Goal: Task Accomplishment & Management: Complete application form

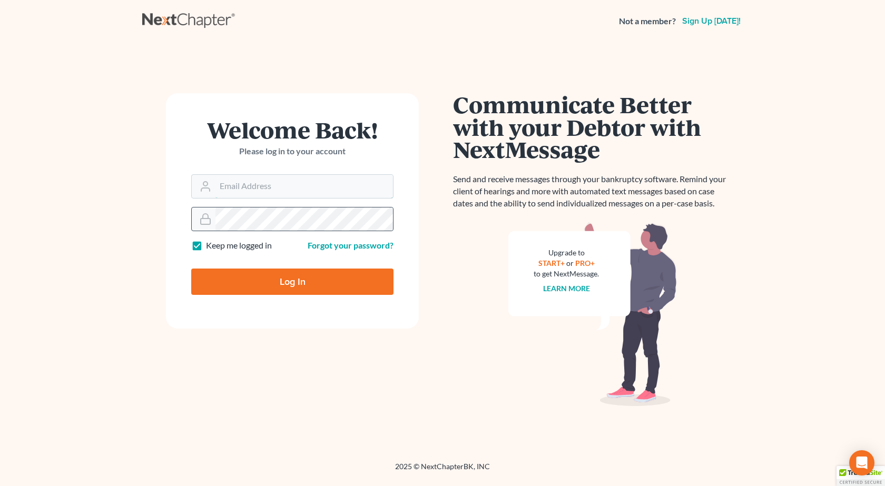
type input "[PERSON_NAME][EMAIL_ADDRESS][DOMAIN_NAME]"
click at [191, 269] on input "Log In" at bounding box center [292, 282] width 202 height 26
type input "Thinking..."
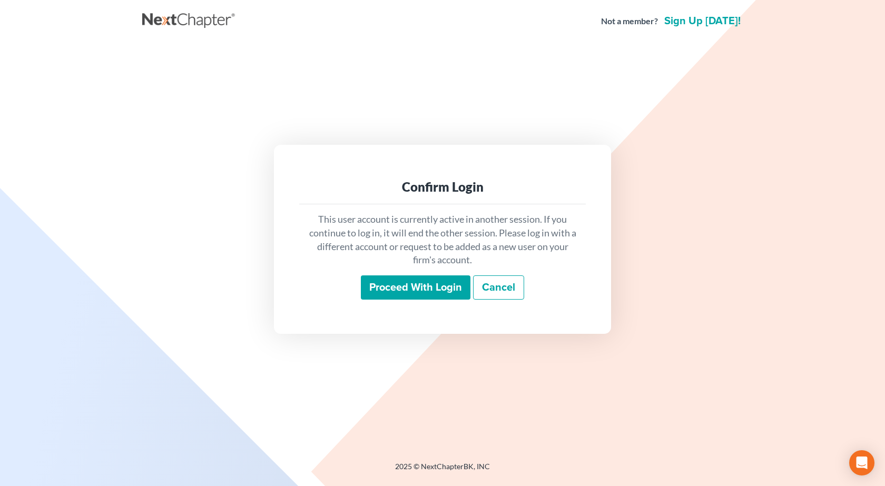
click at [398, 291] on input "Proceed with login" at bounding box center [416, 287] width 110 height 24
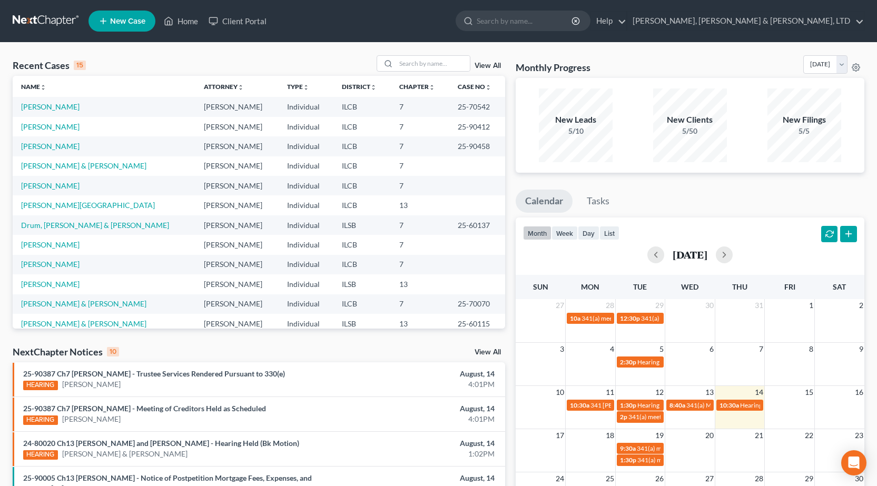
click at [113, 22] on span "New Case" at bounding box center [127, 21] width 35 height 8
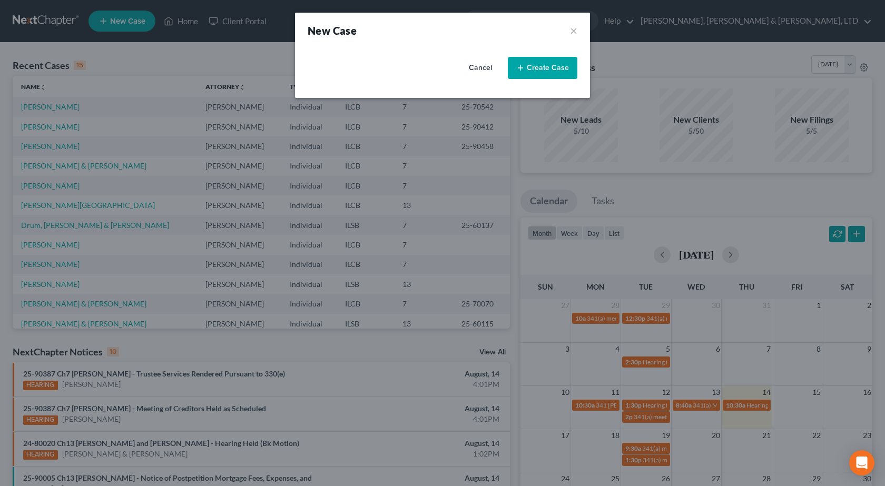
select select "24"
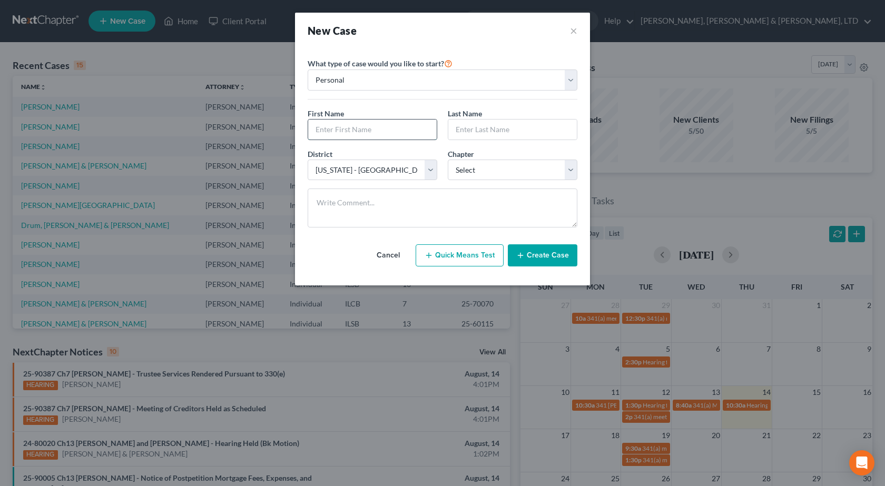
click at [370, 130] on input "text" at bounding box center [372, 130] width 129 height 20
type input "Tricia"
type input "Brown"
click at [484, 172] on select "Select 7 11 12 13" at bounding box center [513, 170] width 130 height 21
select select "0"
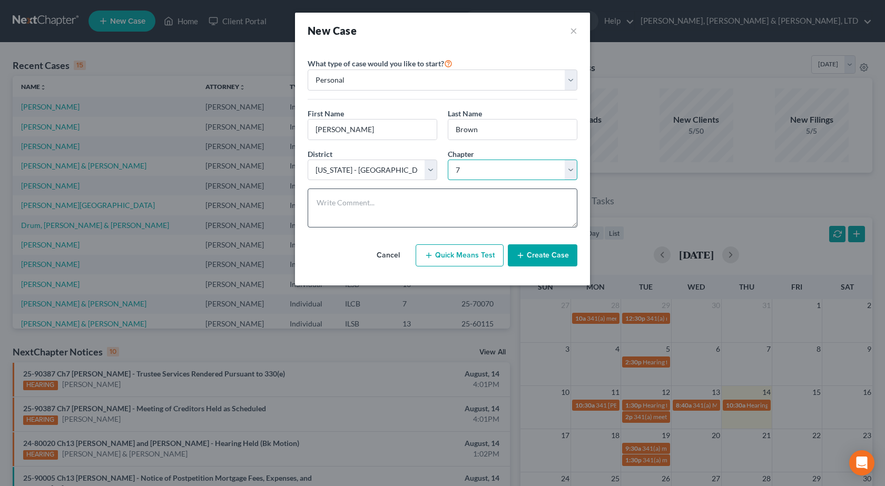
click at [448, 160] on select "Select 7 11 12 13" at bounding box center [513, 170] width 130 height 21
click at [545, 256] on button "Create Case" at bounding box center [543, 255] width 70 height 22
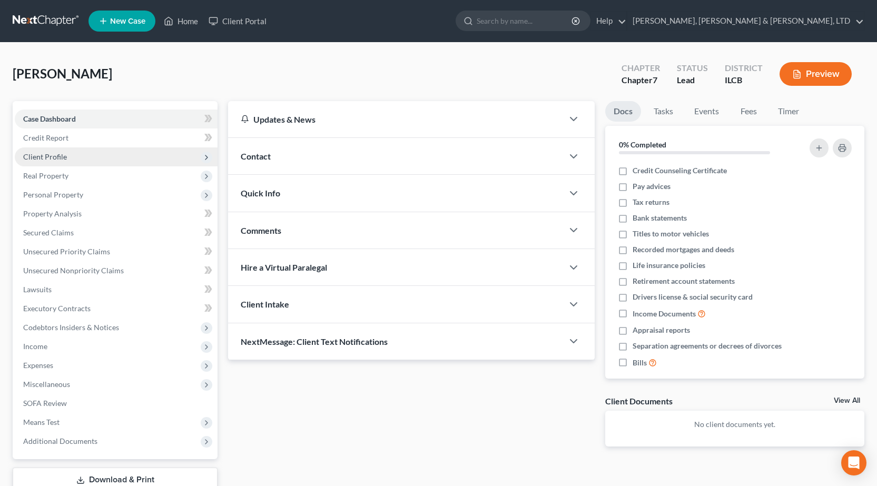
click at [73, 155] on span "Client Profile" at bounding box center [116, 156] width 203 height 19
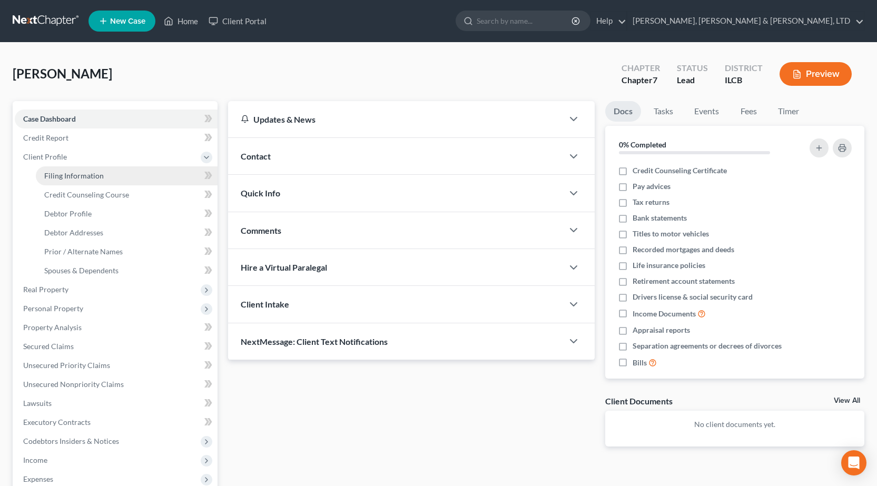
click at [175, 168] on link "Filing Information" at bounding box center [127, 175] width 182 height 19
select select "1"
select select "0"
select select "24"
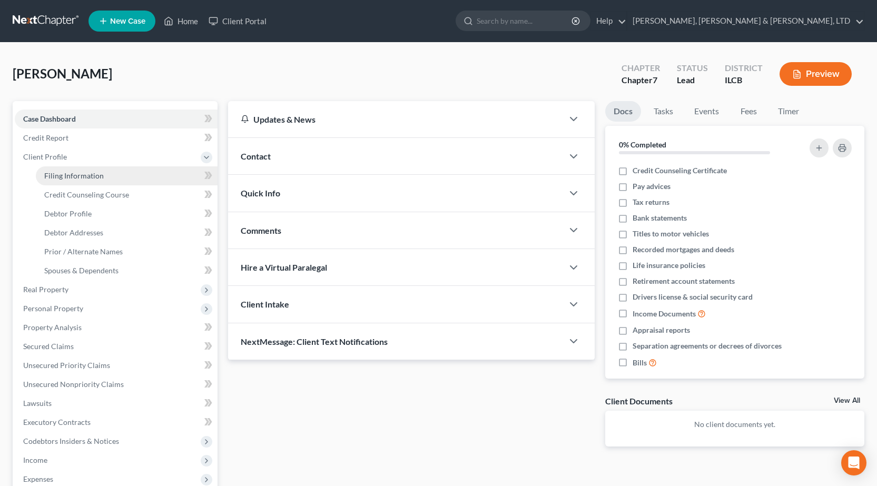
select select "14"
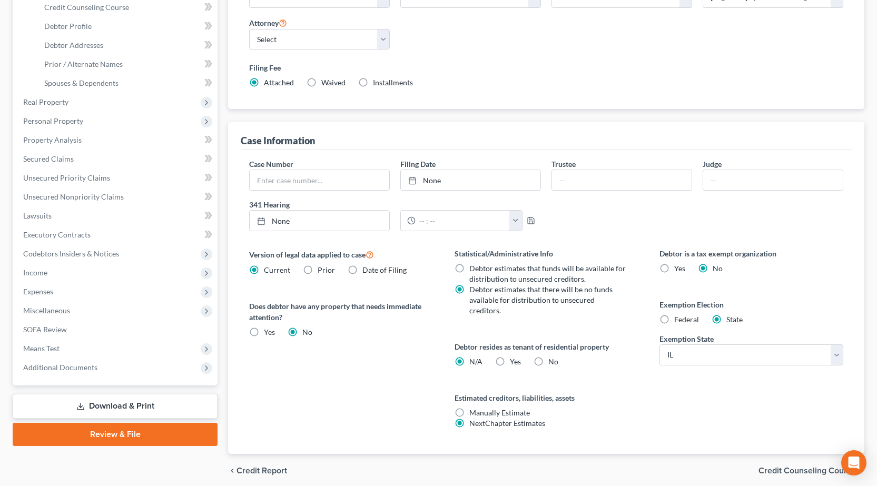
scroll to position [219, 0]
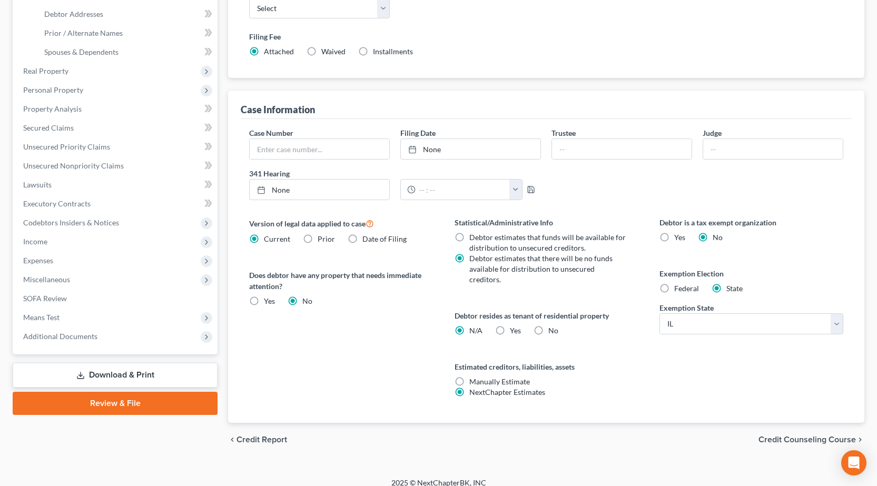
click at [548, 326] on label "No" at bounding box center [553, 331] width 10 height 11
click at [553, 326] on input "No" at bounding box center [556, 329] width 7 height 7
radio input "true"
radio input "false"
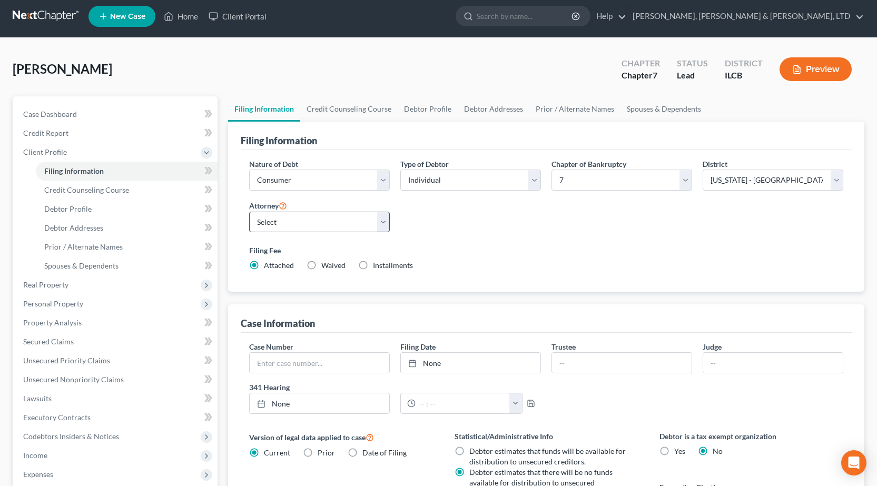
scroll to position [0, 0]
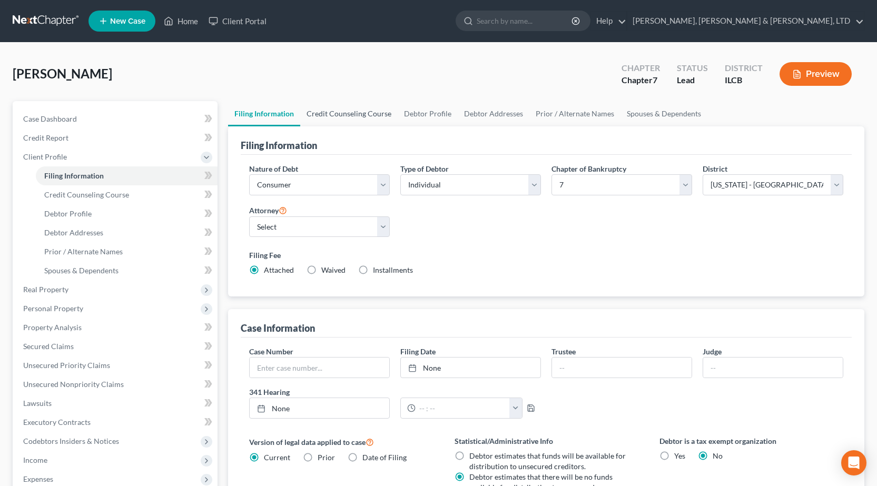
click at [340, 115] on link "Credit Counseling Course" at bounding box center [348, 113] width 97 height 25
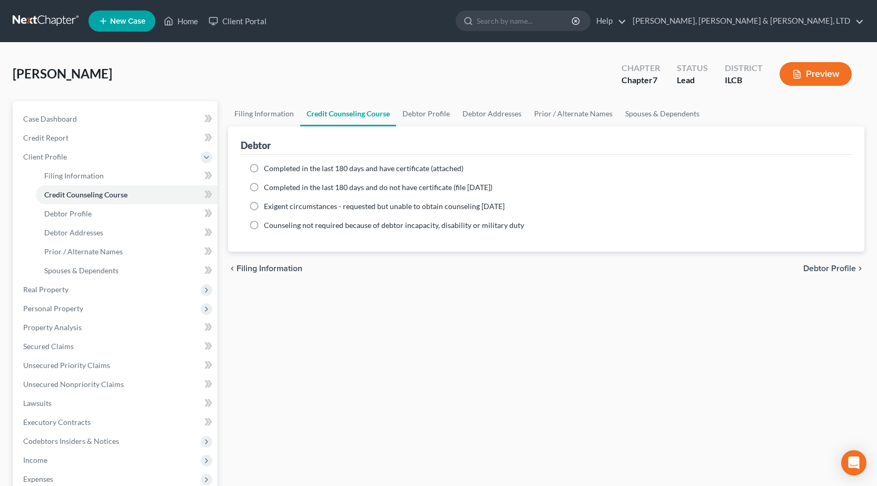
click at [301, 169] on span "Completed in the last 180 days and have certificate (attached)" at bounding box center [364, 168] width 200 height 9
click at [275, 169] on input "Completed in the last 180 days and have certificate (attached)" at bounding box center [271, 166] width 7 height 7
radio input "true"
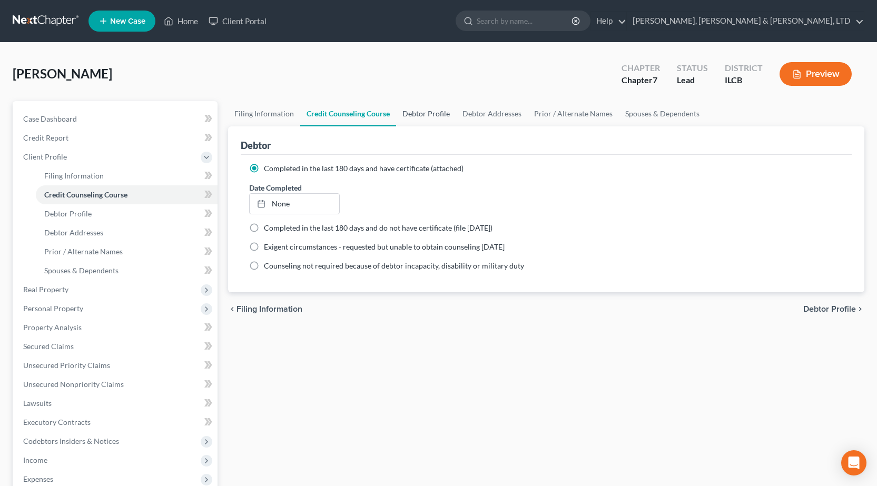
click at [427, 117] on link "Debtor Profile" at bounding box center [426, 113] width 60 height 25
select select "0"
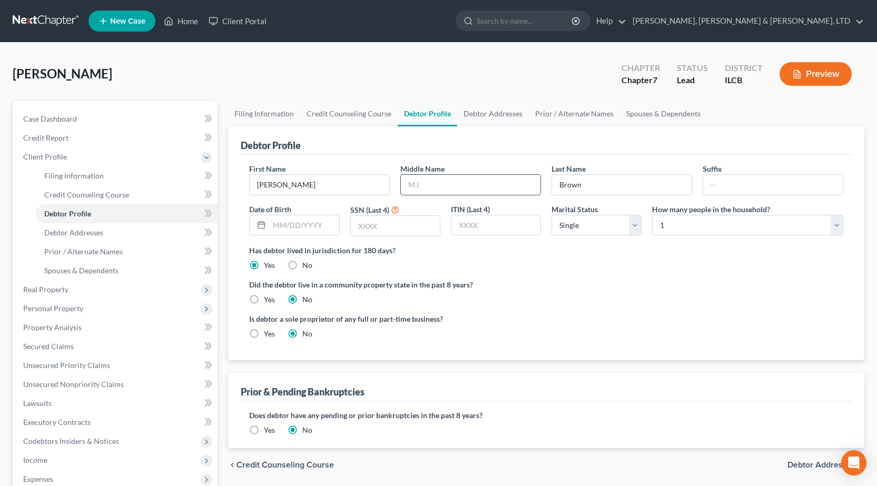
click at [440, 192] on input "text" at bounding box center [471, 185] width 140 height 20
type input "Kay"
click at [378, 227] on input "text" at bounding box center [395, 226] width 89 height 20
type input "2224"
click at [713, 228] on select "Select 1 2 3 4 5 6 7 8 9 10 11 12 13 14 15 16 17 18 19 20" at bounding box center [747, 225] width 191 height 21
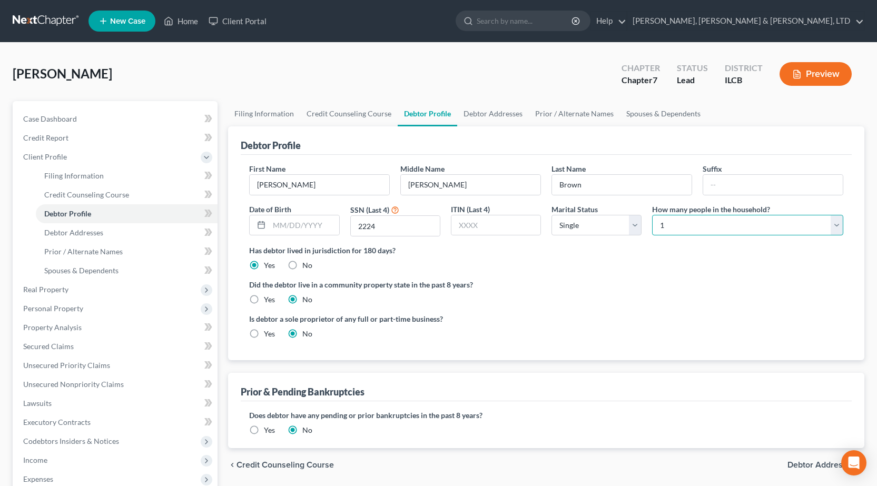
click at [713, 228] on select "Select 1 2 3 4 5 6 7 8 9 10 11 12 13 14 15 16 17 18 19 20" at bounding box center [747, 225] width 191 height 21
click at [471, 114] on link "Debtor Addresses" at bounding box center [493, 113] width 72 height 25
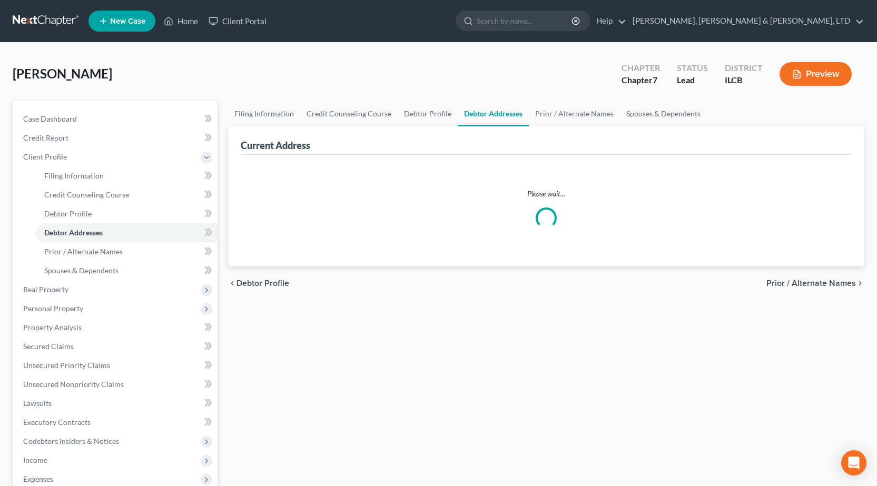
select select "0"
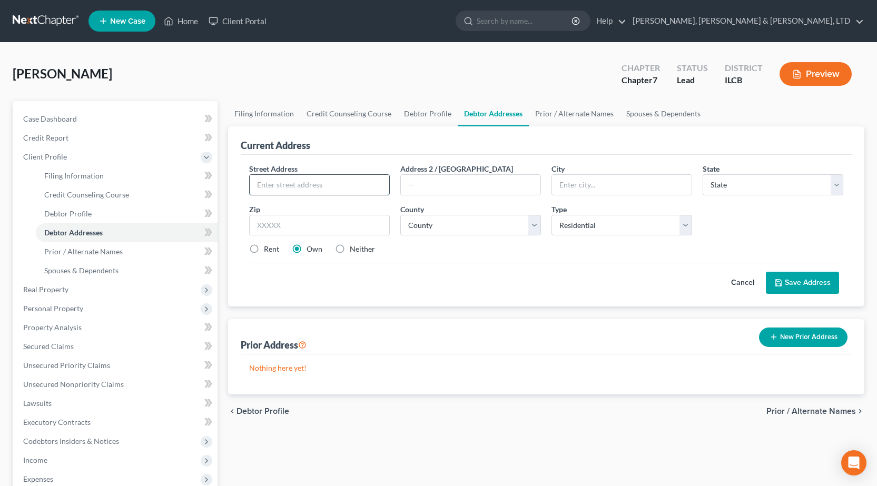
click at [342, 185] on input "text" at bounding box center [320, 185] width 140 height 20
type input "619 14th Street"
type input "Charleston"
select select "14"
type input "`"
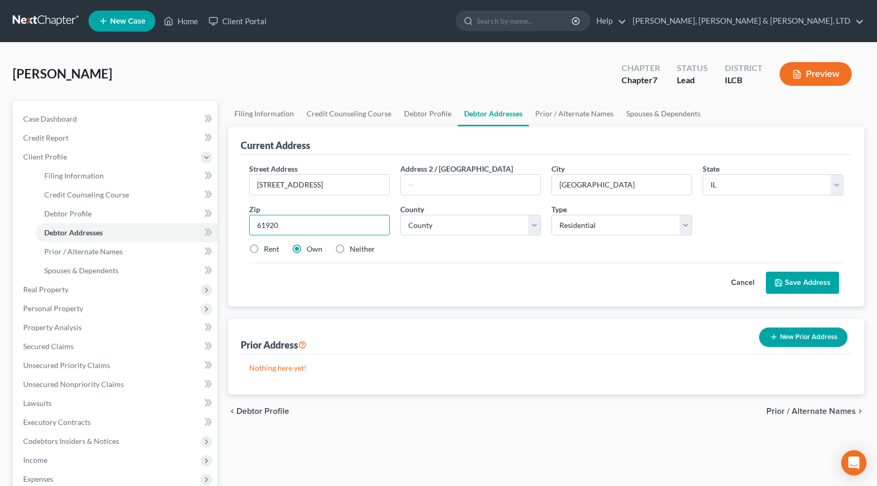
type input "61920"
drag, startPoint x: 398, startPoint y: 237, endPoint x: 442, endPoint y: 220, distance: 47.0
click at [399, 237] on div "Street Address * 619 14th Street Address 2 / PO Box City * Charleston State * S…" at bounding box center [546, 213] width 605 height 100
click at [447, 219] on select "County Adams County Alexander County Bond County Boone County Brown County Bure…" at bounding box center [470, 225] width 141 height 21
select select "14"
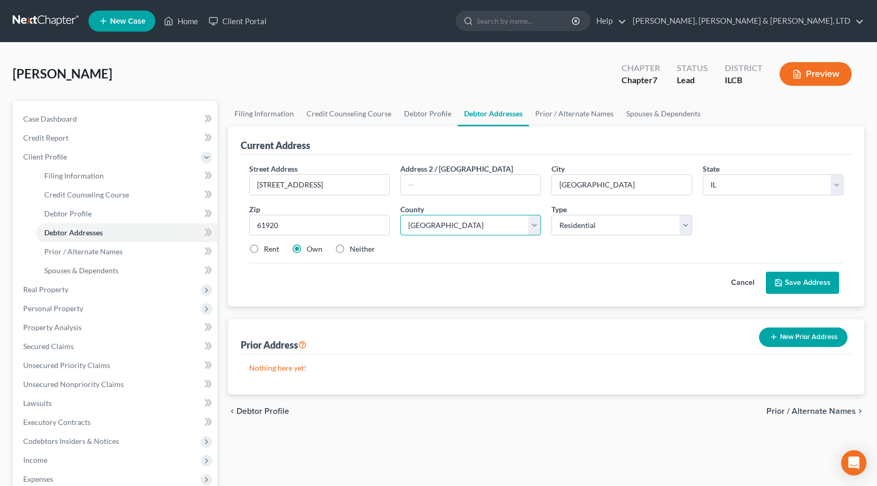
click at [400, 215] on select "County Adams County Alexander County Bond County Boone County Brown County Bure…" at bounding box center [470, 225] width 141 height 21
click at [654, 279] on div "Cancel Save Address" at bounding box center [546, 278] width 594 height 31
click at [796, 282] on button "Save Address" at bounding box center [802, 283] width 73 height 22
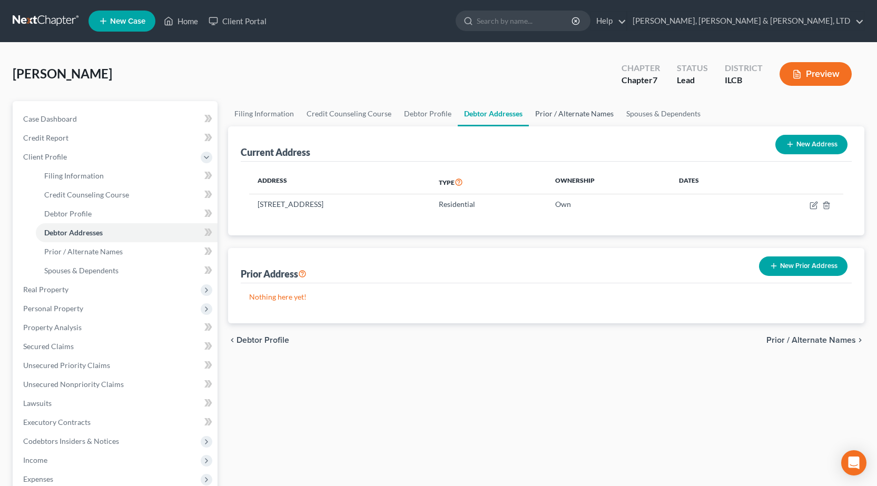
click at [563, 111] on link "Prior / Alternate Names" at bounding box center [574, 113] width 91 height 25
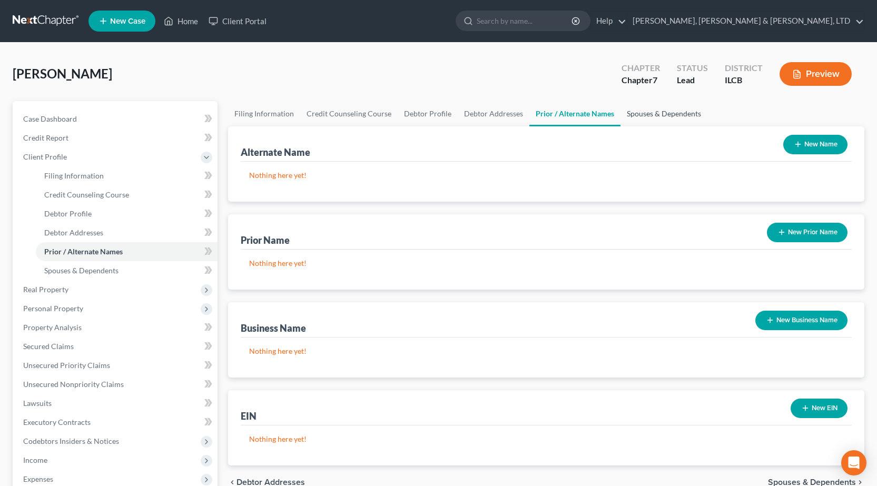
click at [646, 109] on link "Spouses & Dependents" at bounding box center [663, 113] width 87 height 25
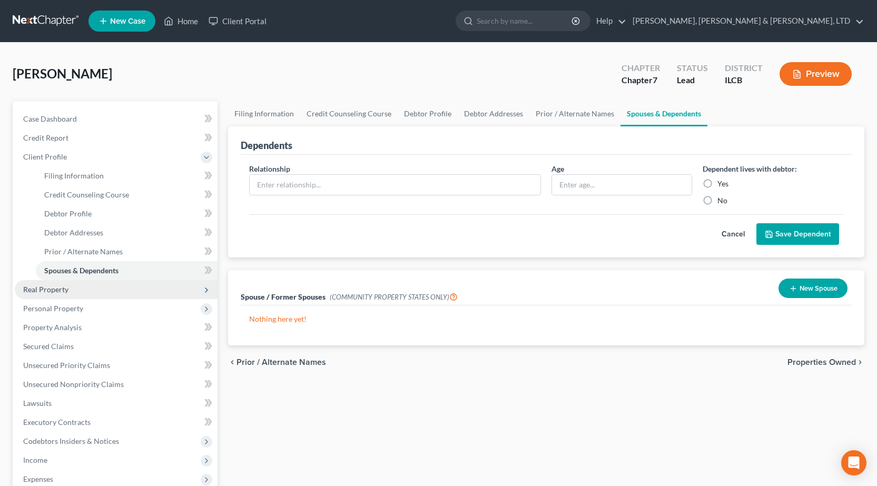
click at [76, 288] on span "Real Property" at bounding box center [116, 289] width 203 height 19
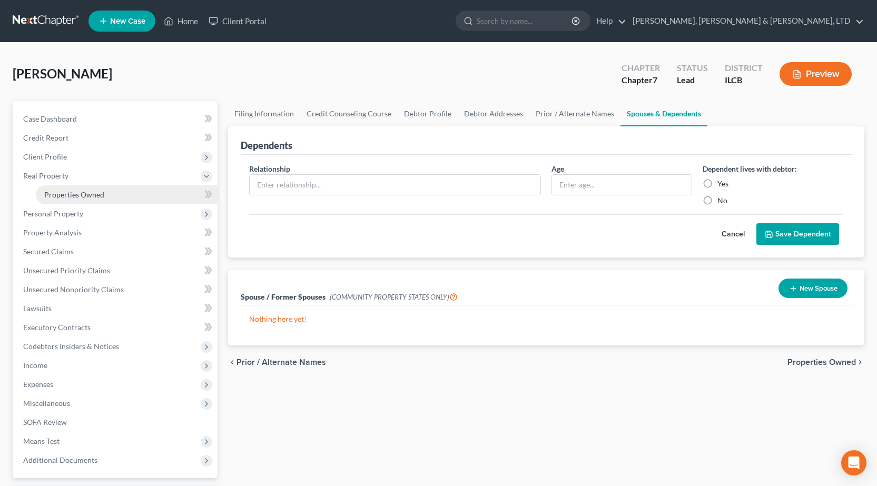
click at [98, 189] on link "Properties Owned" at bounding box center [127, 194] width 182 height 19
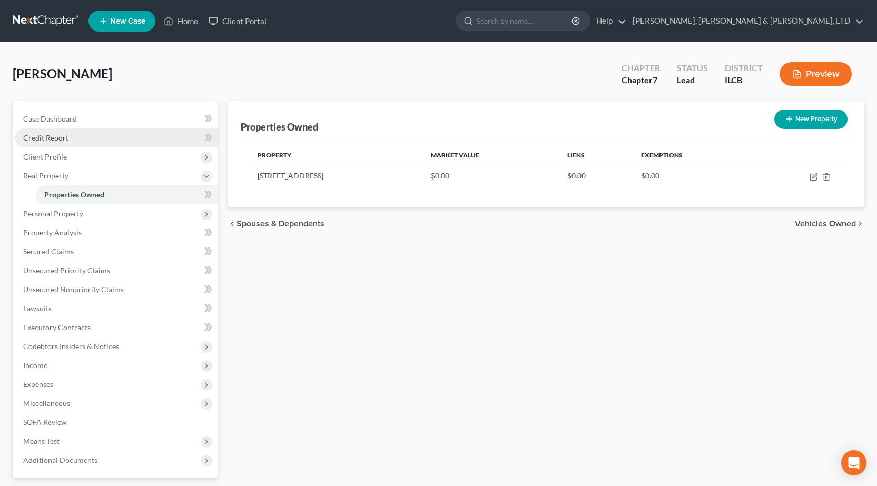
click at [71, 143] on link "Credit Report" at bounding box center [116, 138] width 203 height 19
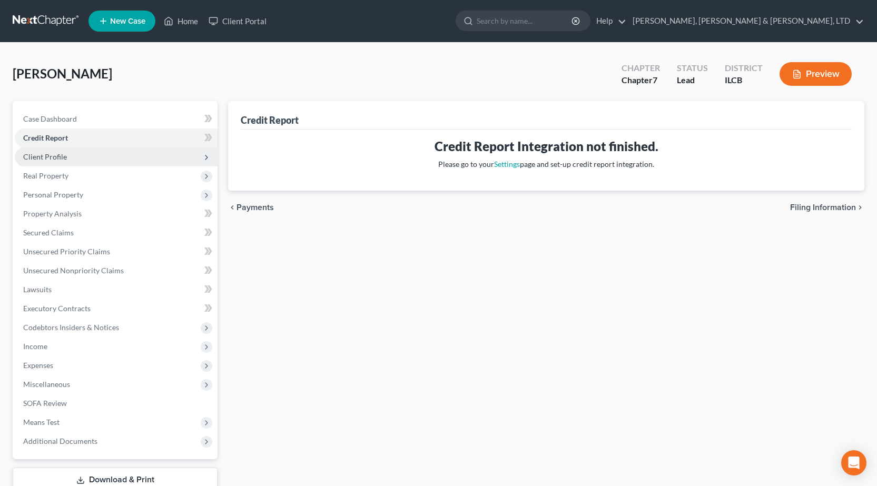
click at [59, 164] on span "Client Profile" at bounding box center [116, 156] width 203 height 19
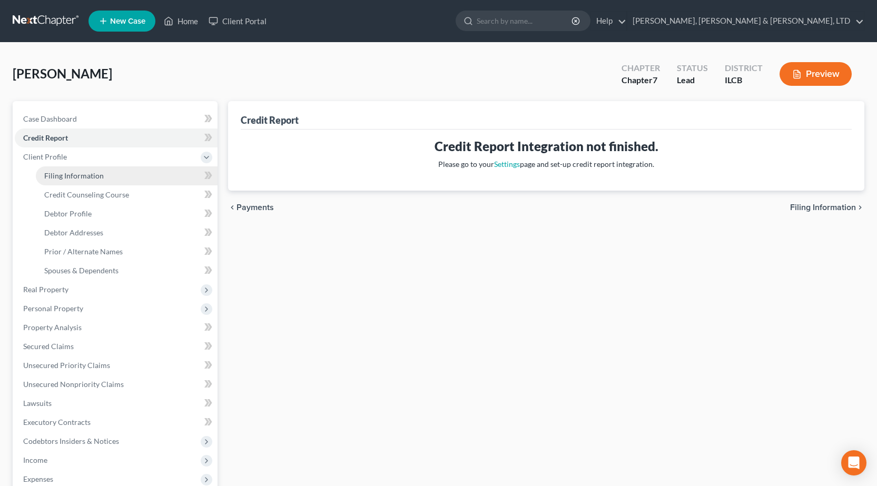
click at [63, 177] on span "Filing Information" at bounding box center [74, 175] width 60 height 9
select select "1"
select select "0"
select select "24"
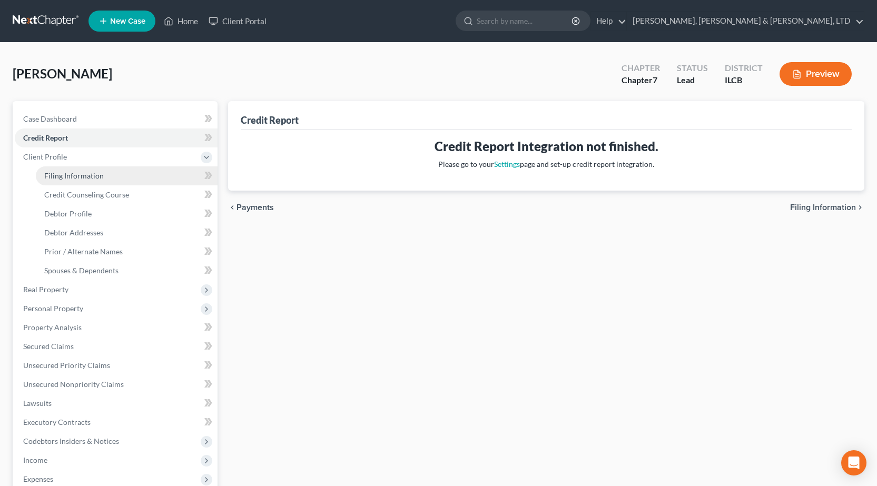
select select "0"
select select "14"
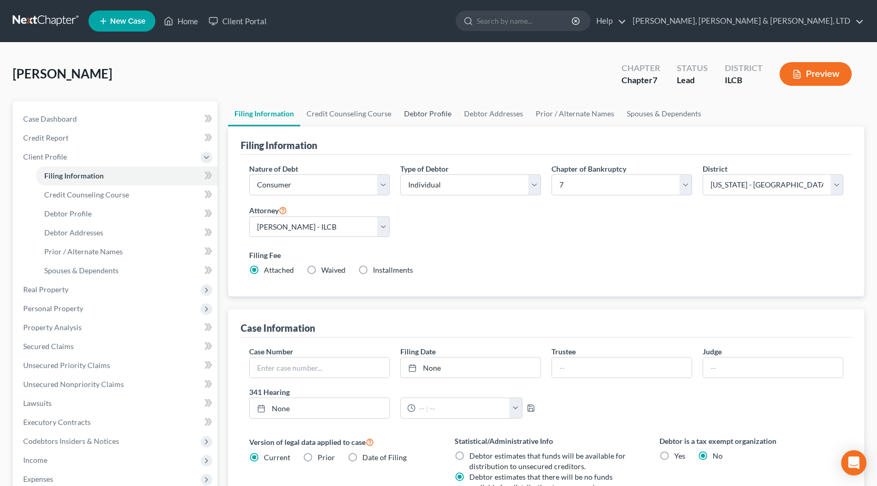
click at [421, 107] on link "Debtor Profile" at bounding box center [428, 113] width 60 height 25
select select "0"
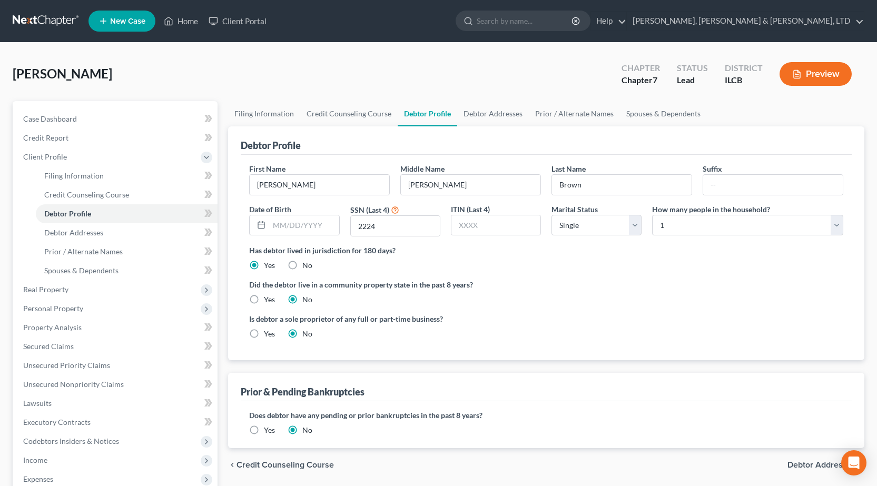
click at [419, 119] on link "Debtor Profile" at bounding box center [428, 113] width 60 height 25
click at [502, 118] on link "Debtor Addresses" at bounding box center [493, 113] width 72 height 25
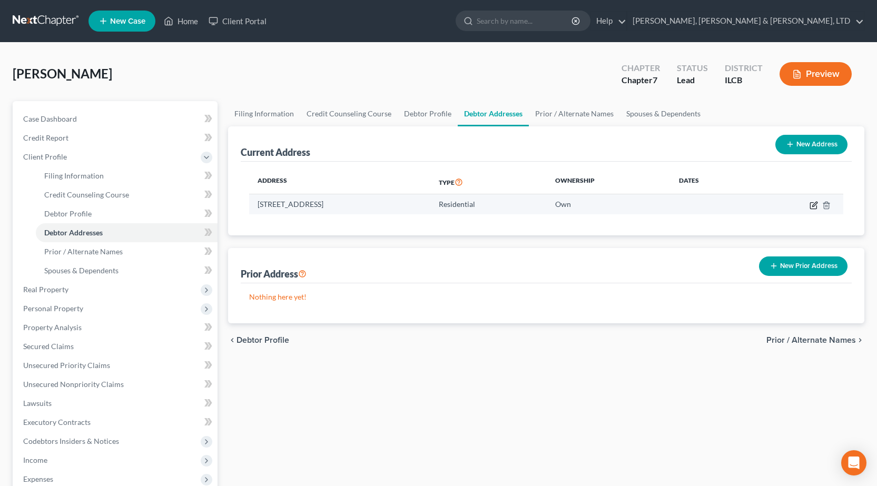
click at [810, 204] on icon "button" at bounding box center [813, 205] width 6 height 6
select select "14"
select select "0"
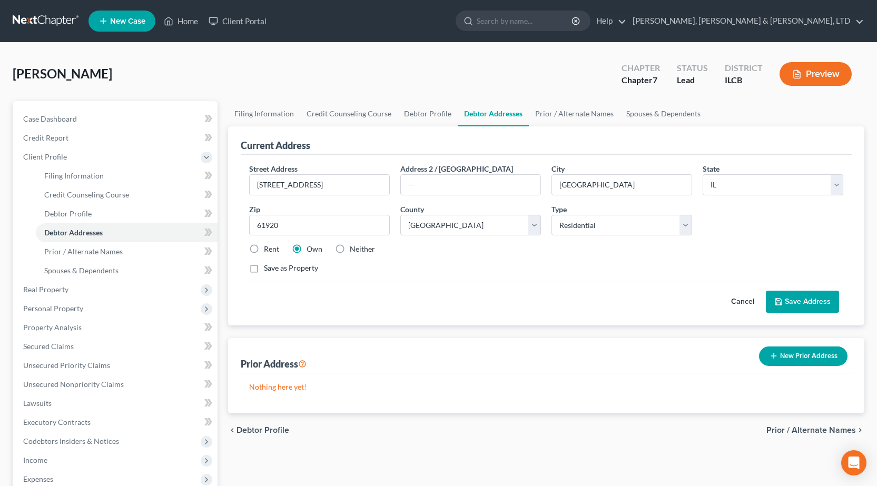
click at [264, 247] on label "Rent" at bounding box center [271, 249] width 15 height 11
click at [268, 247] on input "Rent" at bounding box center [271, 247] width 7 height 7
radio input "true"
click at [810, 300] on button "Save Address" at bounding box center [802, 302] width 73 height 22
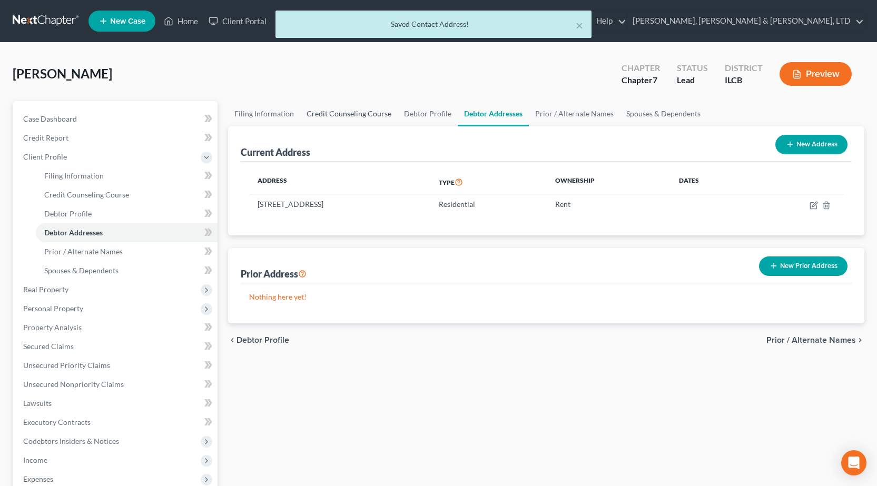
drag, startPoint x: 337, startPoint y: 110, endPoint x: 308, endPoint y: 109, distance: 29.5
click at [337, 110] on link "Credit Counseling Course" at bounding box center [348, 113] width 97 height 25
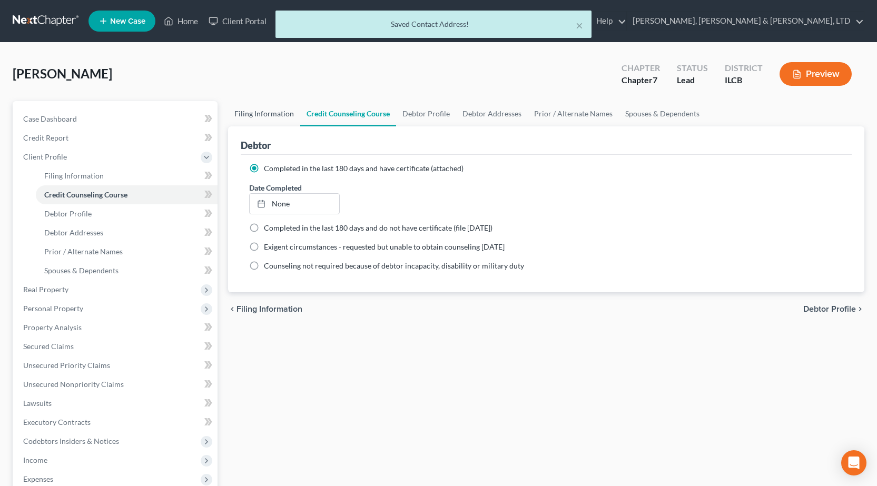
click at [268, 110] on link "Filing Information" at bounding box center [264, 113] width 72 height 25
select select "1"
select select "0"
select select "24"
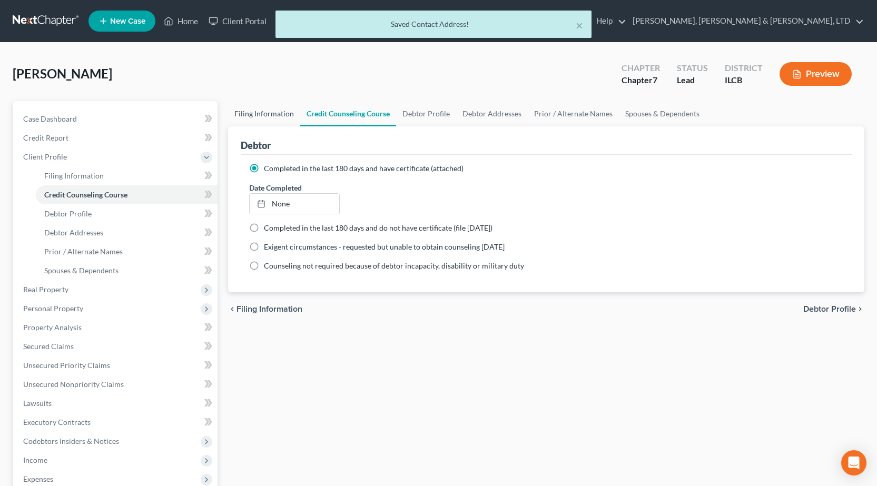
select select "0"
select select "14"
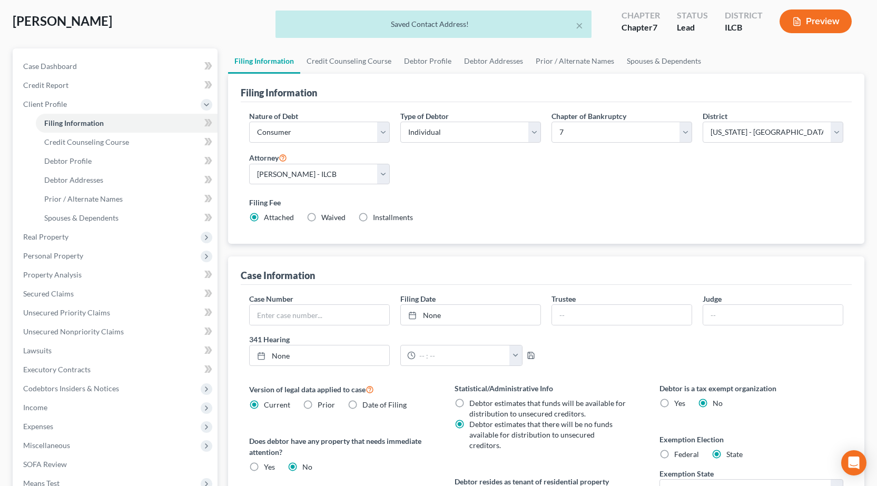
scroll to position [158, 0]
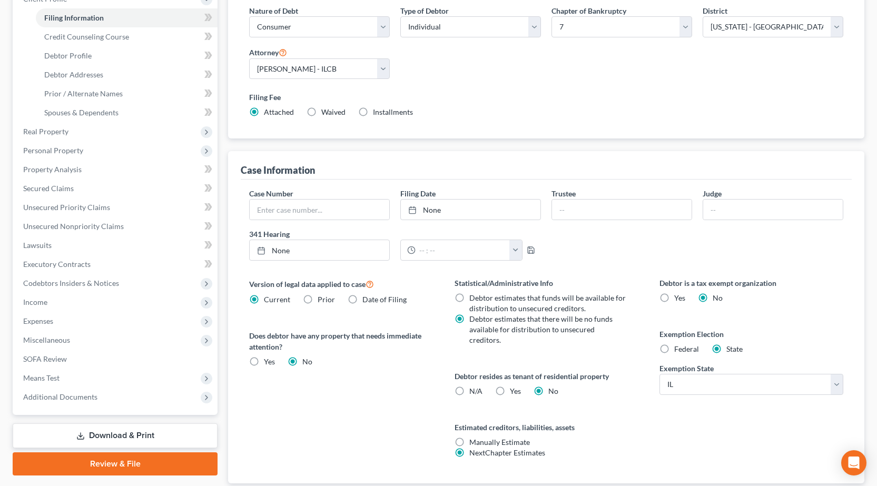
click at [510, 386] on label "Yes Yes" at bounding box center [515, 391] width 11 height 11
click at [514, 386] on input "Yes Yes" at bounding box center [517, 389] width 7 height 7
radio input "true"
radio input "false"
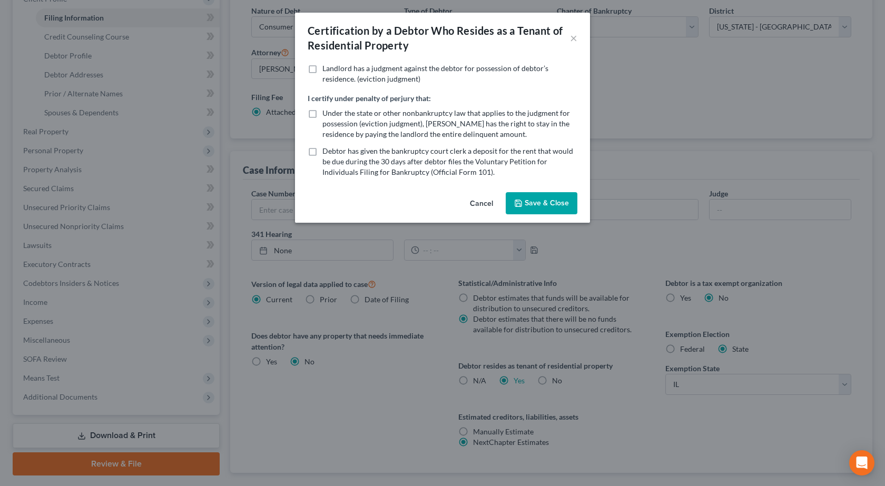
click at [553, 205] on button "Save & Close" at bounding box center [542, 203] width 72 height 22
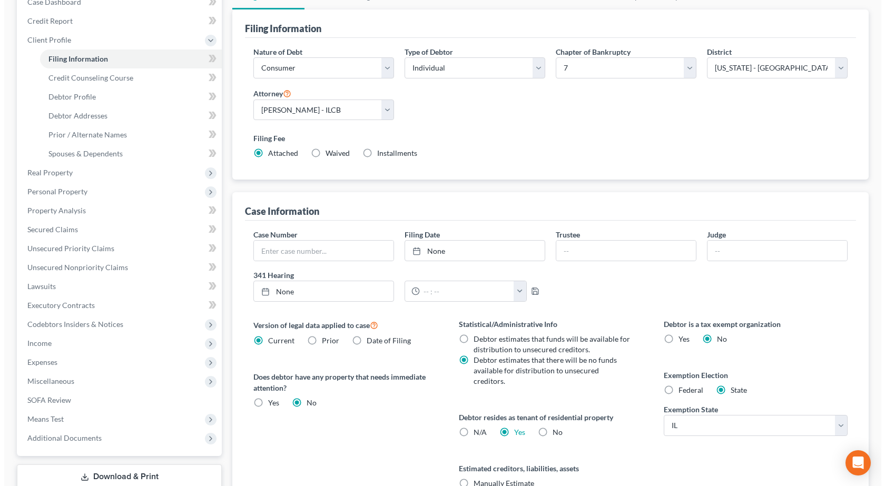
scroll to position [0, 0]
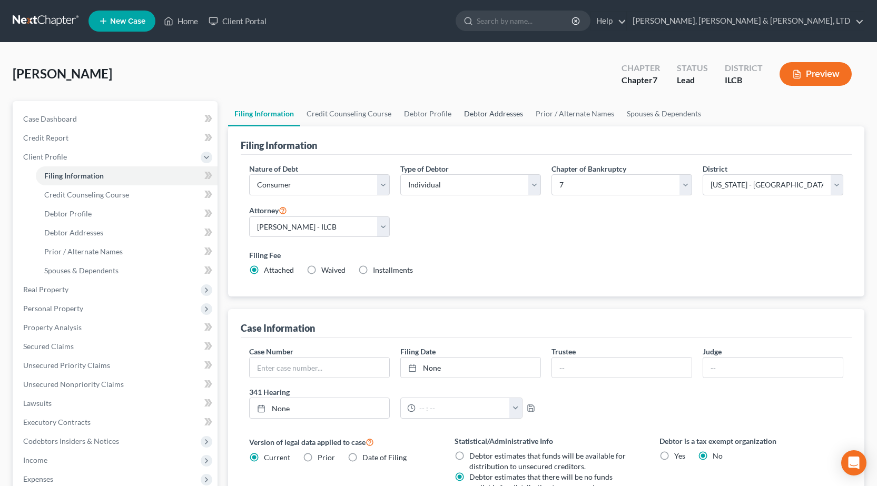
click at [504, 112] on link "Debtor Addresses" at bounding box center [494, 113] width 72 height 25
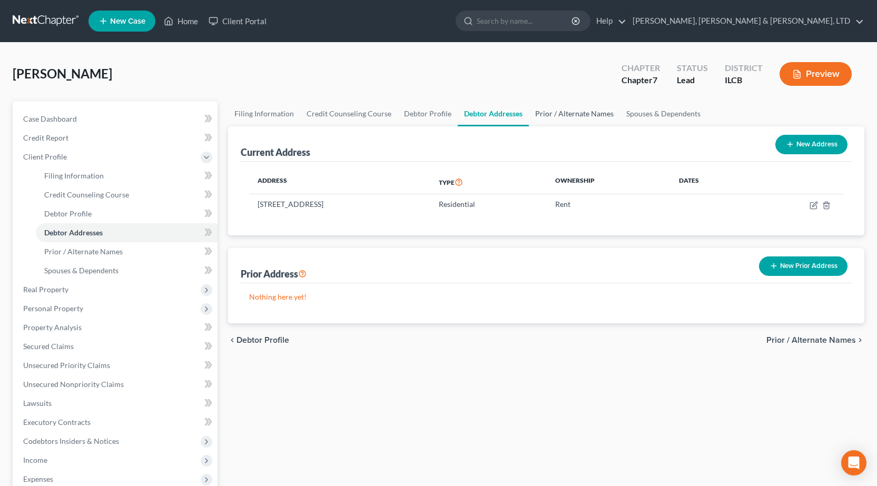
click at [573, 111] on link "Prior / Alternate Names" at bounding box center [574, 113] width 91 height 25
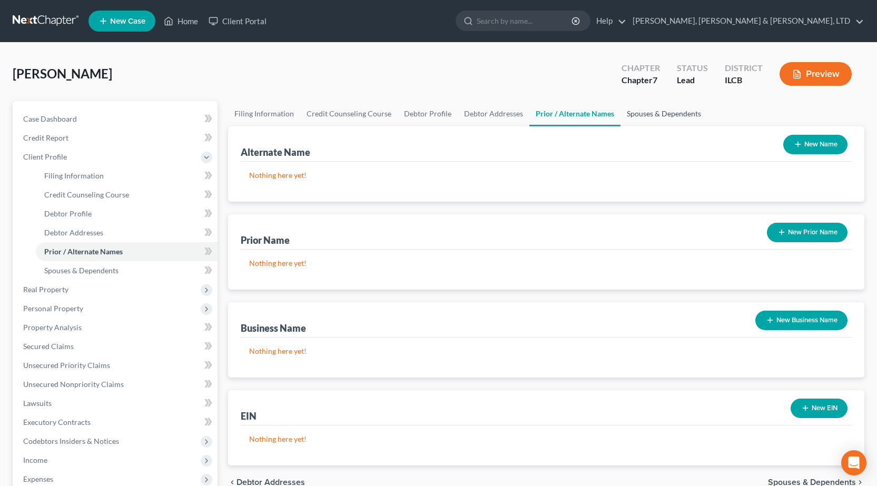
click at [649, 114] on link "Spouses & Dependents" at bounding box center [663, 113] width 87 height 25
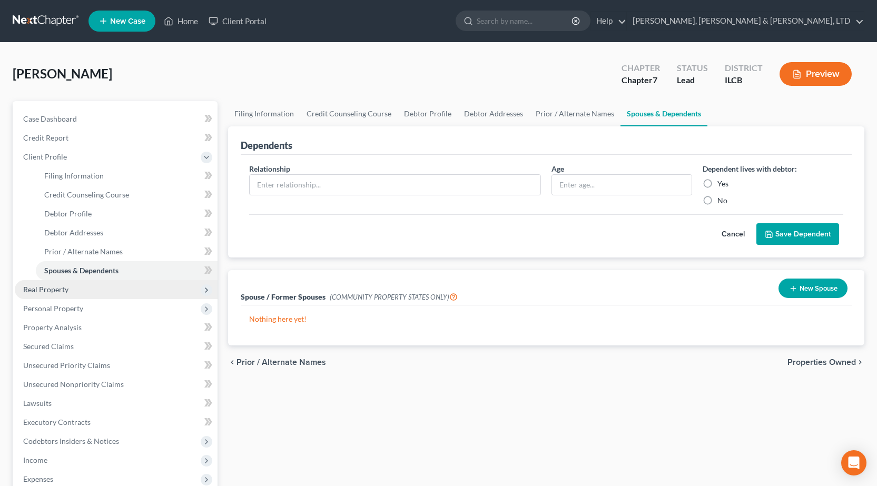
click at [46, 294] on span "Real Property" at bounding box center [116, 289] width 203 height 19
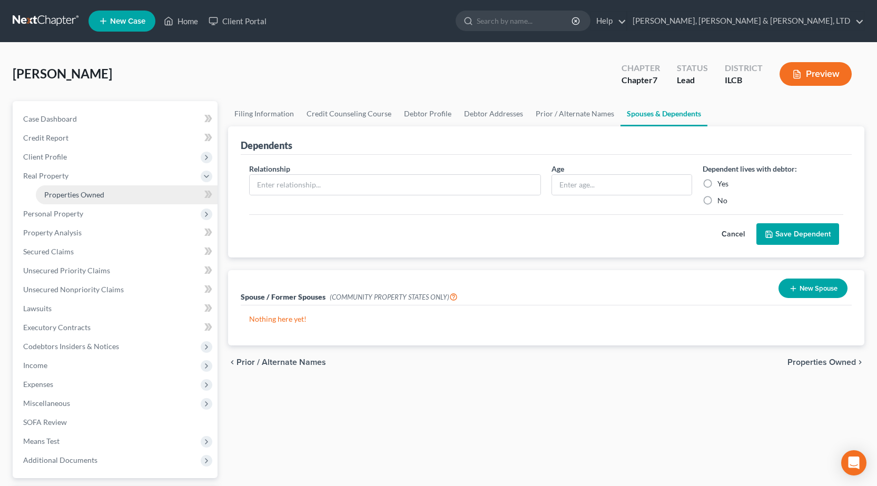
click at [96, 195] on span "Properties Owned" at bounding box center [74, 194] width 60 height 9
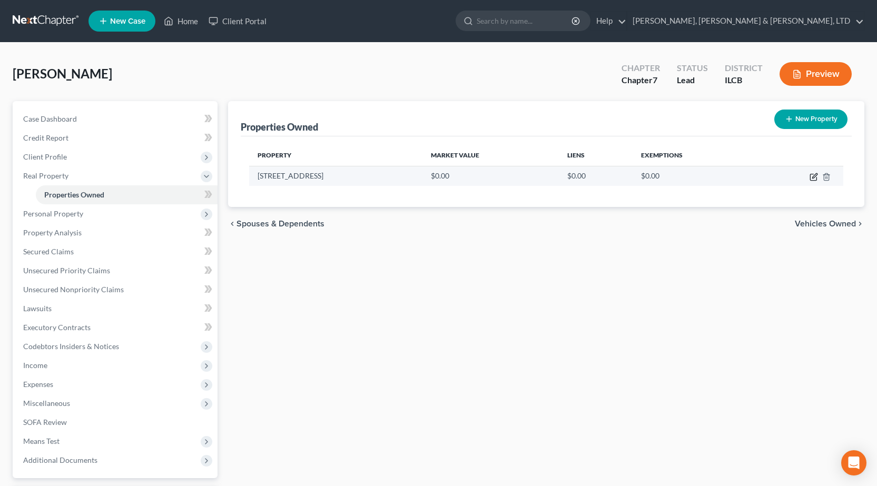
click at [815, 174] on icon "button" at bounding box center [814, 177] width 8 height 8
select select "14"
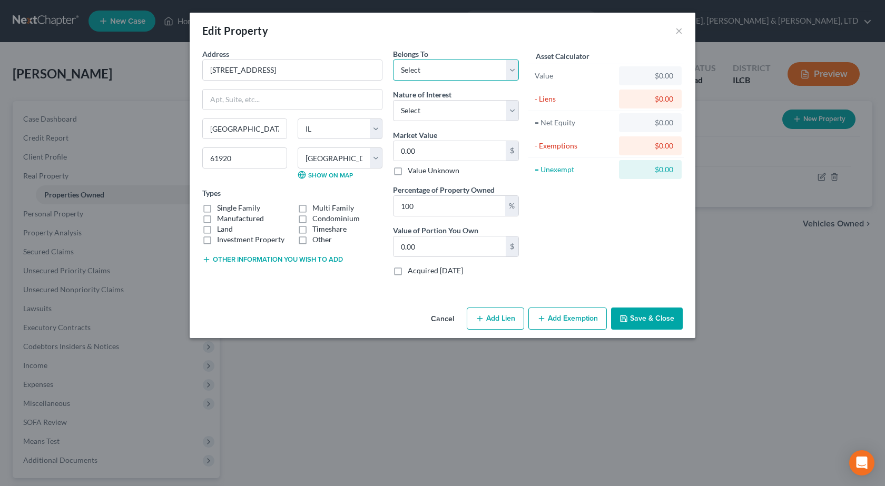
click at [468, 66] on select "Select Debtor 1 Only Debtor 2 Only Debtor 1 And Debtor 2 Only At Least One Of T…" at bounding box center [456, 70] width 126 height 21
select select "3"
click at [393, 60] on select "Select Debtor 1 Only Debtor 2 Only Debtor 1 And Debtor 2 Only At Least One Of T…" at bounding box center [456, 70] width 126 height 21
click at [216, 255] on button "Other information you wish to add" at bounding box center [272, 259] width 141 height 8
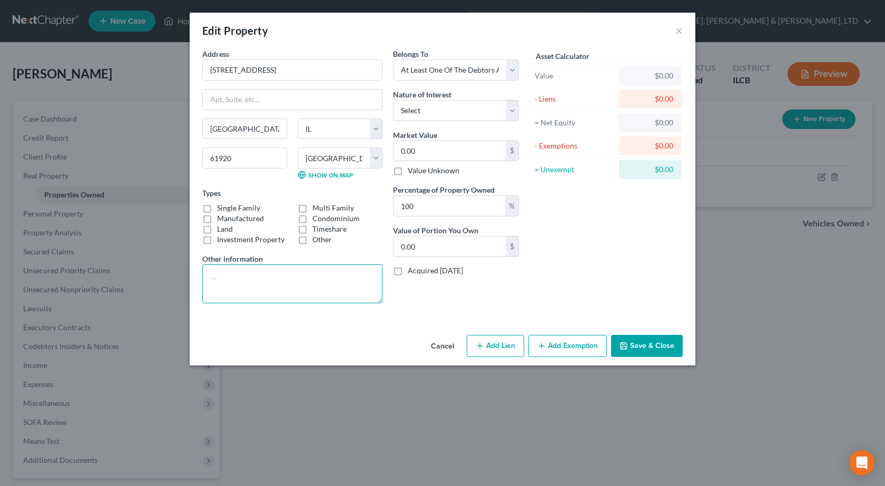
drag, startPoint x: 229, startPoint y: 278, endPoint x: 225, endPoint y: 269, distance: 9.2
click at [228, 277] on textarea at bounding box center [292, 283] width 180 height 39
type textarea "Possible Interest DON'T FILE UNTILE YOU FIND OUT"
drag, startPoint x: 485, startPoint y: 102, endPoint x: 479, endPoint y: 103, distance: 5.3
click at [482, 102] on select "Select Fee Simple Joint Tenant Life Estate Equitable Interest Future Interest T…" at bounding box center [456, 110] width 126 height 21
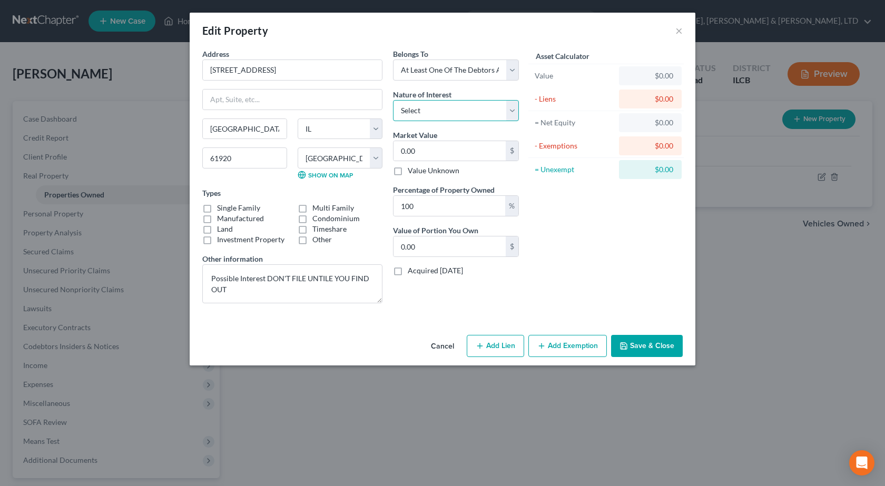
select select "6"
click at [393, 100] on select "Select Fee Simple Joint Tenant Life Estate Equitable Interest Future Interest T…" at bounding box center [456, 110] width 126 height 21
click at [461, 150] on input "0.00" at bounding box center [449, 151] width 112 height 20
type input "8"
type input "8.00"
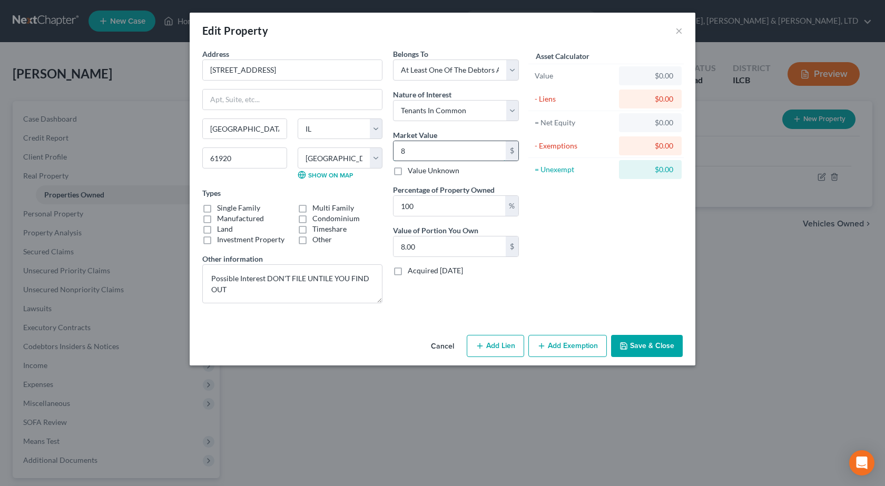
type input "80"
type input "80.00"
type input "800"
type input "800.00"
type input "8000"
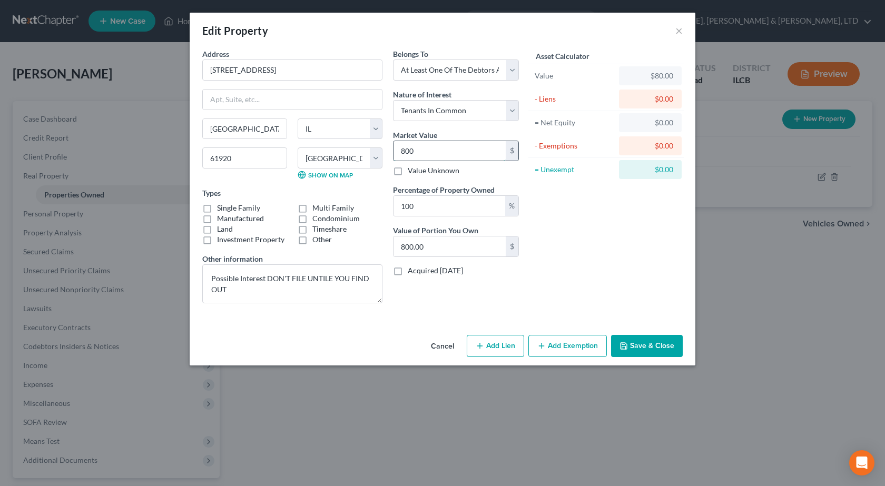
type input "8,000.00"
type input "8,0000"
type input "80,000.00"
type input "80,000"
click at [492, 212] on input "100" at bounding box center [449, 206] width 112 height 20
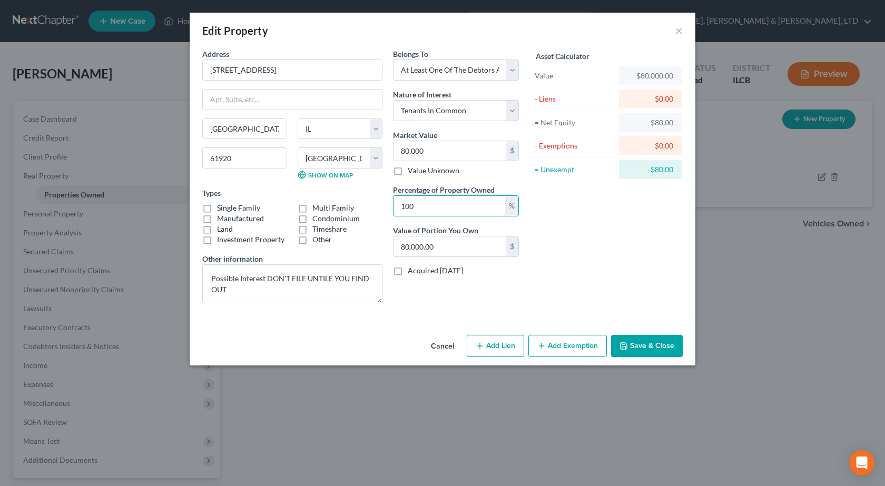
drag, startPoint x: 491, startPoint y: 209, endPoint x: 300, endPoint y: 184, distance: 193.3
click at [300, 199] on div "Address * 619 14th Street Charleston State AL AK AR AZ CA CO CT DE DC FL GA GU …" at bounding box center [360, 179] width 327 height 263
type input "3"
type input "2,400.00"
type input "33"
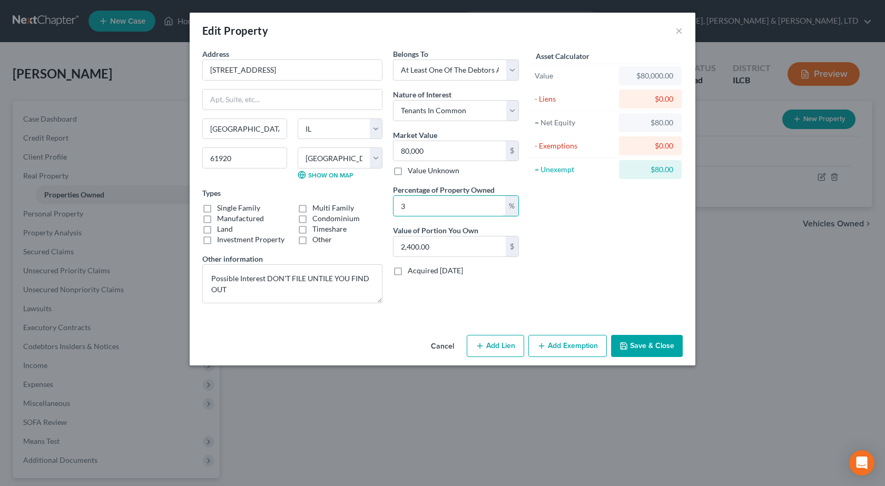
type input "26,400.00"
type input "33.3"
type input "26,640.00"
type input "33.33"
type input "26,664.00"
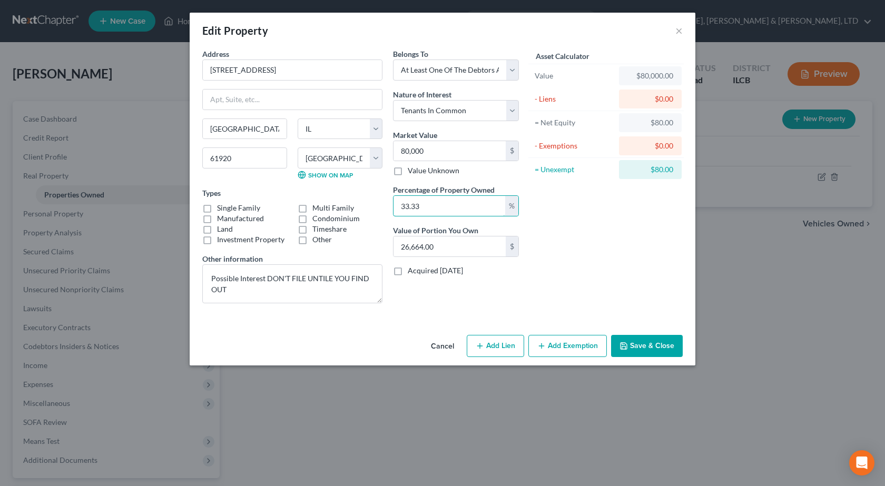
type input "33.333"
type input "26,666.40"
type input "33.333"
drag, startPoint x: 212, startPoint y: 209, endPoint x: 264, endPoint y: 220, distance: 53.4
click at [217, 209] on label "Single Family" at bounding box center [238, 208] width 43 height 11
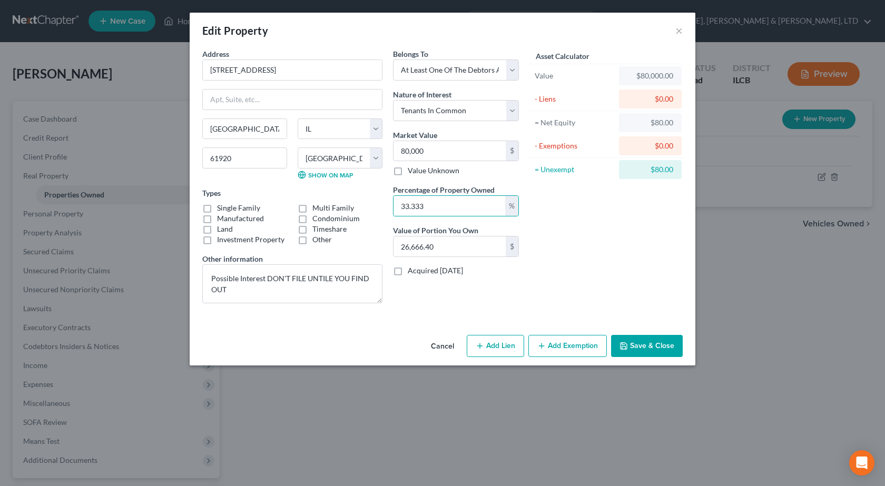
click at [221, 209] on input "Single Family" at bounding box center [224, 206] width 7 height 7
checkbox input "true"
click at [650, 359] on div "Cancel Add Lien Add Lease Add Exemption Save & Close" at bounding box center [443, 348] width 506 height 35
click at [642, 350] on button "Save & Close" at bounding box center [647, 346] width 72 height 22
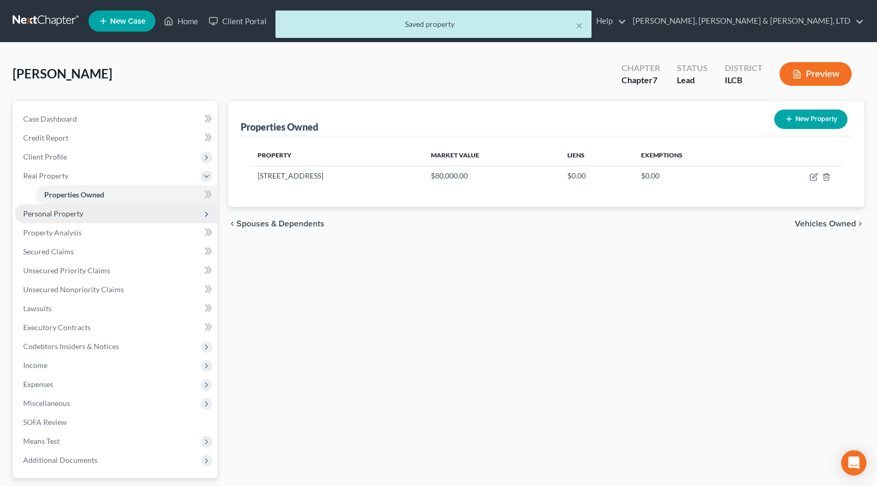
click at [71, 210] on span "Personal Property" at bounding box center [53, 213] width 60 height 9
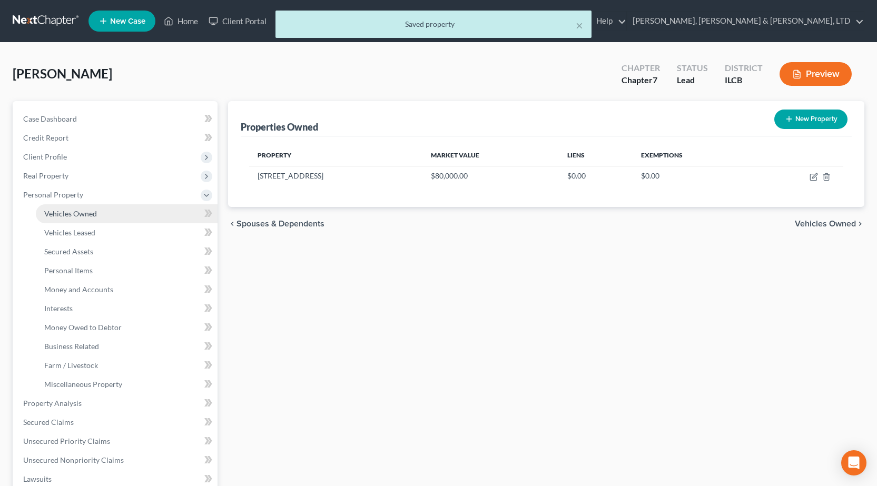
click at [66, 217] on span "Vehicles Owned" at bounding box center [70, 213] width 53 height 9
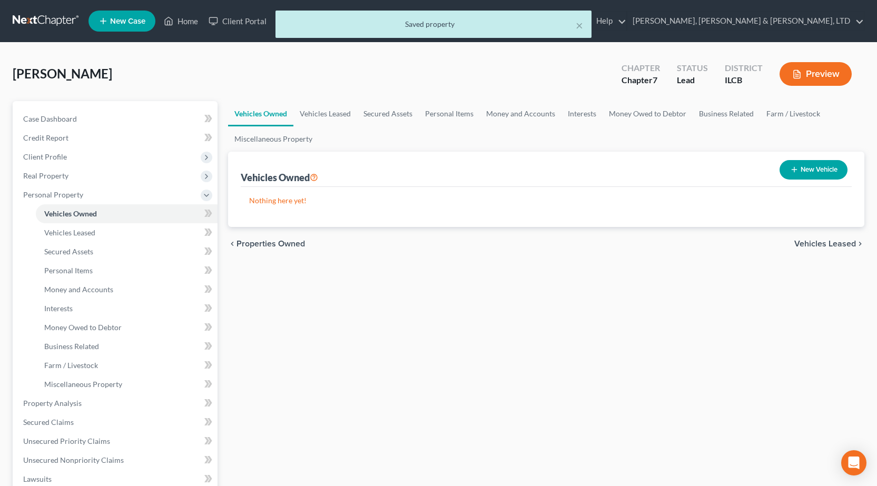
click at [806, 163] on button "New Vehicle" at bounding box center [814, 169] width 68 height 19
select select "0"
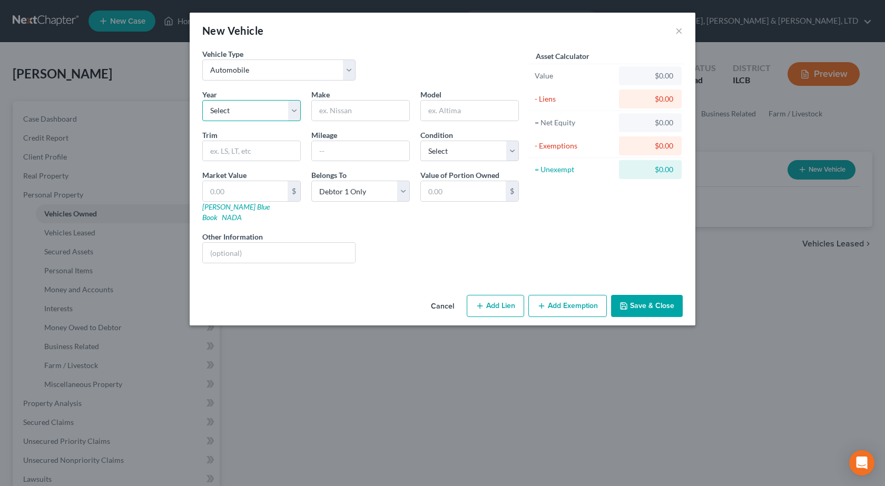
click at [247, 106] on select "Select 2026 2025 2024 2023 2022 2021 2020 2019 2018 2017 2016 2015 2014 2013 20…" at bounding box center [251, 110] width 98 height 21
select select "10"
click at [202, 100] on select "Select 2026 2025 2024 2023 2022 2021 2020 2019 2018 2017 2016 2015 2014 2013 20…" at bounding box center [251, 110] width 98 height 21
click at [355, 110] on input "text" at bounding box center [360, 111] width 97 height 20
type input "Ford"
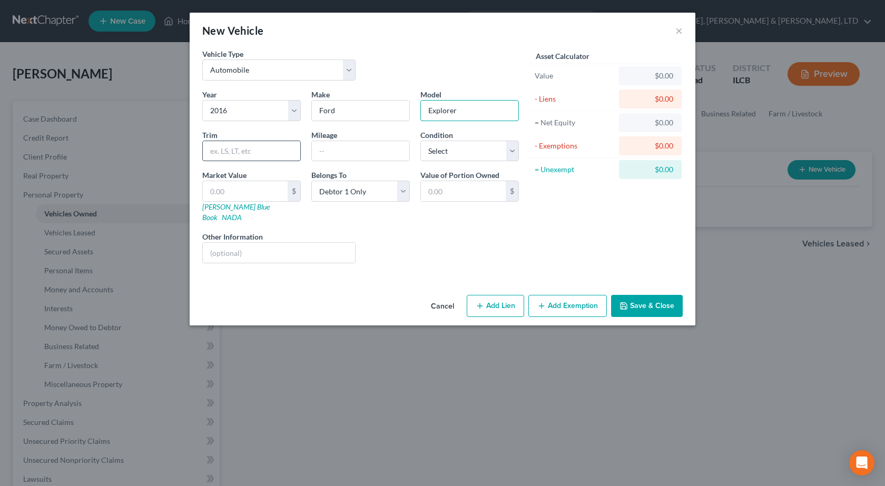
type input "Explorer"
click at [269, 146] on input "text" at bounding box center [251, 151] width 97 height 20
click at [349, 146] on input "text" at bounding box center [360, 151] width 97 height 20
click at [264, 183] on div "Market Value $ Kelly Blue Book NADA" at bounding box center [251, 196] width 109 height 53
click at [259, 189] on input "text" at bounding box center [245, 191] width 85 height 20
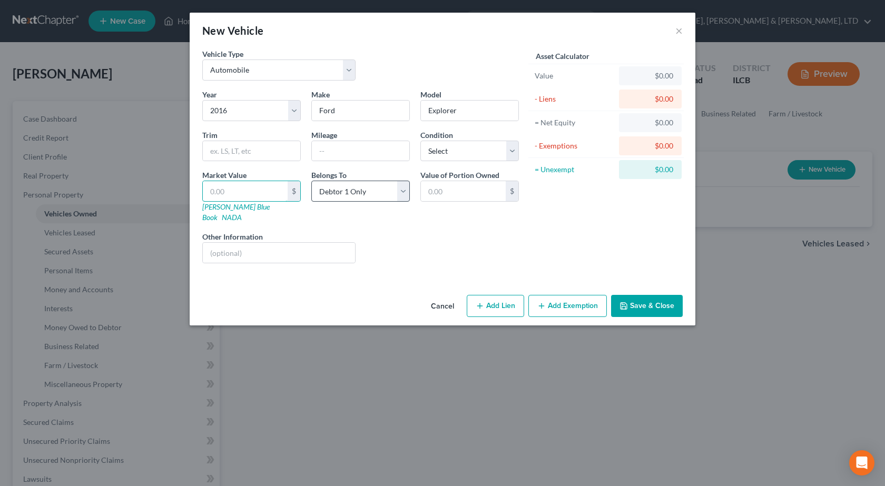
type input "8"
type input "8.00"
type input "896"
type input "896.00"
type input "8966"
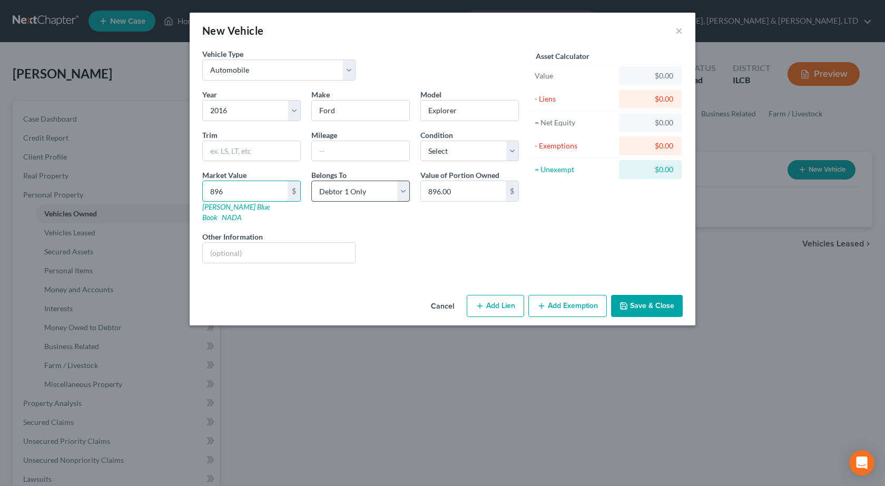
type input "8,966.00"
type input "8,96"
type input "896.00"
type input "89"
type input "89.00"
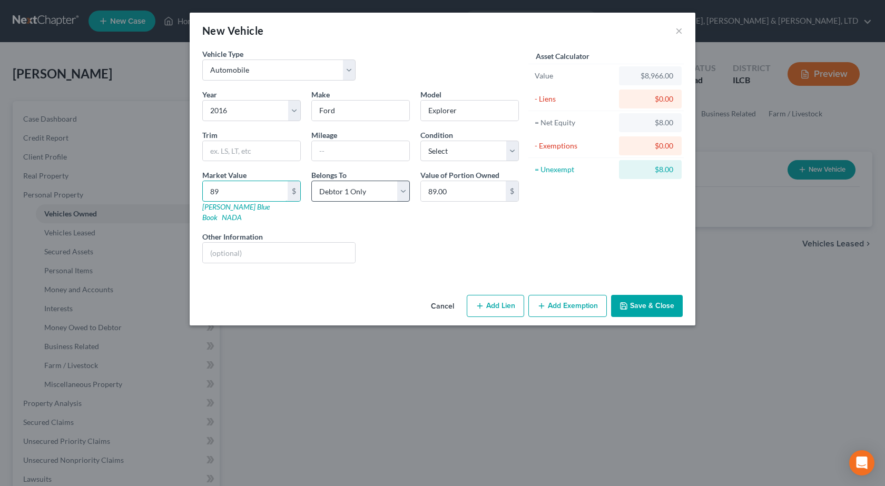
type input "8"
type input "8.00"
type input "86"
type input "86.00"
type input "866"
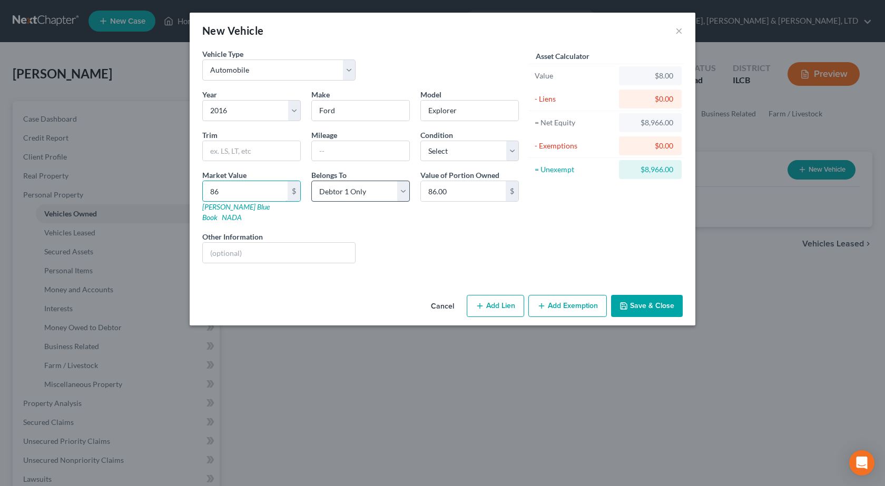
type input "866.00"
type input "8665"
type input "8,665.00"
type input "8,665"
drag, startPoint x: 420, startPoint y: 234, endPoint x: 377, endPoint y: 210, distance: 48.8
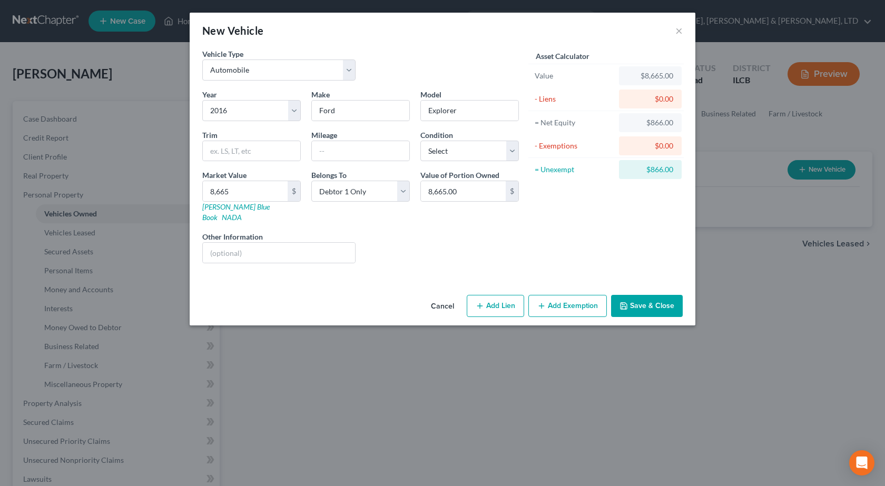
click at [413, 231] on div "Liens Select" at bounding box center [443, 247] width 164 height 32
click at [345, 149] on input "text" at bounding box center [360, 151] width 97 height 20
type input "136000"
click at [468, 143] on select "Select Excellent Very Good Good Fair Poor" at bounding box center [469, 151] width 98 height 21
select select "4"
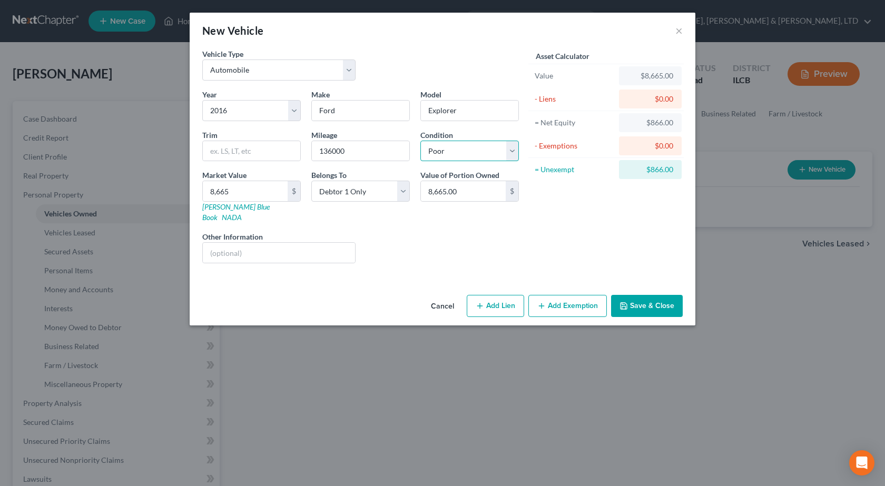
click at [420, 141] on select "Select Excellent Very Good Good Fair Poor" at bounding box center [469, 151] width 98 height 21
click at [296, 243] on input "text" at bounding box center [279, 253] width 152 height 20
type input "Mechanical Issues (Lemon)"
click at [554, 295] on button "Add Exemption" at bounding box center [567, 306] width 78 height 22
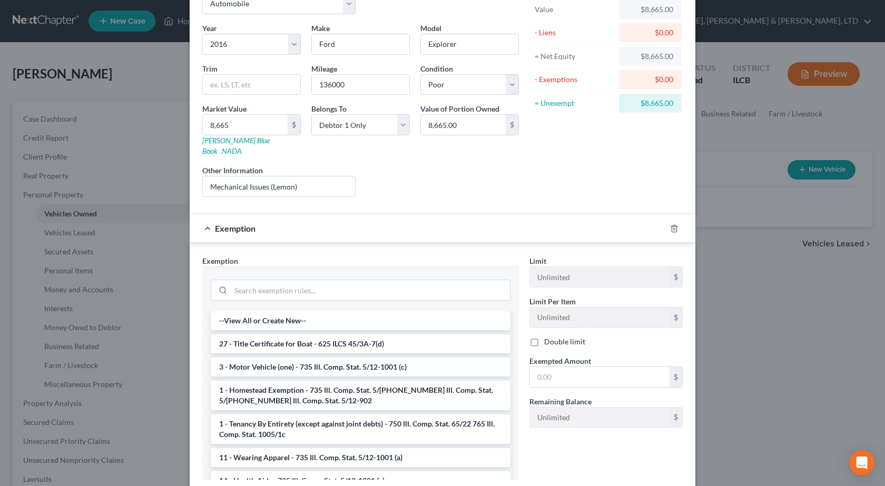
scroll to position [125, 0]
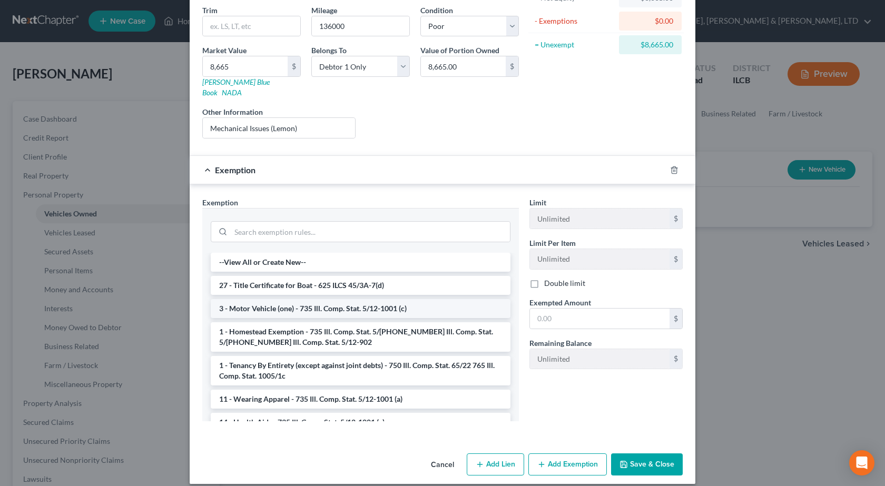
click at [258, 299] on li "3 - Motor Vehicle (one) - 735 Ill. Comp. Stat. 5/12-1001 (c)" at bounding box center [361, 308] width 300 height 19
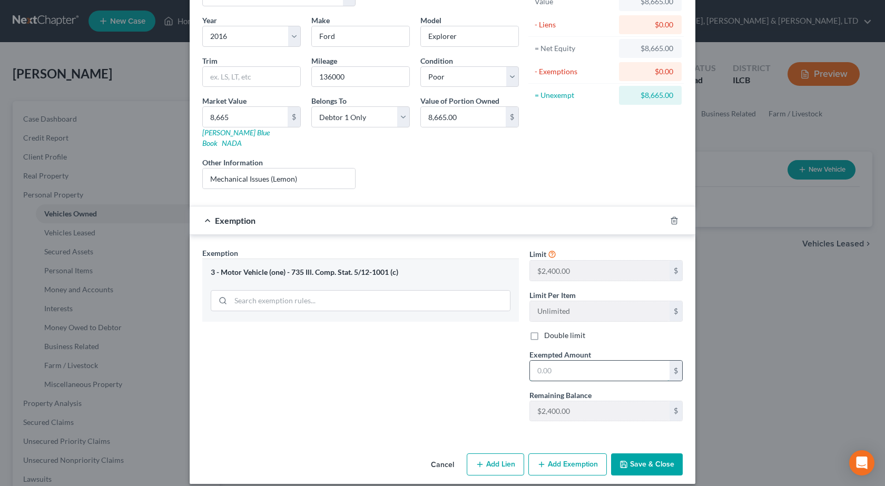
click at [554, 363] on input "text" at bounding box center [600, 371] width 140 height 20
type input "2,400"
click at [664, 458] on button "Save & Close" at bounding box center [647, 464] width 72 height 22
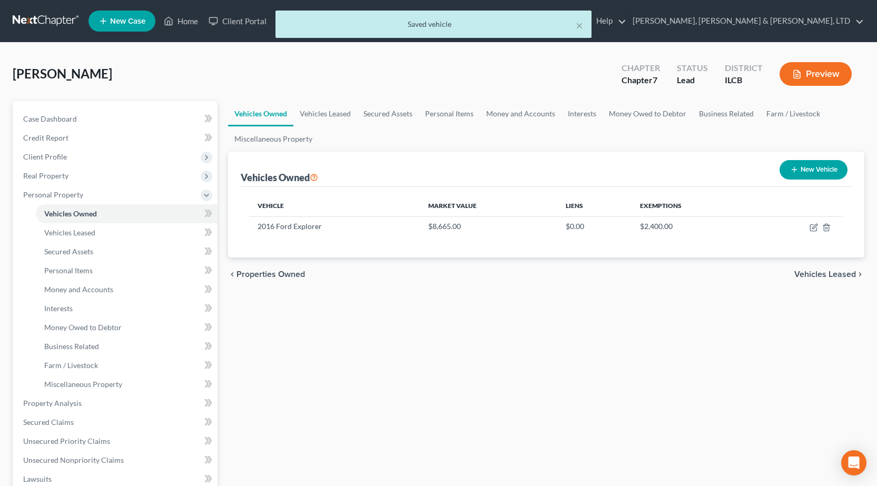
click at [809, 176] on button "New Vehicle" at bounding box center [814, 169] width 68 height 19
select select "0"
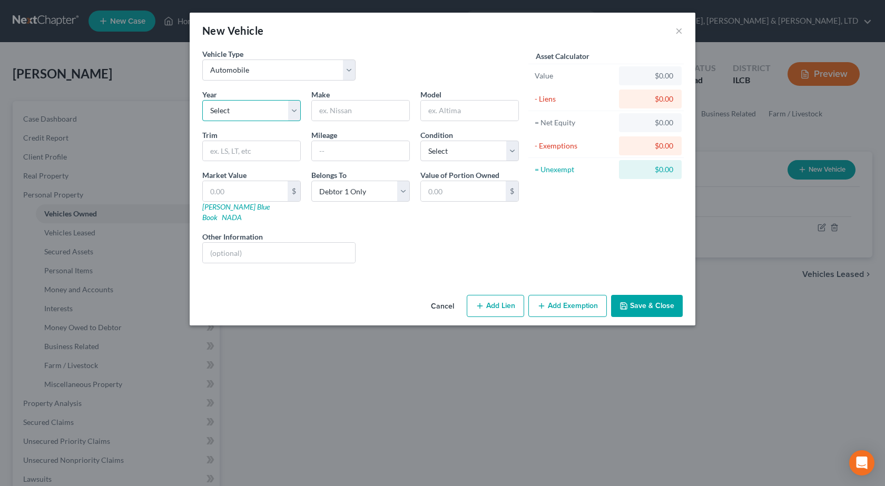
click at [275, 107] on select "Select 2026 2025 2024 2023 2022 2021 2020 2019 2018 2017 2016 2015 2014 2013 20…" at bounding box center [251, 110] width 98 height 21
select select "55"
click at [202, 100] on select "Select 2026 2025 2024 2023 2022 2021 2020 2019 2018 2017 2016 2015 2014 2013 20…" at bounding box center [251, 110] width 98 height 21
drag, startPoint x: 356, startPoint y: 21, endPoint x: 401, endPoint y: 95, distance: 87.0
click at [406, 92] on div "New Vehicle × Vehicle Type Select Automobile Truck Trailer Watercraft Aircraft …" at bounding box center [443, 169] width 506 height 313
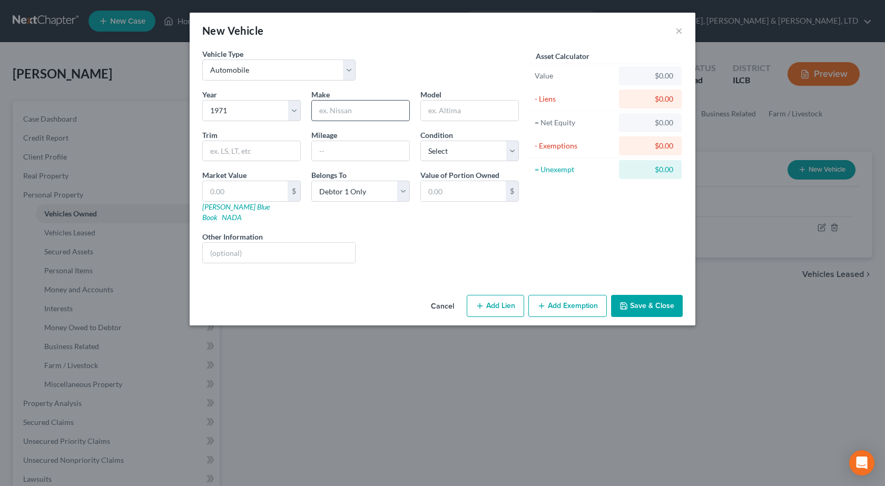
drag, startPoint x: 344, startPoint y: 123, endPoint x: 343, endPoint y: 106, distance: 16.9
click at [344, 115] on div "Year Select 2026 2025 2024 2023 2022 2021 2020 2019 2018 2017 2016 2015 2014 20…" at bounding box center [360, 180] width 327 height 183
click at [343, 106] on input "text" at bounding box center [360, 111] width 97 height 20
type input "Frolic"
click at [271, 71] on select "Select Automobile Truck Trailer Watercraft Aircraft Motor Home Atv Other Vehicle" at bounding box center [278, 70] width 153 height 21
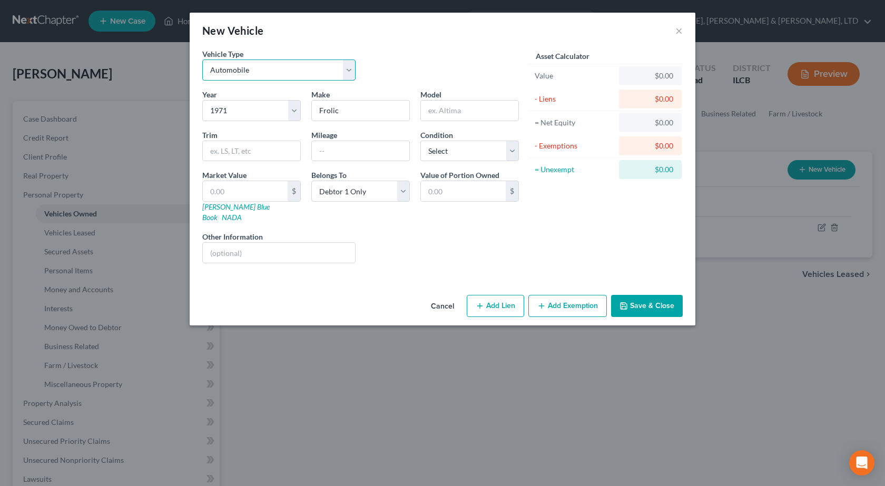
select select "2"
click at [202, 60] on select "Select Automobile Truck Trailer Watercraft Aircraft Motor Home Atv Other Vehicle" at bounding box center [278, 70] width 153 height 21
click at [238, 69] on select "Select Automobile Truck Trailer Watercraft Aircraft Motor Home Atv Other Vehicle" at bounding box center [278, 70] width 153 height 21
click at [202, 60] on select "Select Automobile Truck Trailer Watercraft Aircraft Motor Home Atv Other Vehicle" at bounding box center [278, 70] width 153 height 21
click at [214, 247] on input "text" at bounding box center [279, 253] width 152 height 20
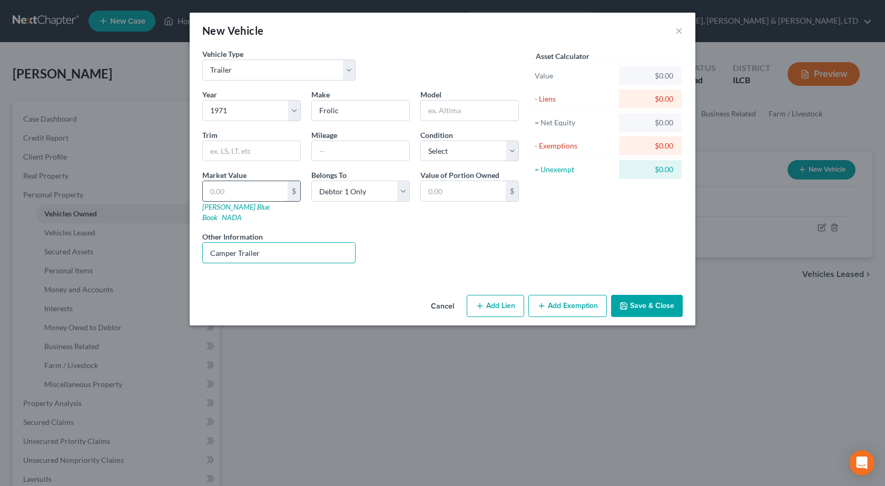
type input "Camper Trailer"
click at [260, 190] on input "text" at bounding box center [245, 191] width 85 height 20
type input "1"
type input "1.00"
type input "15"
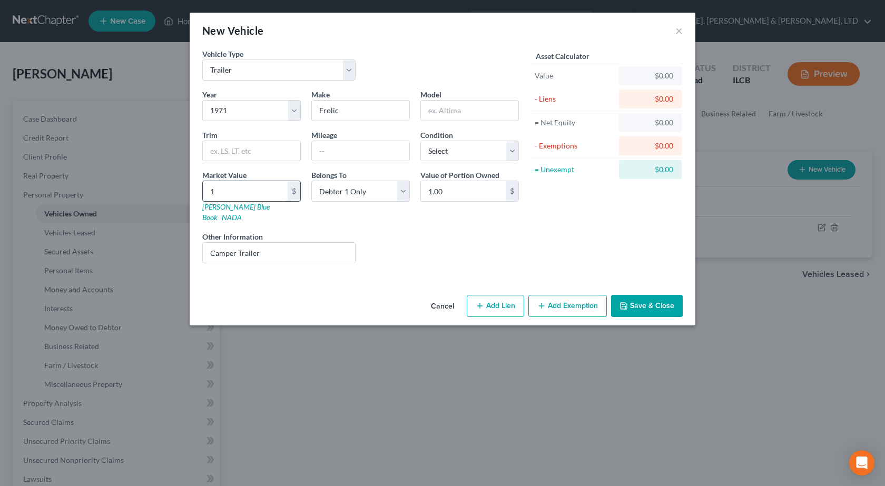
type input "15.00"
type input "150"
type input "150.00"
type input "1500"
type input "1,500.00"
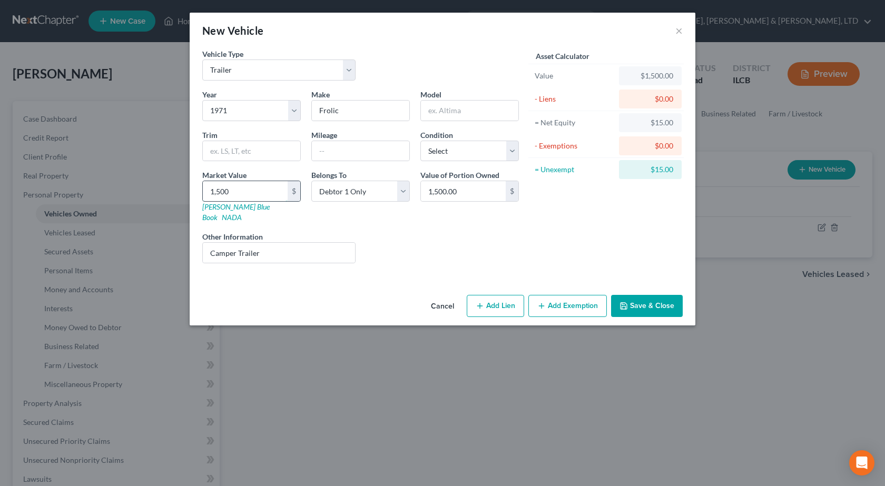
click at [238, 191] on input "1,500" at bounding box center [245, 191] width 85 height 20
type input "1"
type input "1.00"
type input "12"
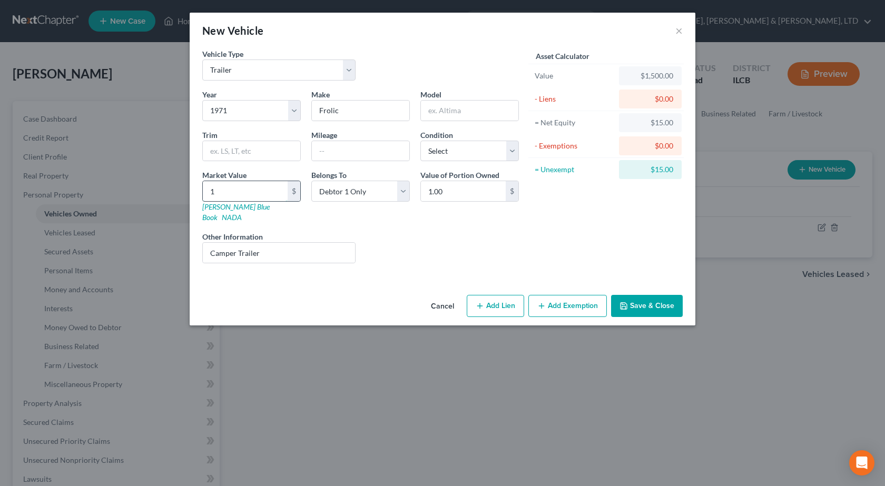
type input "12.00"
type input "125"
type input "125.00"
type input "1250"
type input "1,250.00"
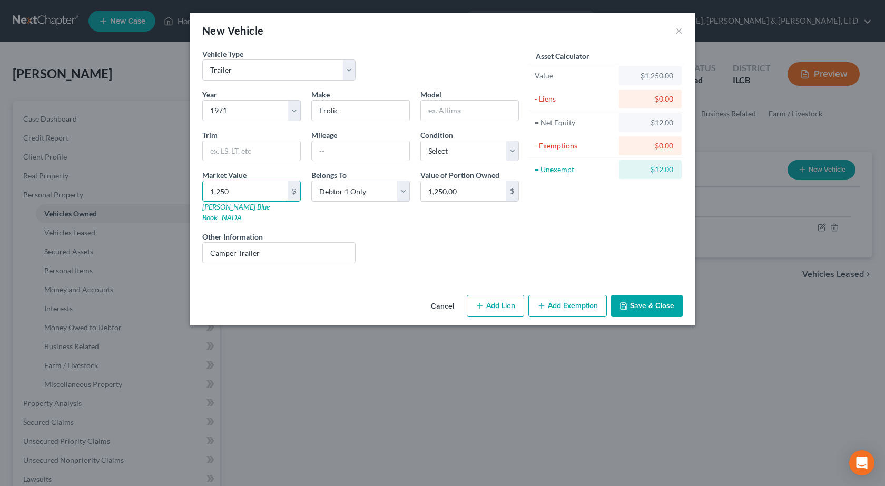
type input "1,250"
click at [572, 297] on button "Add Exemption" at bounding box center [567, 306] width 78 height 22
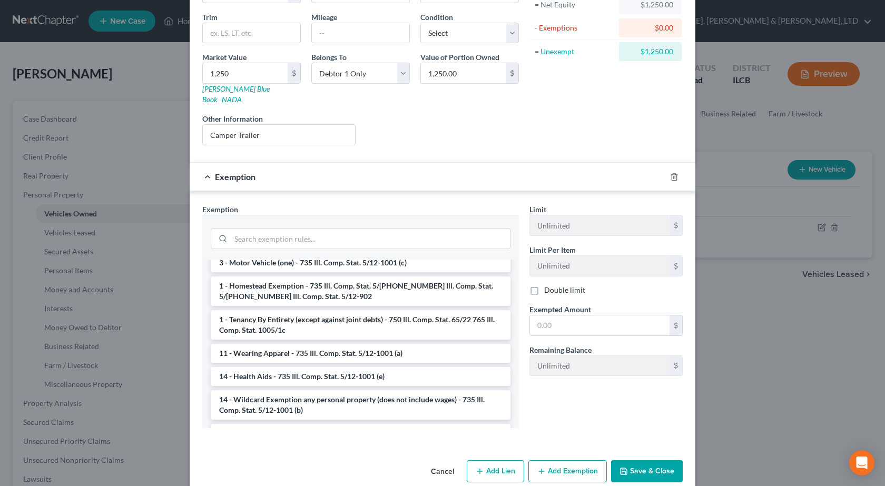
scroll to position [125, 0]
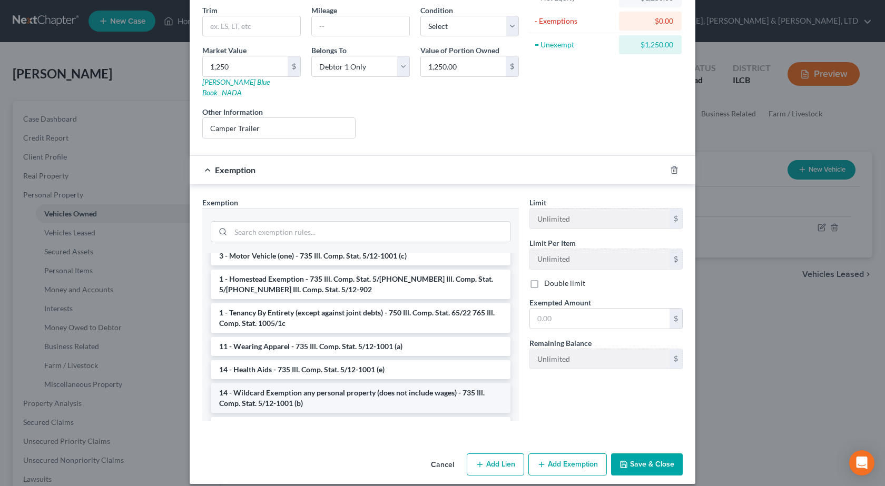
click at [291, 392] on li "14 - Wildcard Exemption any personal property (does not include wages) - 735 Il…" at bounding box center [361, 397] width 300 height 29
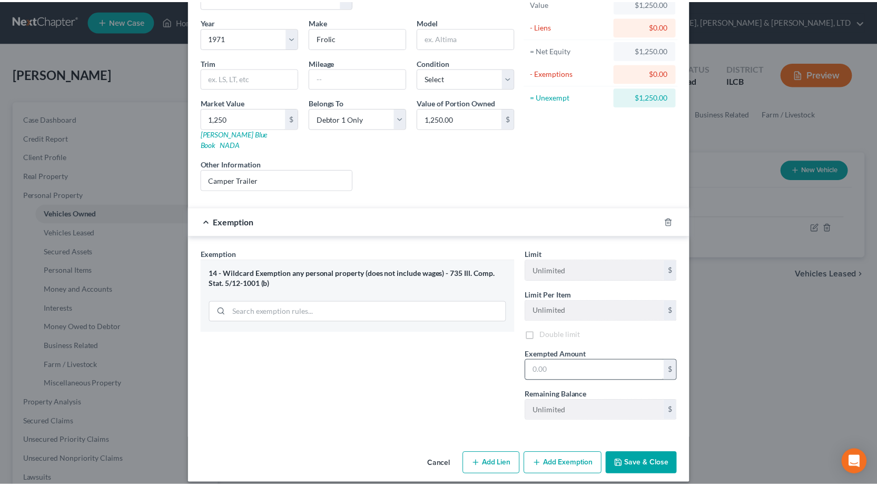
scroll to position [74, 0]
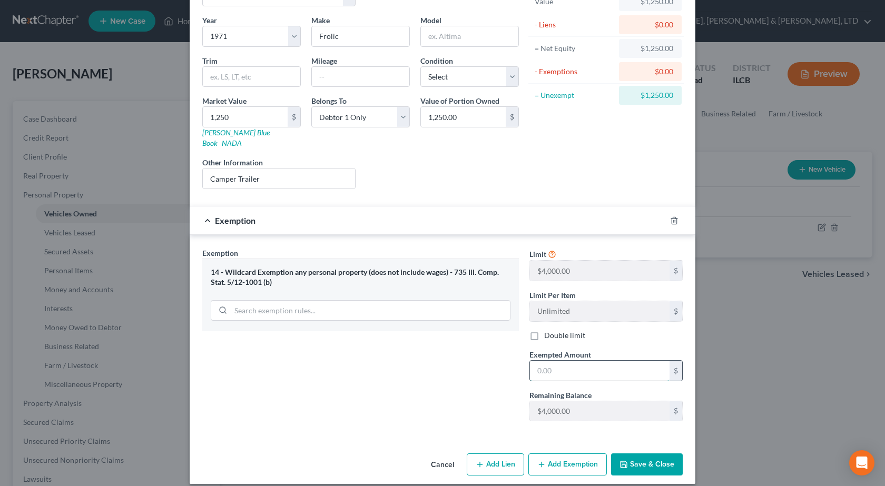
click at [571, 365] on input "text" at bounding box center [600, 371] width 140 height 20
type input "1,250"
click at [637, 453] on button "Save & Close" at bounding box center [647, 464] width 72 height 22
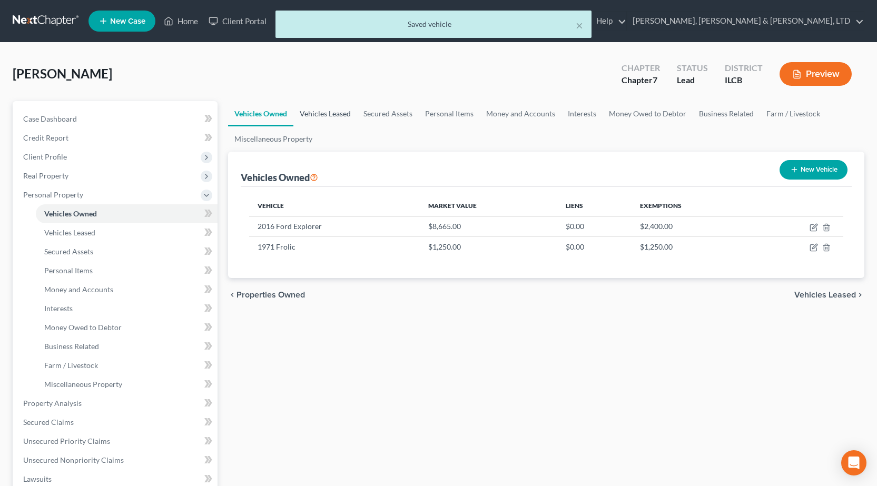
click at [328, 115] on link "Vehicles Leased" at bounding box center [325, 113] width 64 height 25
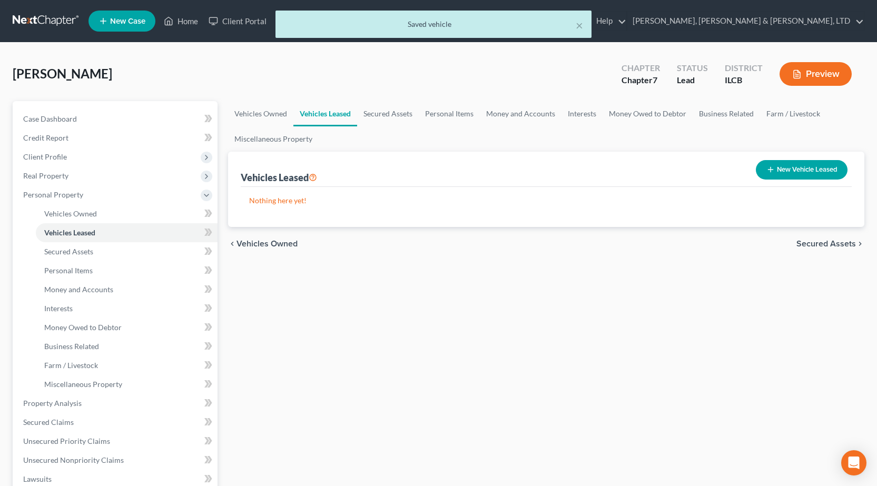
click at [801, 172] on button "New Vehicle Leased" at bounding box center [802, 169] width 92 height 19
select select "0"
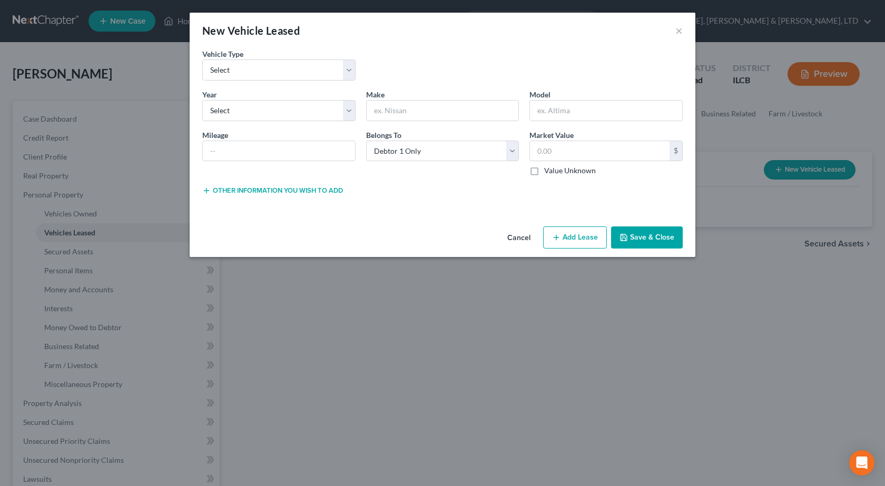
click at [675, 38] on div "New Vehicle Leased ×" at bounding box center [443, 31] width 506 height 36
click at [678, 29] on button "×" at bounding box center [678, 30] width 7 height 13
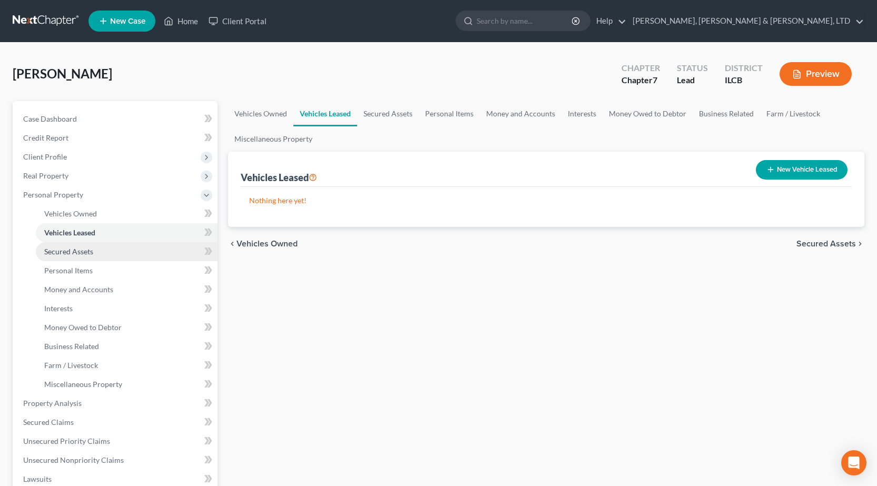
click at [89, 257] on link "Secured Assets" at bounding box center [127, 251] width 182 height 19
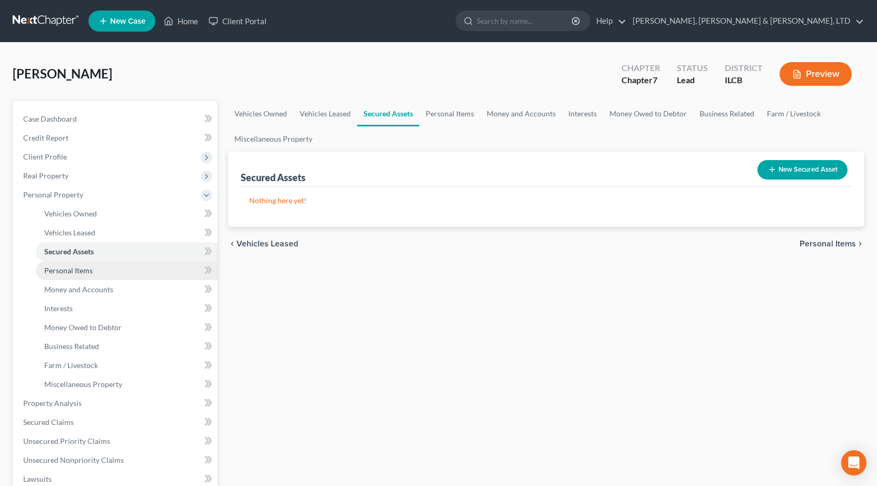
click at [82, 272] on span "Personal Items" at bounding box center [68, 270] width 48 height 9
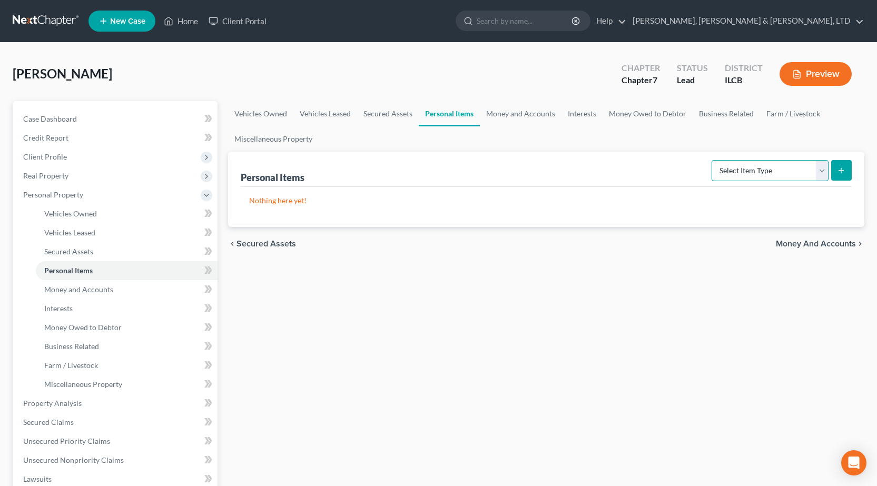
click at [757, 180] on select "Select Item Type Clothing Collectibles Of Value Electronics Firearms Household …" at bounding box center [770, 170] width 117 height 21
select select "clothing"
click at [713, 160] on select "Select Item Type Clothing Collectibles Of Value Electronics Firearms Household …" at bounding box center [770, 170] width 117 height 21
click at [845, 170] on icon "submit" at bounding box center [841, 170] width 8 height 8
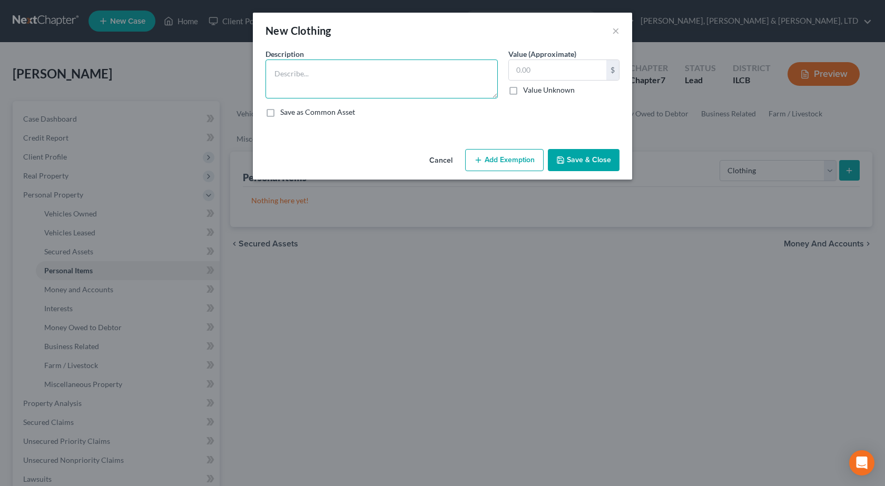
click at [285, 88] on textarea at bounding box center [381, 79] width 232 height 39
type textarea "General Clothing"
type input "250"
click at [484, 164] on button "Add Exemption" at bounding box center [504, 160] width 78 height 22
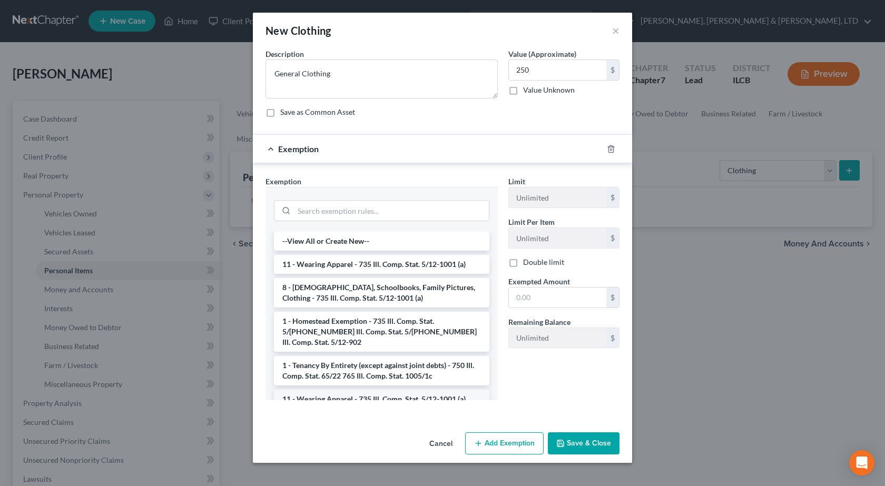
click at [317, 396] on li "11 - Wearing Apparel - 735 Ill. Comp. Stat. 5/12-1001 (a)" at bounding box center [381, 399] width 215 height 19
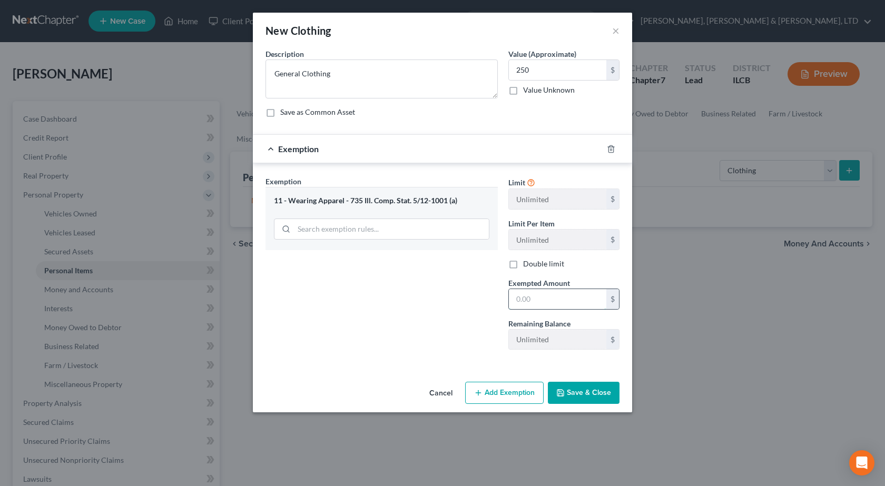
click at [586, 301] on input "text" at bounding box center [557, 299] width 97 height 20
type input "250"
drag, startPoint x: 395, startPoint y: 267, endPoint x: 536, endPoint y: 348, distance: 163.1
click at [395, 267] on div "Exemption Set must be selected for CA. Exemption * 11 - Wearing Apparel - 735 I…" at bounding box center [381, 267] width 243 height 182
click at [587, 402] on button "Save & Close" at bounding box center [584, 393] width 72 height 22
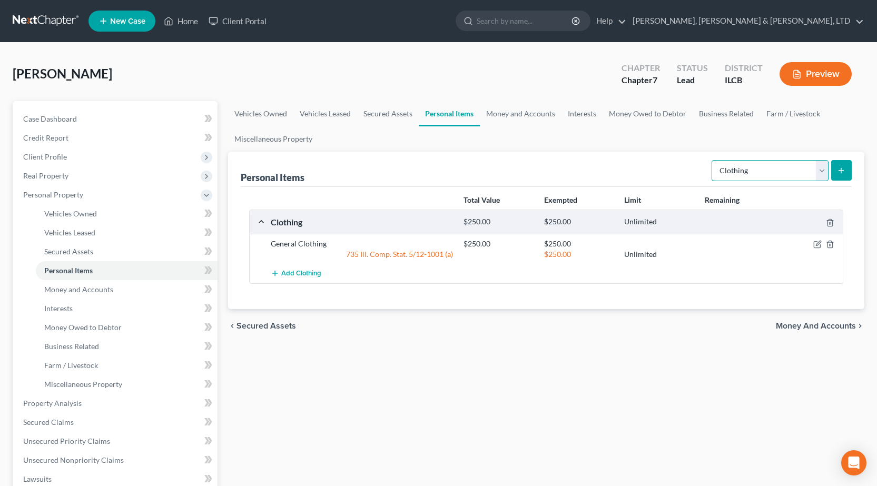
click at [776, 166] on select "Select Item Type Clothing Collectibles Of Value Electronics Firearms Household …" at bounding box center [770, 170] width 117 height 21
click at [713, 160] on select "Select Item Type Clothing Collectibles Of Value Electronics Firearms Household …" at bounding box center [770, 170] width 117 height 21
click at [737, 170] on select "Select Item Type Clothing Collectibles Of Value Electronics Firearms Household …" at bounding box center [770, 170] width 117 height 21
select select "electronics"
click at [713, 160] on select "Select Item Type Clothing Collectibles Of Value Electronics Firearms Household …" at bounding box center [770, 170] width 117 height 21
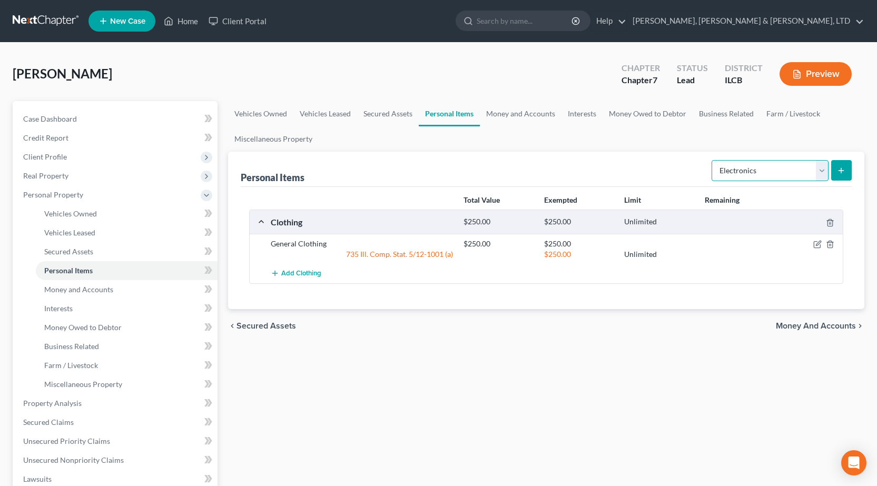
click at [754, 162] on select "Select Item Type Clothing Collectibles Of Value Electronics Firearms Household …" at bounding box center [770, 170] width 117 height 21
click at [766, 168] on select "Select Item Type Clothing Collectibles Of Value Electronics Firearms Household …" at bounding box center [770, 170] width 117 height 21
click at [713, 160] on select "Select Item Type Clothing Collectibles Of Value Electronics Firearms Household …" at bounding box center [770, 170] width 117 height 21
click at [837, 170] on icon "submit" at bounding box center [841, 170] width 8 height 8
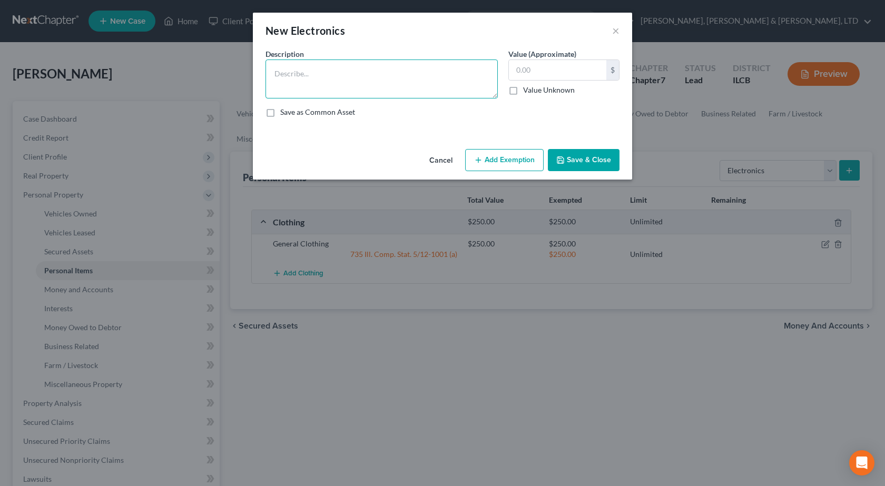
click at [371, 83] on textarea at bounding box center [381, 79] width 232 height 39
type textarea "(2) TVs, Laptop, Cellphone"
click at [561, 72] on input "text" at bounding box center [557, 70] width 97 height 20
type input "350"
click at [514, 168] on button "Add Exemption" at bounding box center [504, 160] width 78 height 22
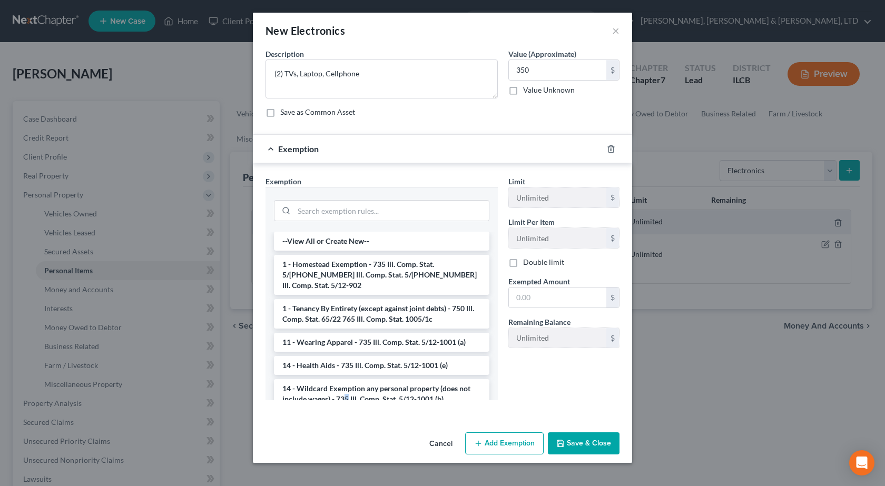
drag, startPoint x: 347, startPoint y: 386, endPoint x: 446, endPoint y: 334, distance: 111.7
click at [349, 386] on li "14 - Wildcard Exemption any personal property (does not include wages) - 735 Il…" at bounding box center [381, 393] width 215 height 29
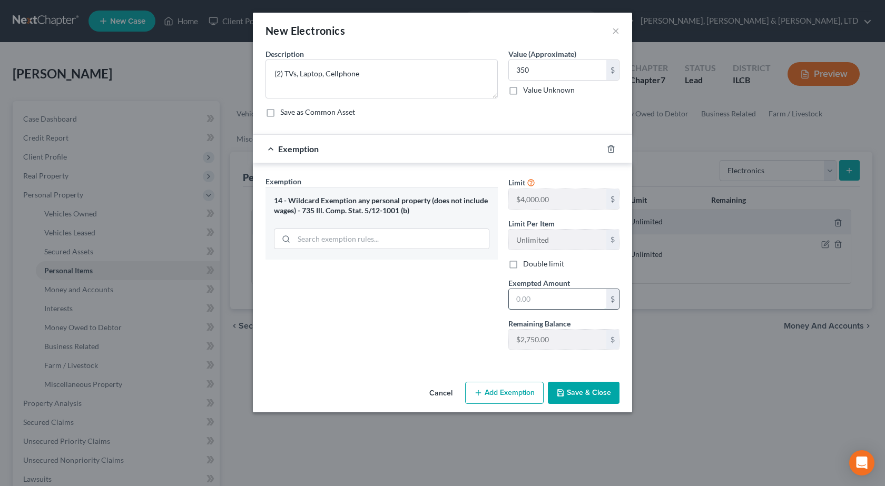
drag, startPoint x: 555, startPoint y: 303, endPoint x: 563, endPoint y: 302, distance: 8.1
click at [560, 302] on input "text" at bounding box center [557, 299] width 97 height 20
type input "350"
click at [579, 391] on button "Save & Close" at bounding box center [584, 393] width 72 height 22
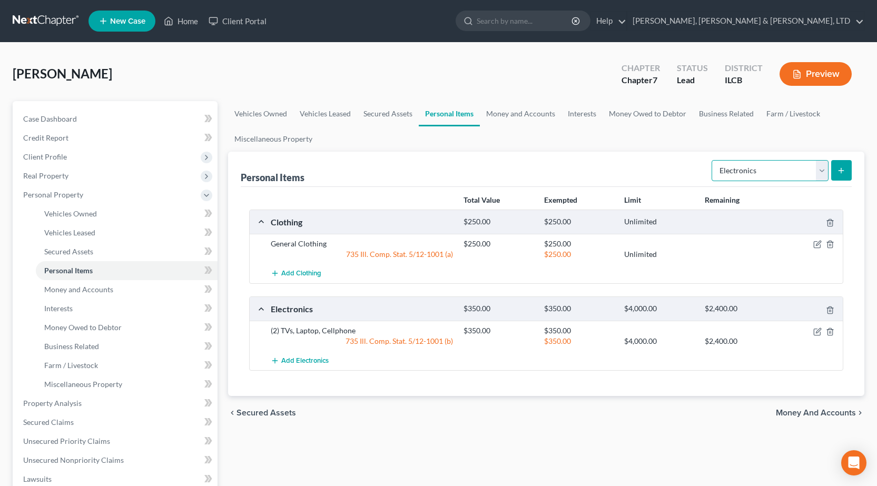
click at [765, 170] on select "Select Item Type Clothing Collectibles Of Value Electronics Firearms Household …" at bounding box center [770, 170] width 117 height 21
select select "firearms"
click at [713, 160] on select "Select Item Type Clothing Collectibles Of Value Electronics Firearms Household …" at bounding box center [770, 170] width 117 height 21
click at [839, 170] on icon "submit" at bounding box center [841, 170] width 8 height 8
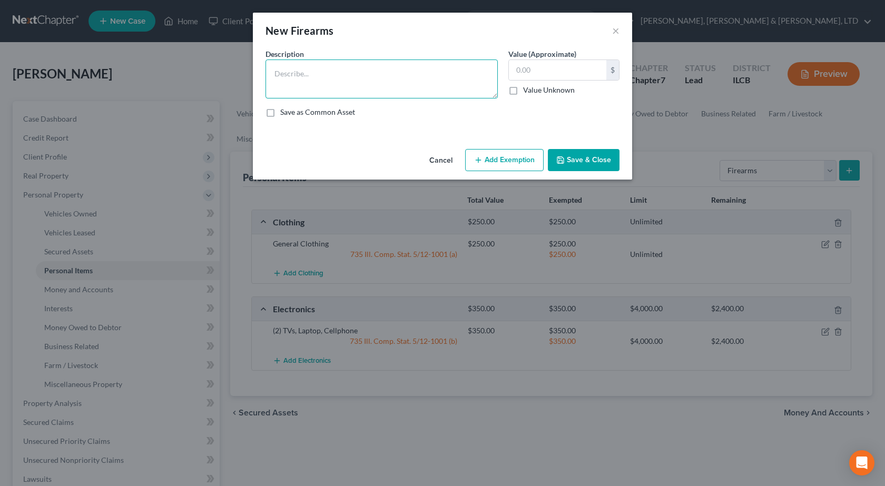
click at [307, 60] on textarea at bounding box center [381, 79] width 232 height 39
type textarea ".45 Handgun"
click at [551, 67] on input "text" at bounding box center [557, 70] width 97 height 20
type input "400"
click at [498, 165] on button "Add Exemption" at bounding box center [504, 160] width 78 height 22
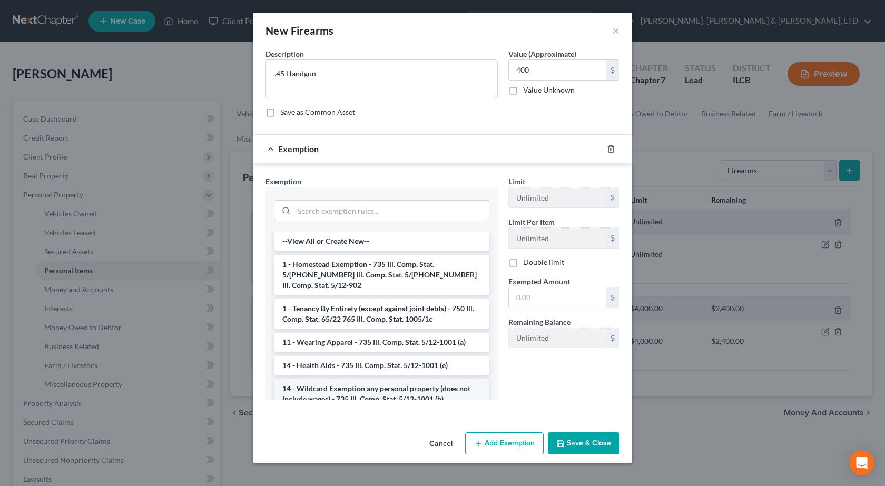
click at [377, 387] on li "14 - Wildcard Exemption any personal property (does not include wages) - 735 Il…" at bounding box center [381, 393] width 215 height 29
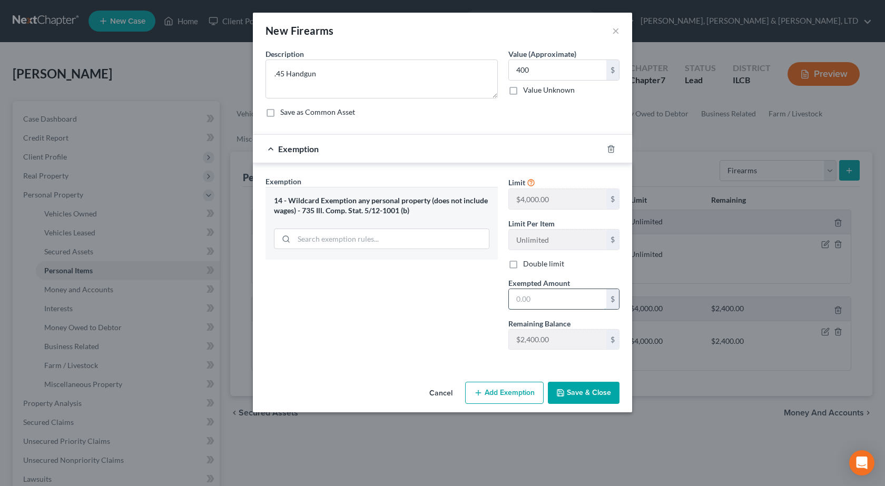
click at [543, 289] on input "text" at bounding box center [557, 299] width 97 height 20
type input "300"
click at [523, 67] on input "400" at bounding box center [557, 70] width 97 height 20
type input "300"
click at [559, 107] on div "Save as Common Asset" at bounding box center [442, 112] width 354 height 11
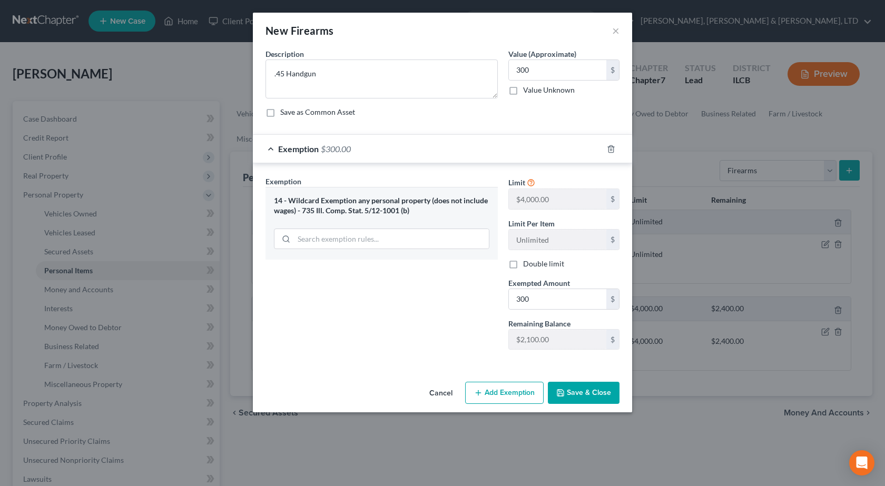
click at [606, 386] on button "Save & Close" at bounding box center [584, 393] width 72 height 22
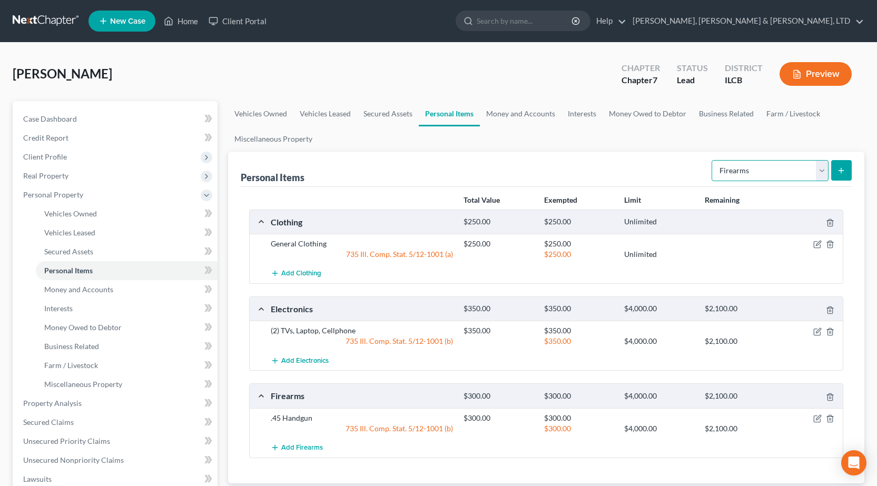
click at [758, 171] on select "Select Item Type Clothing Collectibles Of Value Electronics Firearms Household …" at bounding box center [770, 170] width 117 height 21
select select "household_goods"
click at [713, 160] on select "Select Item Type Clothing Collectibles Of Value Electronics Firearms Household …" at bounding box center [770, 170] width 117 height 21
click at [833, 166] on button "submit" at bounding box center [841, 170] width 21 height 21
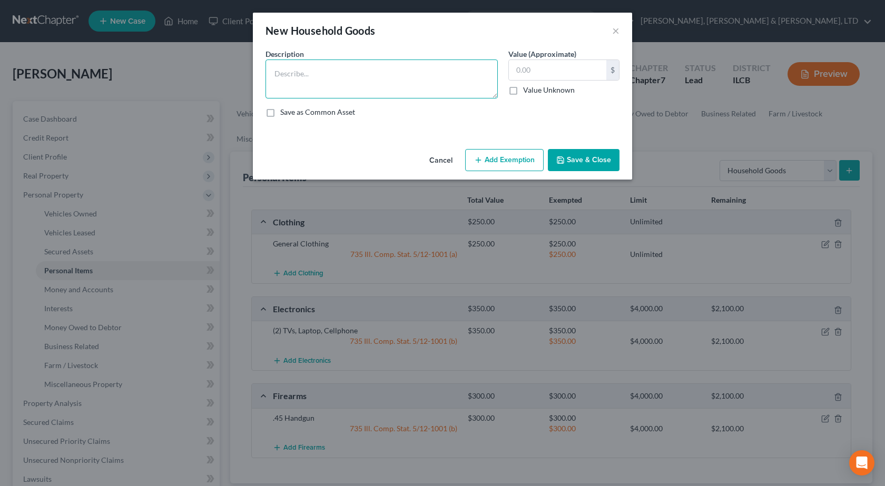
click at [425, 83] on textarea at bounding box center [381, 79] width 232 height 39
type textarea "B"
type textarea "(4) beds,"
click at [600, 162] on button "Save & Close" at bounding box center [584, 160] width 72 height 22
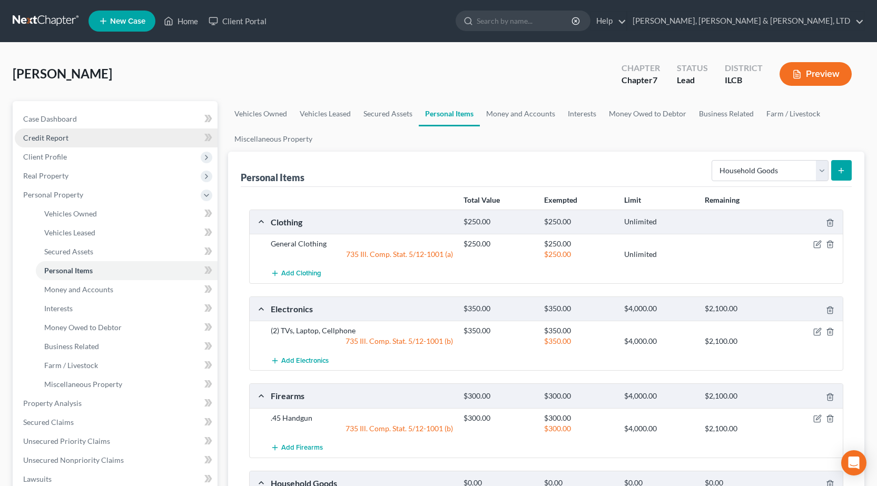
click at [65, 130] on link "Credit Report" at bounding box center [116, 138] width 203 height 19
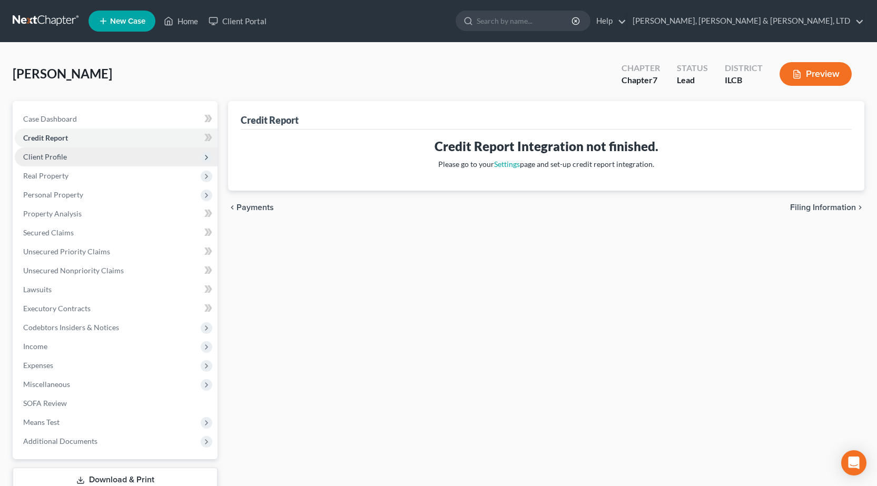
click at [60, 157] on span "Client Profile" at bounding box center [45, 156] width 44 height 9
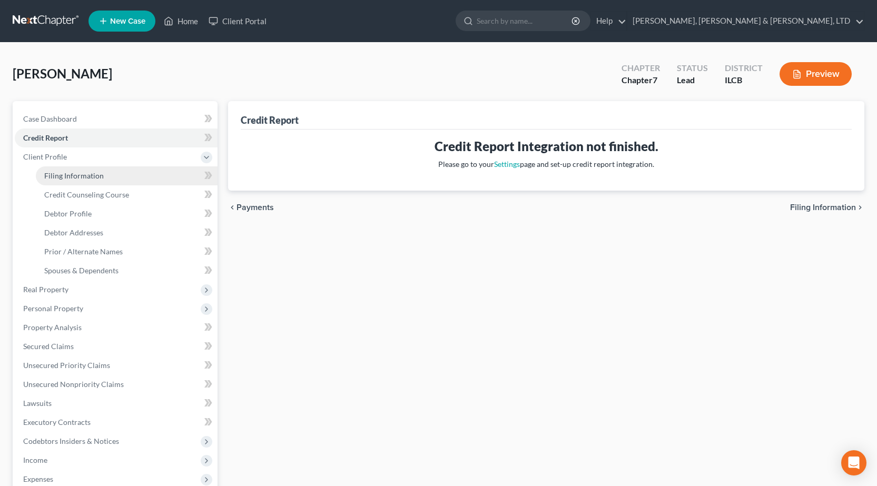
click at [82, 174] on span "Filing Information" at bounding box center [74, 175] width 60 height 9
select select "1"
select select "0"
select select "24"
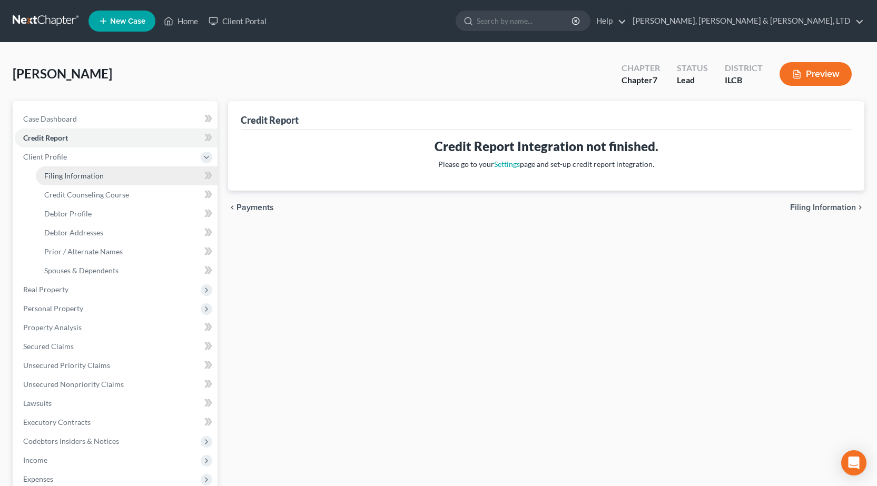
select select "0"
select select "14"
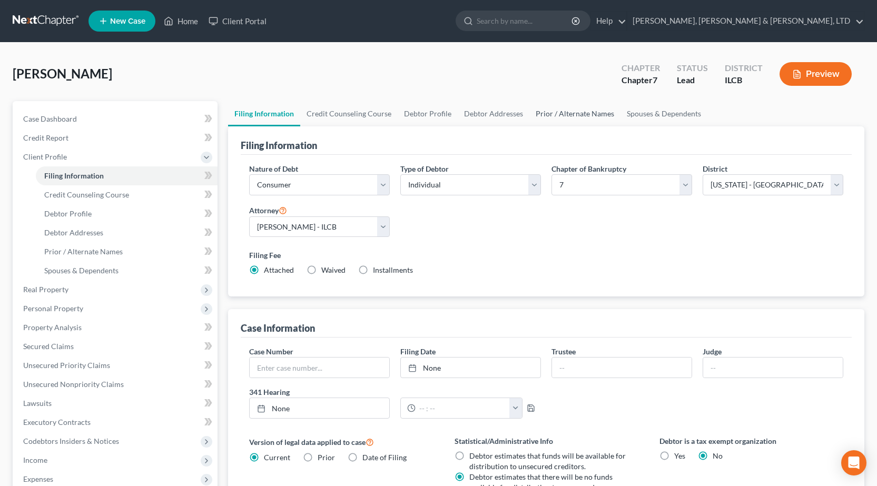
click at [570, 111] on link "Prior / Alternate Names" at bounding box center [574, 113] width 91 height 25
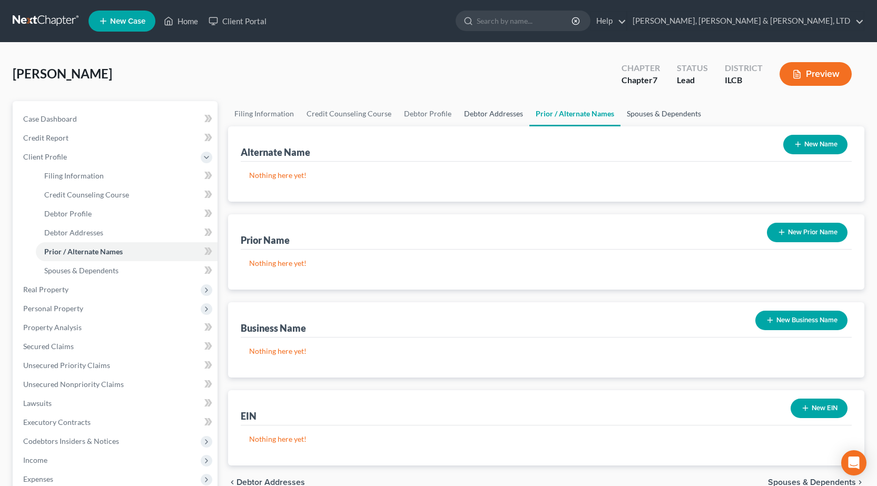
drag, startPoint x: 481, startPoint y: 110, endPoint x: 636, endPoint y: 111, distance: 154.9
click at [481, 111] on link "Debtor Addresses" at bounding box center [494, 113] width 72 height 25
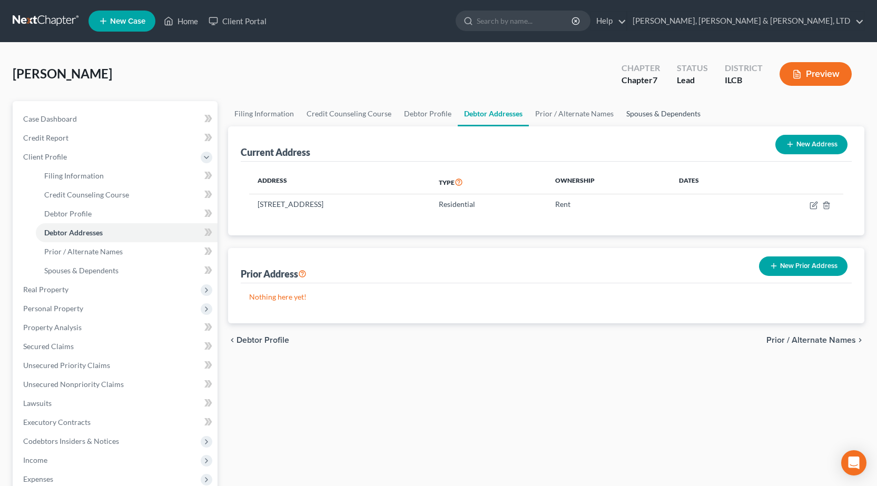
click at [671, 114] on link "Spouses & Dependents" at bounding box center [663, 113] width 87 height 25
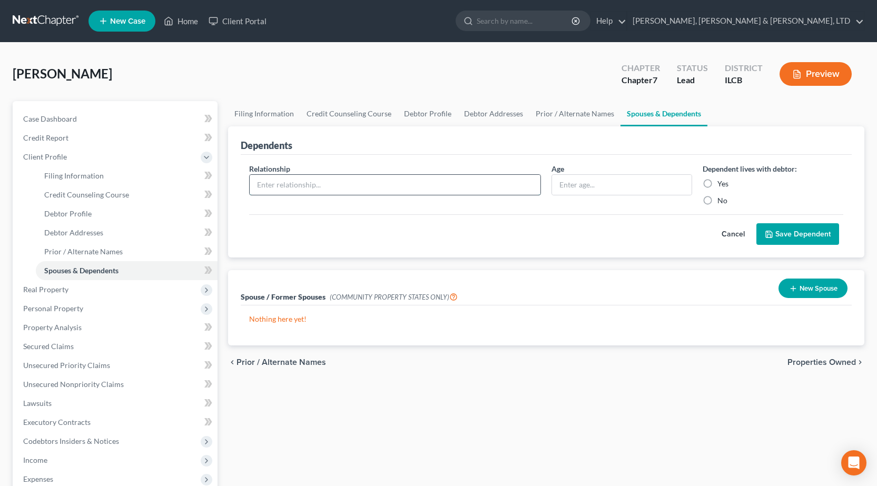
click at [293, 186] on input "text" at bounding box center [395, 185] width 291 height 20
drag, startPoint x: 297, startPoint y: 144, endPoint x: 264, endPoint y: 141, distance: 32.3
click at [264, 141] on div "Dependents" at bounding box center [546, 140] width 611 height 28
drag, startPoint x: 288, startPoint y: 183, endPoint x: 294, endPoint y: 179, distance: 7.9
click at [288, 183] on input "text" at bounding box center [395, 185] width 291 height 20
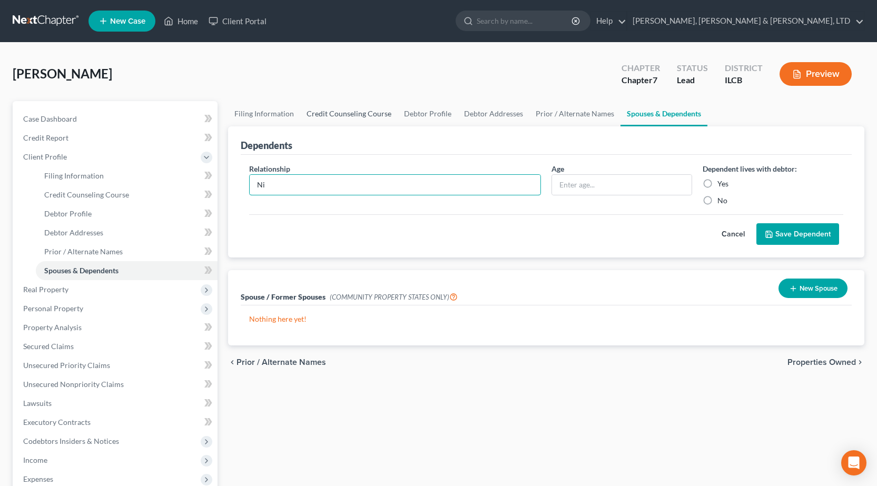
type input "N"
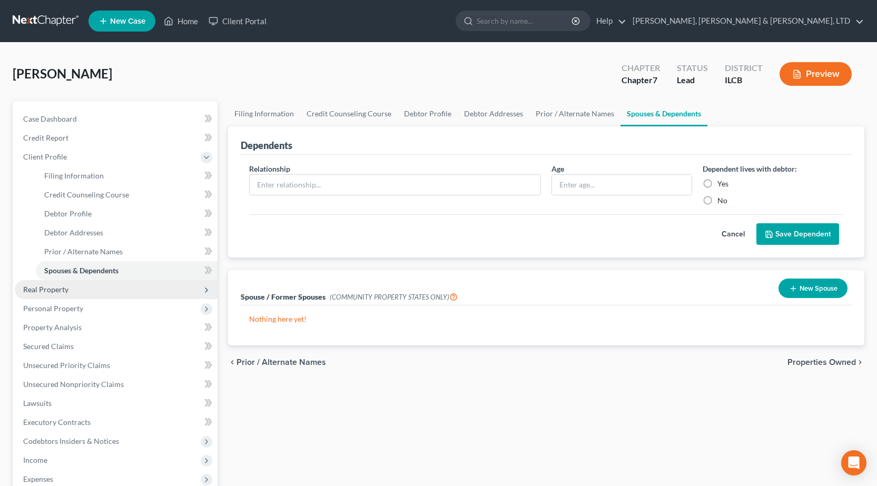
click at [93, 293] on span "Real Property" at bounding box center [116, 289] width 203 height 19
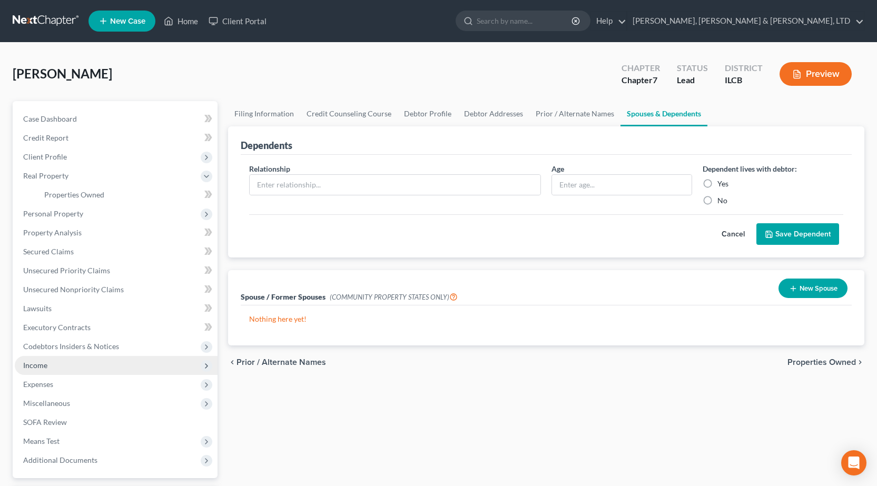
click at [52, 374] on span "Income" at bounding box center [116, 365] width 203 height 19
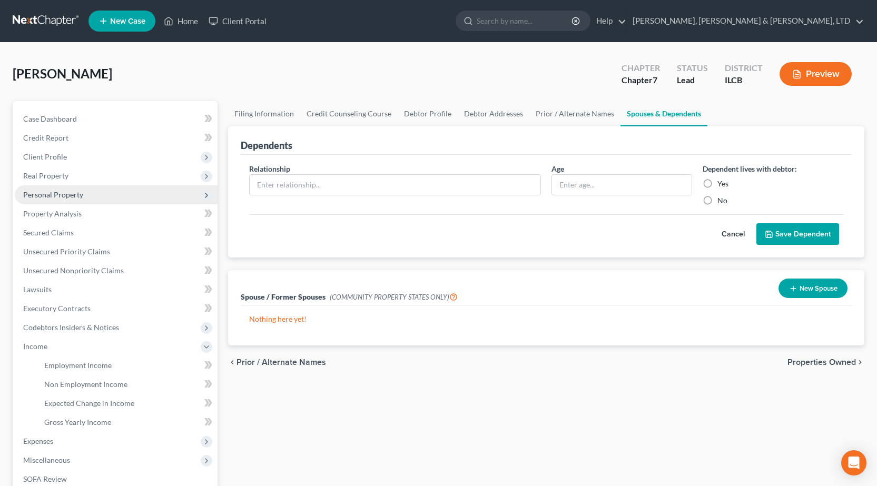
click at [76, 200] on span "Personal Property" at bounding box center [116, 194] width 203 height 19
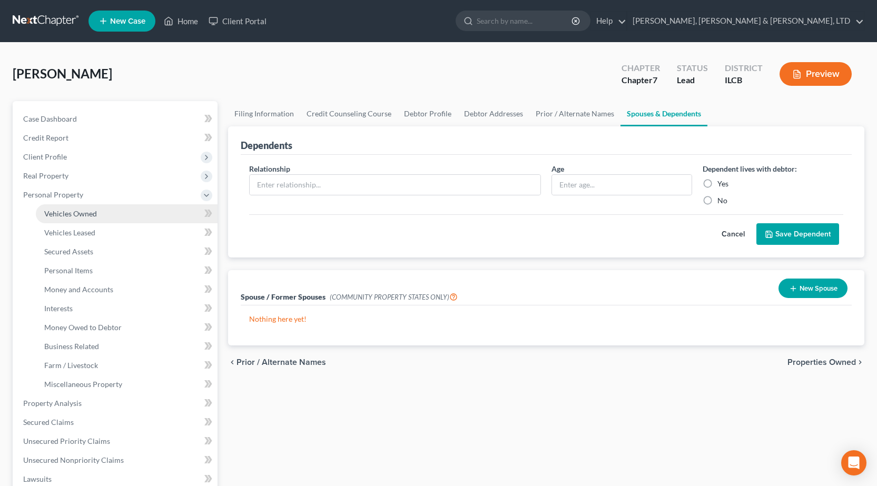
click at [83, 206] on link "Vehicles Owned" at bounding box center [127, 213] width 182 height 19
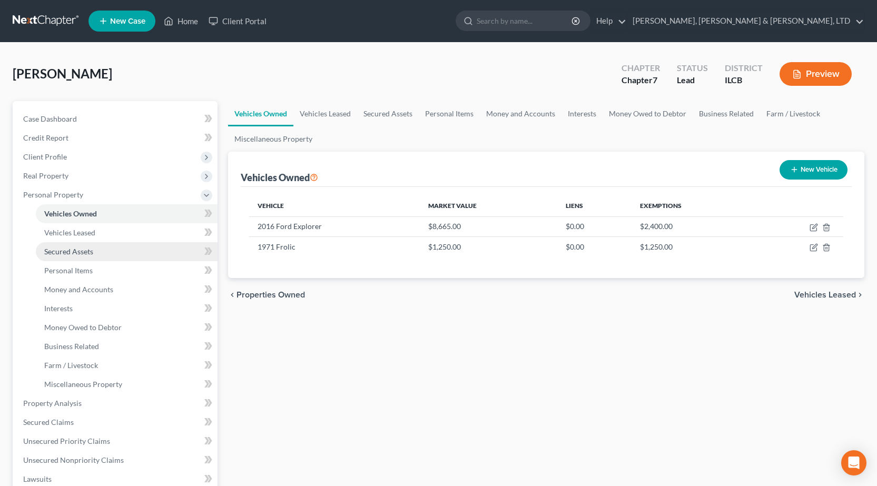
click at [64, 258] on link "Secured Assets" at bounding box center [127, 251] width 182 height 19
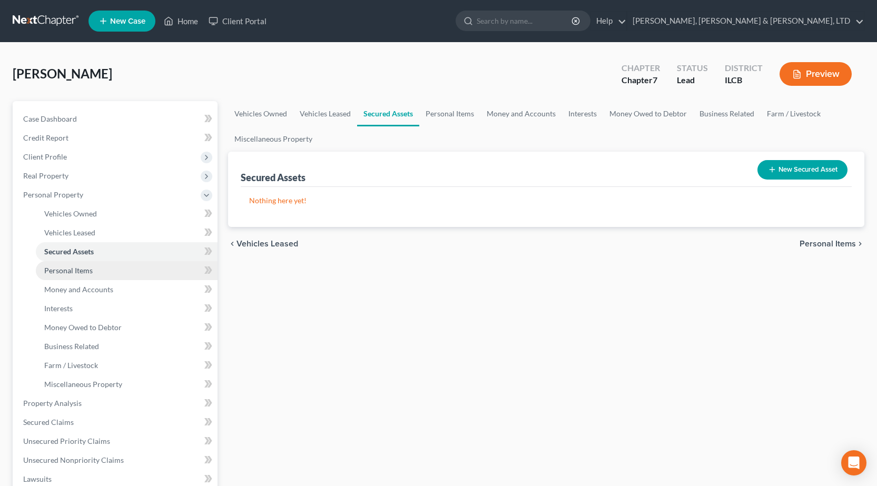
click at [64, 273] on span "Personal Items" at bounding box center [68, 270] width 48 height 9
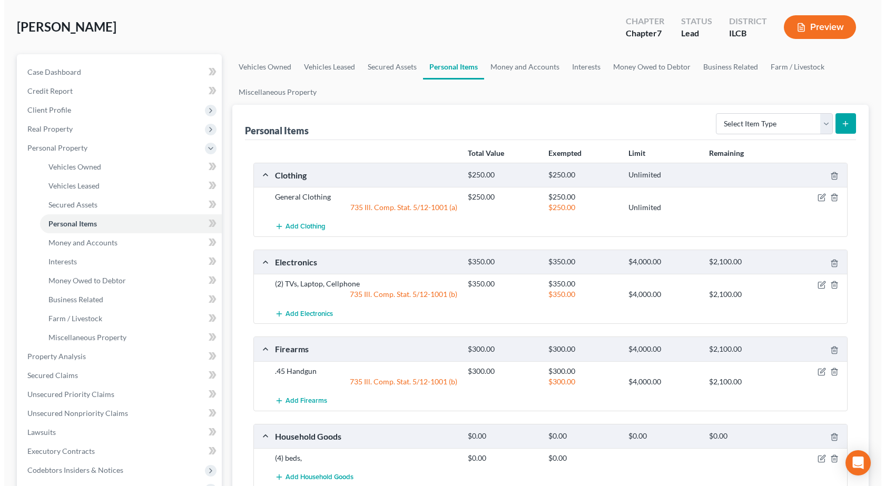
scroll to position [105, 0]
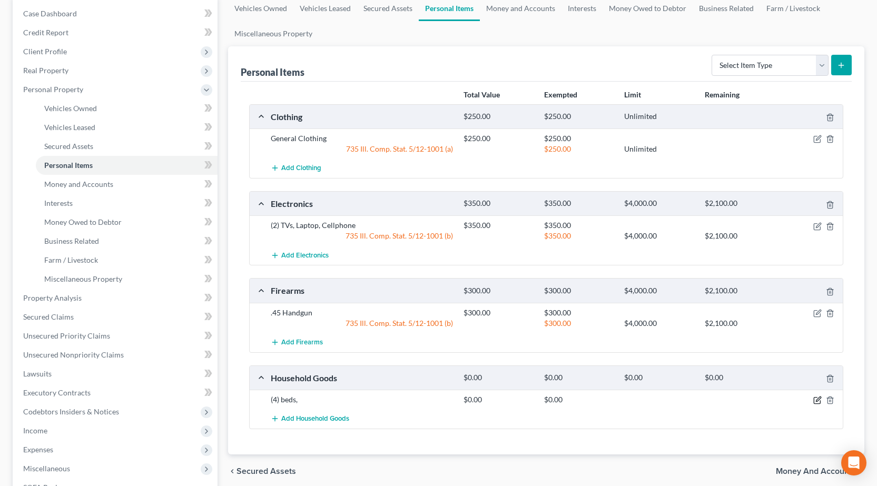
click at [815, 402] on icon "button" at bounding box center [817, 400] width 8 height 8
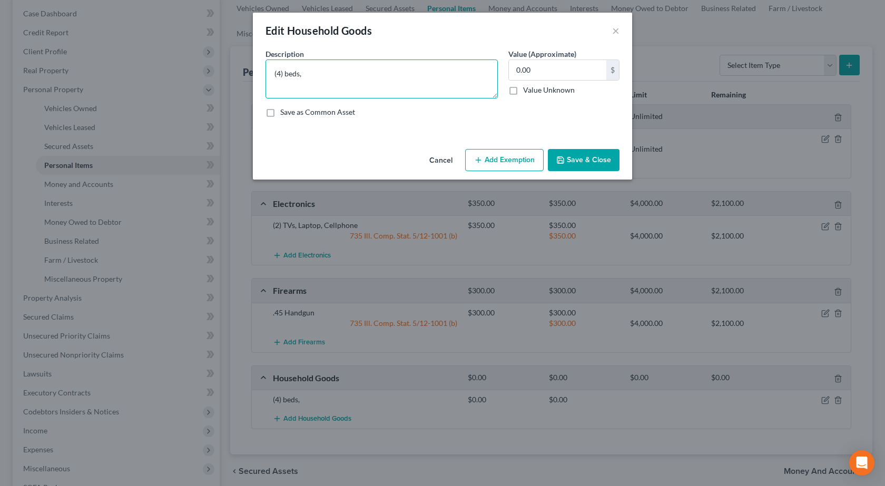
click at [399, 70] on textarea "(4) beds," at bounding box center [381, 79] width 232 height 39
click at [377, 73] on textarea "(4) beds, (4) nightstands" at bounding box center [381, 79] width 232 height 39
click at [384, 72] on textarea "(4) beds, (4) nightstands," at bounding box center [381, 79] width 232 height 39
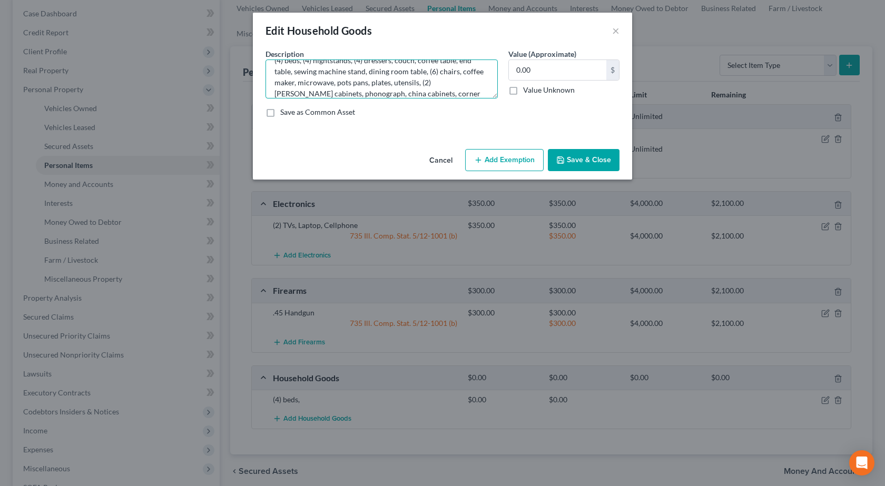
scroll to position [24, 0]
type textarea "(4) beds, (4) nightstands, (4) dressers, couch, coffee table, end table, sewing…"
drag, startPoint x: 524, startPoint y: 76, endPoint x: 543, endPoint y: 71, distance: 19.3
click at [524, 76] on input "0.00" at bounding box center [557, 70] width 97 height 20
type input "1,250"
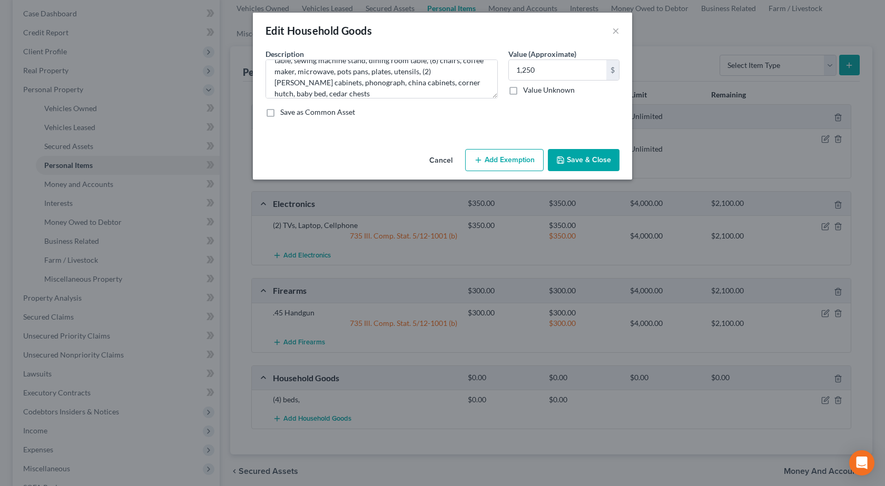
drag, startPoint x: 494, startPoint y: 174, endPoint x: 489, endPoint y: 165, distance: 9.9
click at [493, 173] on div "Cancel Add Exemption Save & Close" at bounding box center [442, 162] width 379 height 35
click at [488, 165] on button "Add Exemption" at bounding box center [504, 160] width 78 height 22
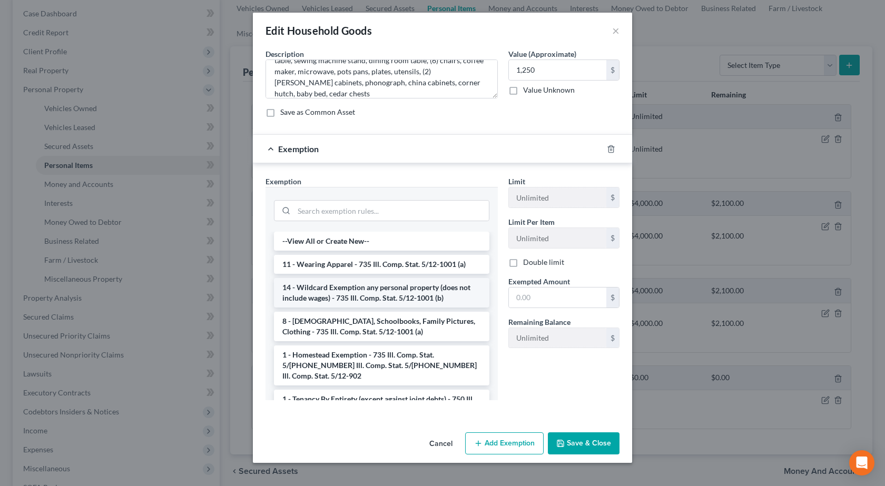
click at [355, 292] on li "14 - Wildcard Exemption any personal property (does not include wages) - 735 Il…" at bounding box center [381, 292] width 215 height 29
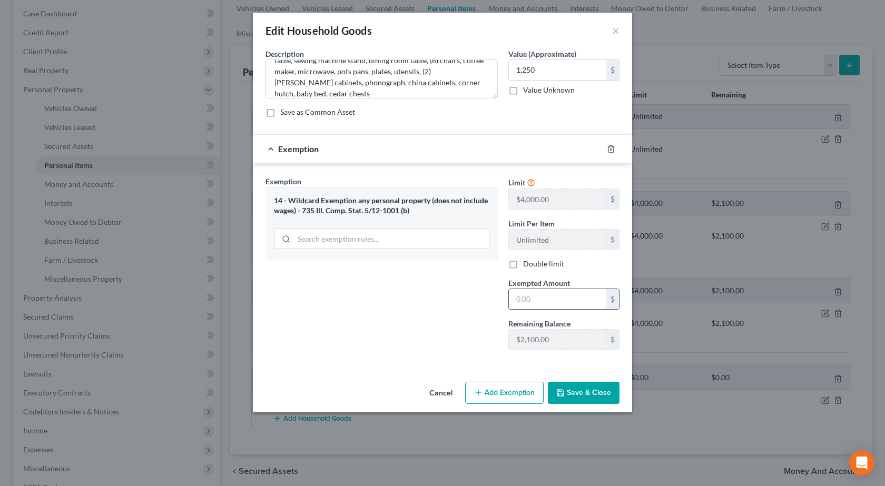
click at [586, 305] on input "text" at bounding box center [557, 299] width 97 height 20
type input "1,250"
click at [587, 393] on button "Save & Close" at bounding box center [584, 393] width 72 height 22
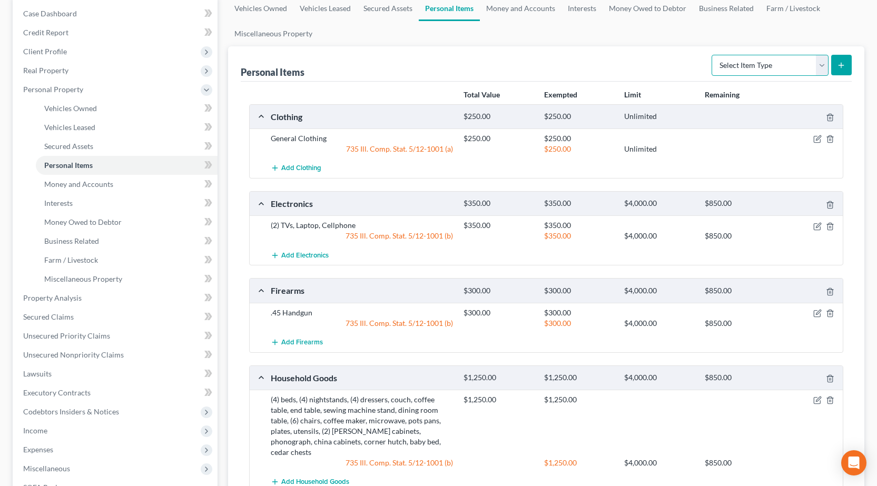
click at [739, 58] on select "Select Item Type Clothing Collectibles Of Value Electronics Firearms Household …" at bounding box center [770, 65] width 117 height 21
select select "jewelry"
click at [713, 55] on select "Select Item Type Clothing Collectibles Of Value Electronics Firearms Household …" at bounding box center [770, 65] width 117 height 21
click at [846, 62] on button "submit" at bounding box center [841, 65] width 21 height 21
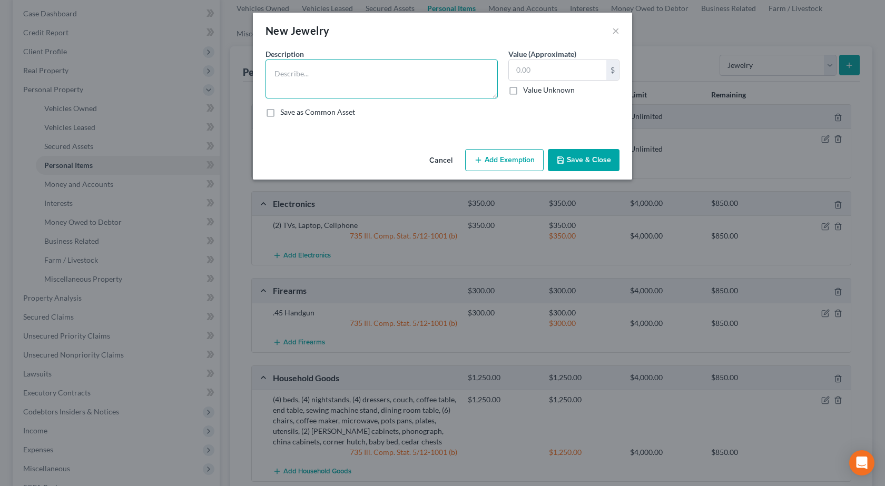
click at [301, 63] on textarea at bounding box center [381, 79] width 232 height 39
type textarea "s"
type textarea "d"
click at [371, 87] on textarea "Diamond Earrings, Diamond Tennis Bracelet, Diamond Ring, Ruby Necklace, Diamond…" at bounding box center [381, 79] width 232 height 39
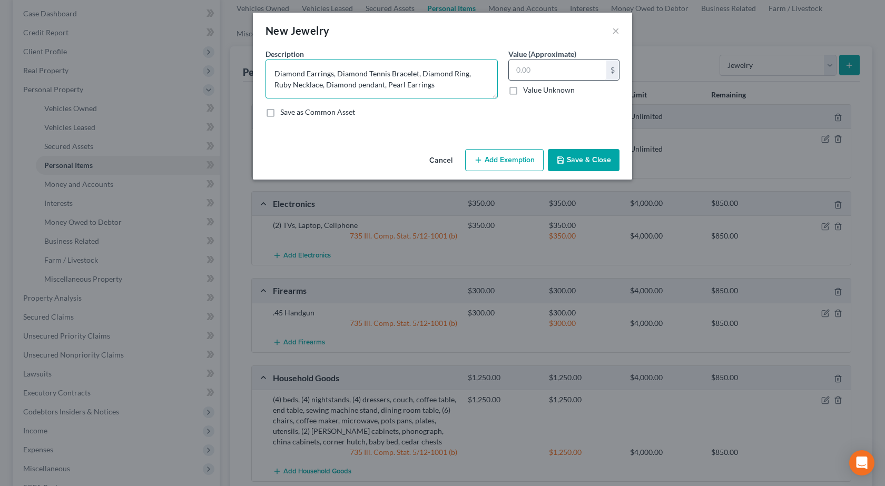
type textarea "Diamond Earrings, Diamond Tennis Bracelet, Diamond Ring, Ruby Necklace, Diamond…"
click at [554, 65] on input "text" at bounding box center [557, 70] width 97 height 20
type input "1,000"
click at [501, 163] on button "Add Exemption" at bounding box center [504, 160] width 78 height 22
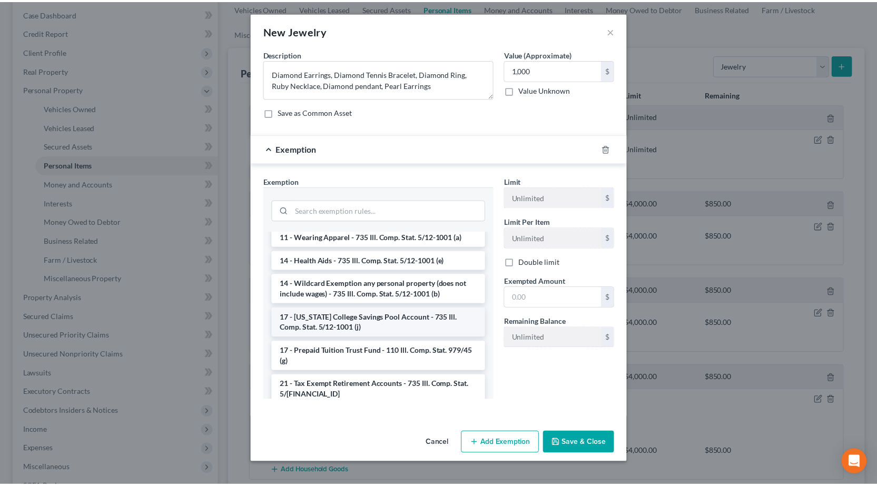
scroll to position [105, 0]
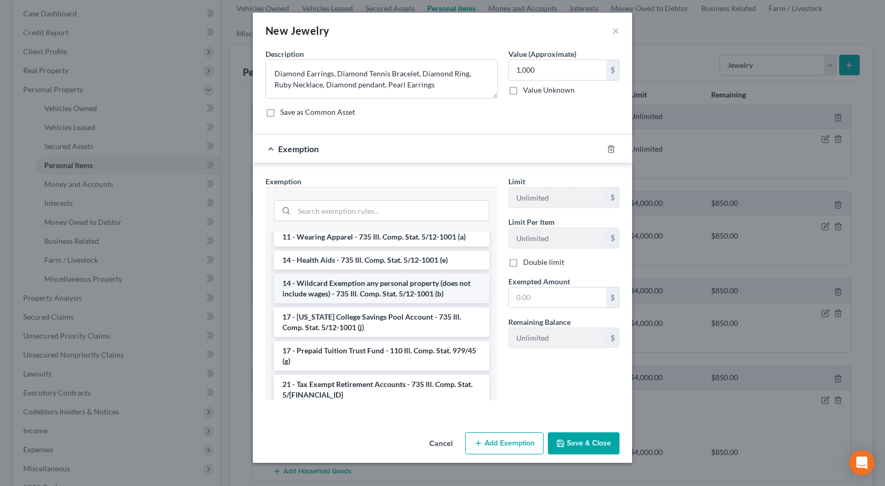
click at [398, 276] on li "14 - Wildcard Exemption any personal property (does not include wages) - 735 Il…" at bounding box center [381, 288] width 215 height 29
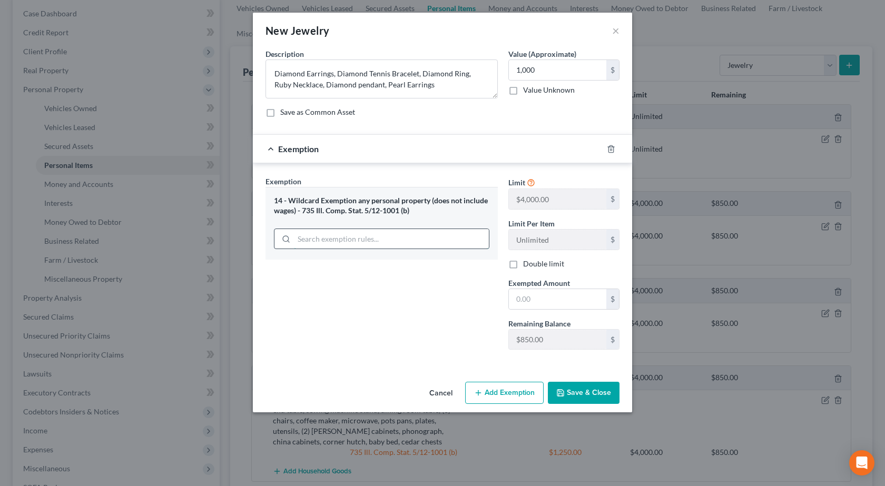
click at [340, 243] on input "search" at bounding box center [391, 239] width 195 height 20
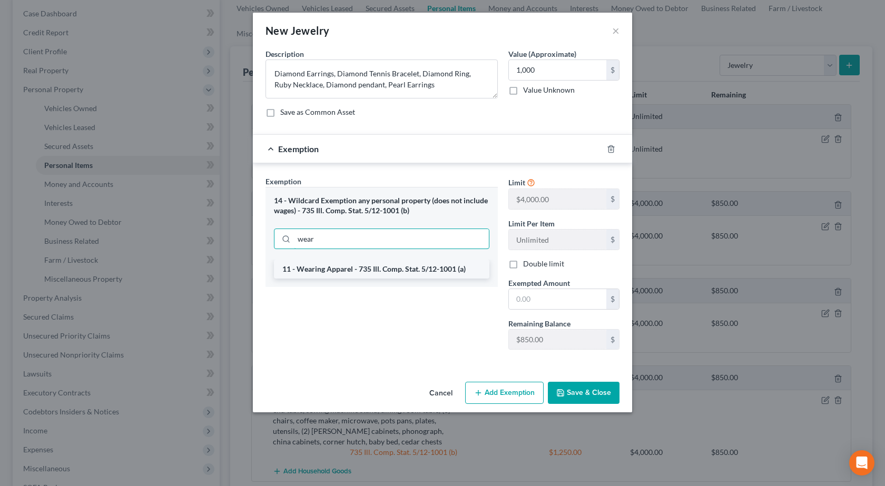
type input "wear"
click at [379, 276] on li "11 - Wearing Apparel - 735 Ill. Comp. Stat. 5/12-1001 (a)" at bounding box center [381, 269] width 215 height 19
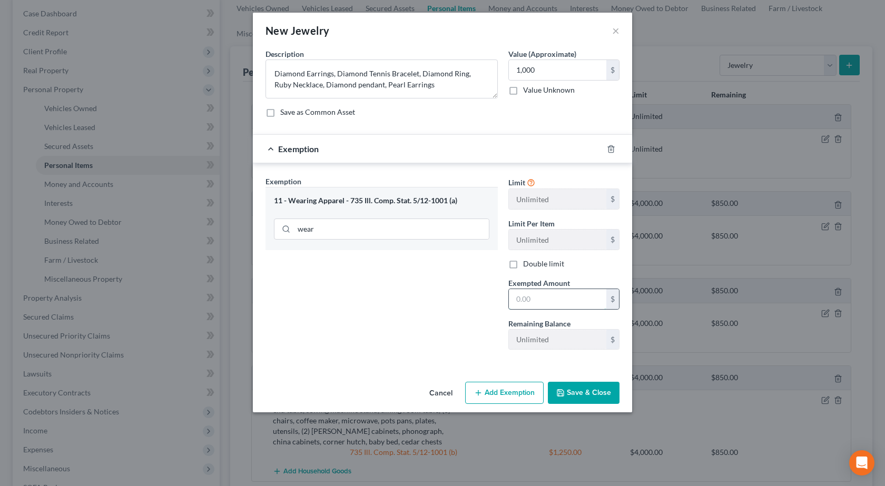
click at [568, 305] on input "text" at bounding box center [557, 299] width 97 height 20
type input "1,000"
click at [595, 387] on button "Save & Close" at bounding box center [584, 393] width 72 height 22
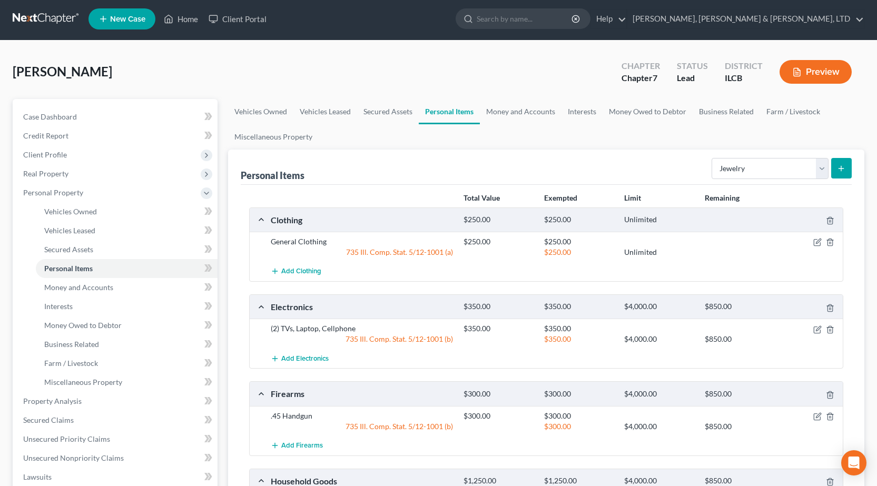
scroll to position [0, 0]
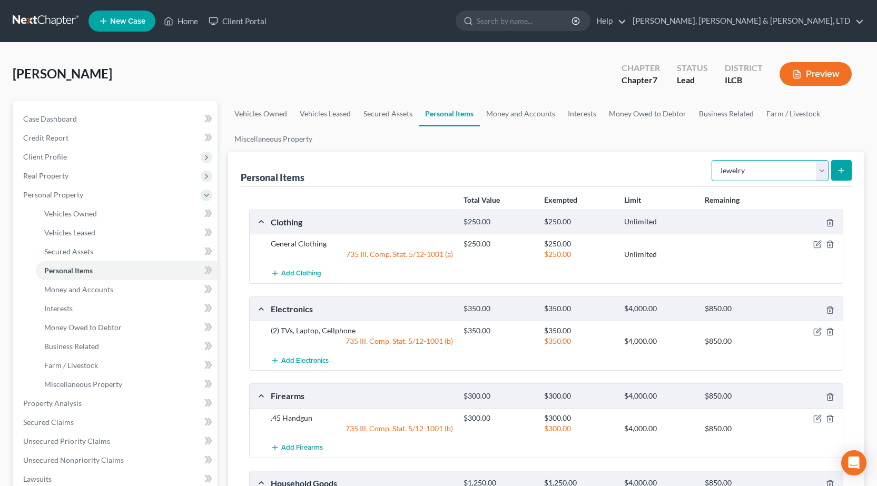
click at [765, 173] on select "Select Item Type Clothing Collectibles Of Value Electronics Firearms Household …" at bounding box center [770, 170] width 117 height 21
click at [496, 333] on div "$350.00" at bounding box center [498, 331] width 80 height 11
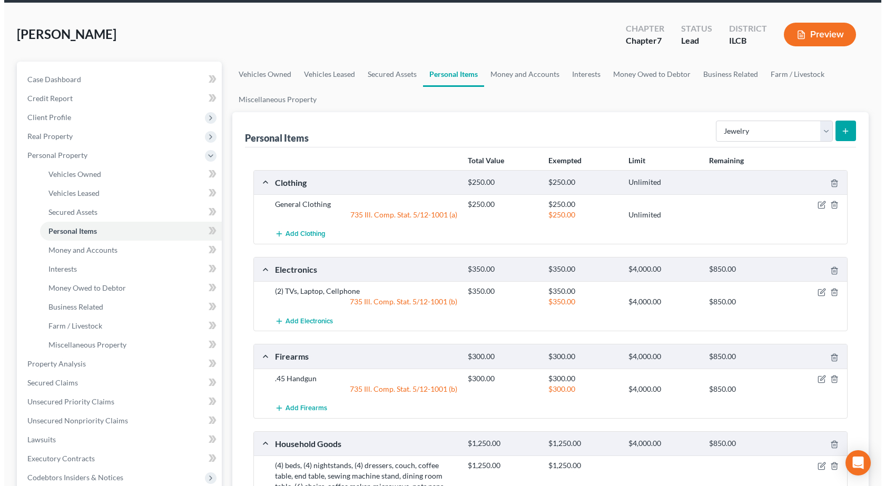
scroll to position [105, 0]
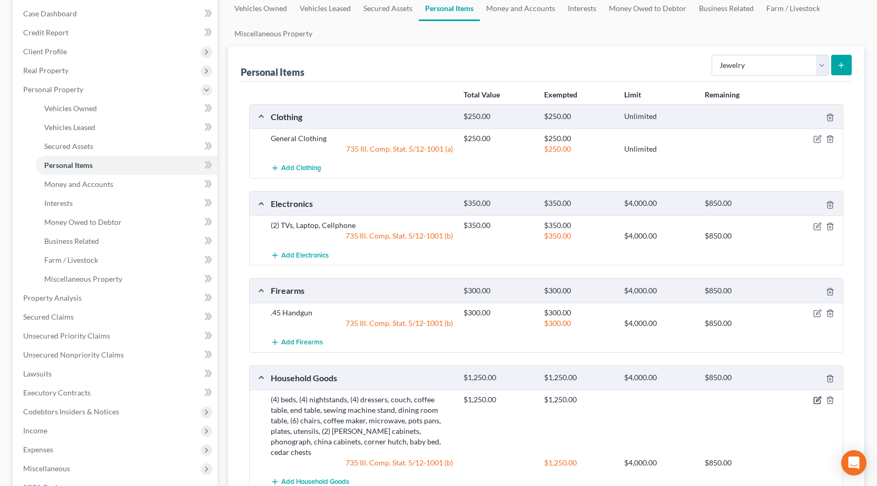
click at [820, 404] on icon "button" at bounding box center [817, 401] width 6 height 6
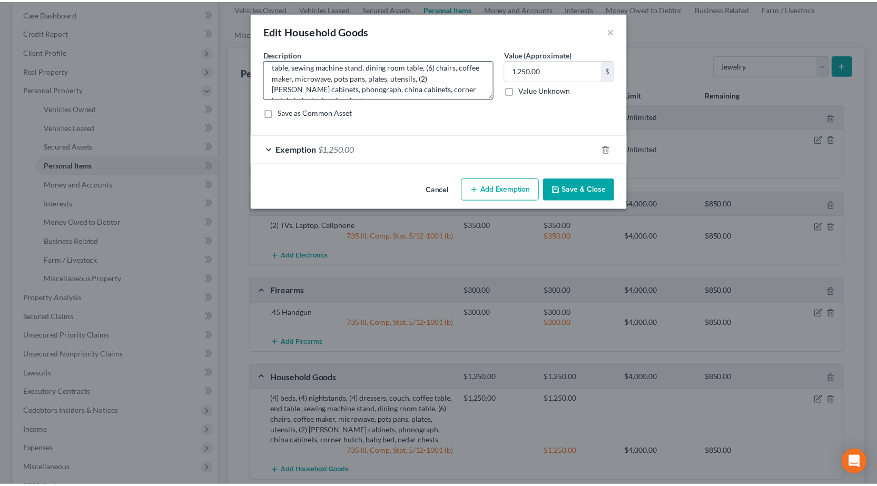
scroll to position [33, 0]
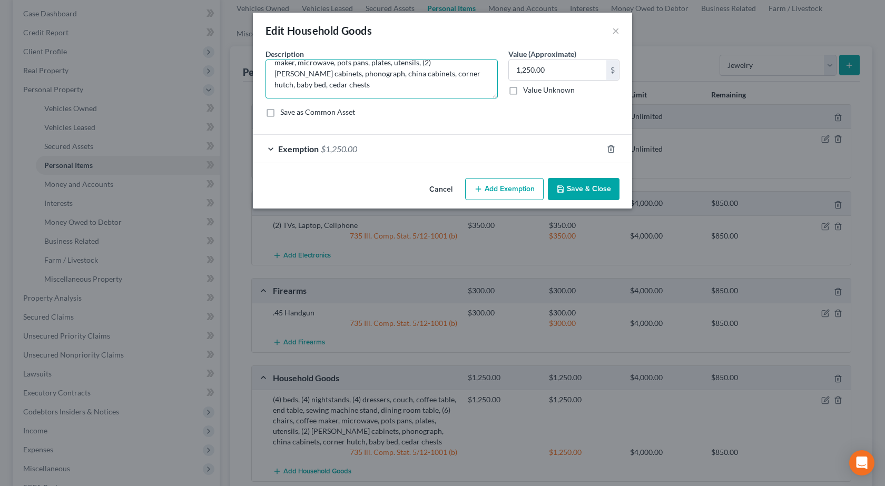
click at [318, 86] on textarea "(4) beds, (4) nightstands, (4) dressers, couch, coffee table, end table, sewing…" at bounding box center [381, 79] width 232 height 39
type textarea "(4) beds, (4) nightstands, (4) dressers, couch, coffee table, end table, sewing…"
click at [564, 53] on label "Value (Approximate)" at bounding box center [542, 53] width 68 height 11
click at [562, 62] on input "1,250.00" at bounding box center [557, 70] width 97 height 20
type input "1,500"
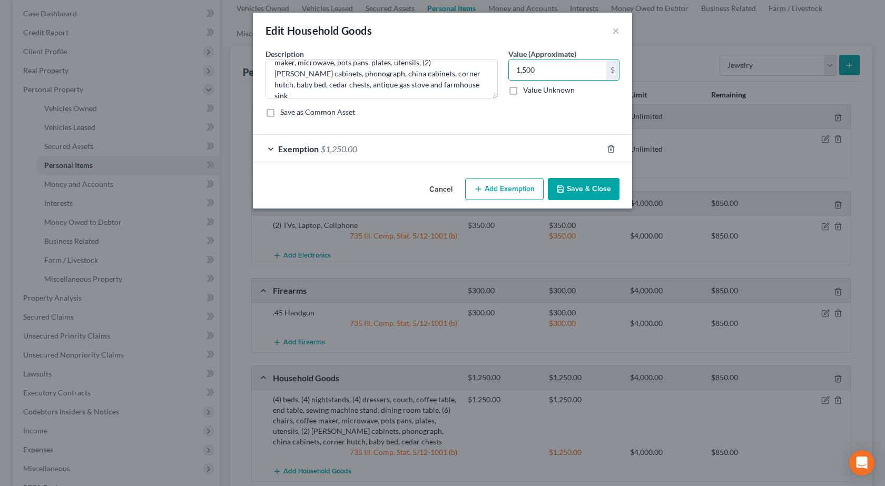
click at [292, 157] on div "Exemption $1,250.00" at bounding box center [428, 149] width 350 height 28
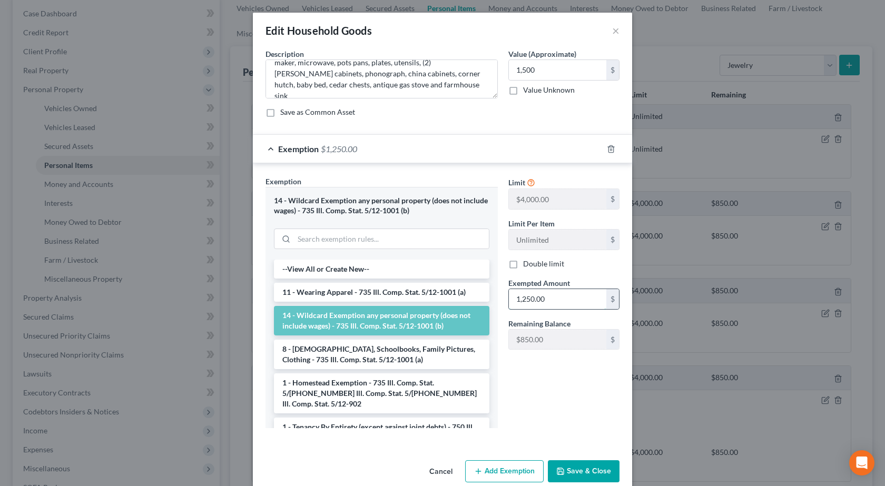
click at [559, 305] on input "1,250.00" at bounding box center [557, 299] width 97 height 20
type input "1,500"
click at [570, 466] on button "Save & Close" at bounding box center [584, 471] width 72 height 22
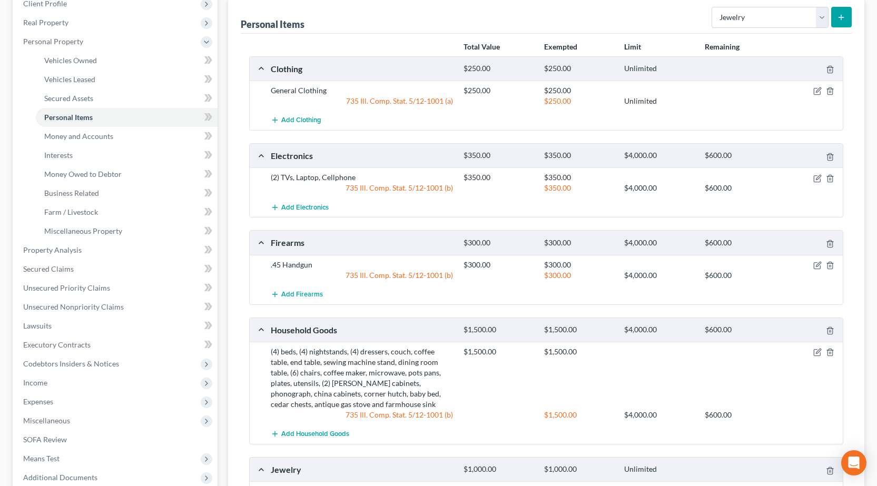
scroll to position [0, 0]
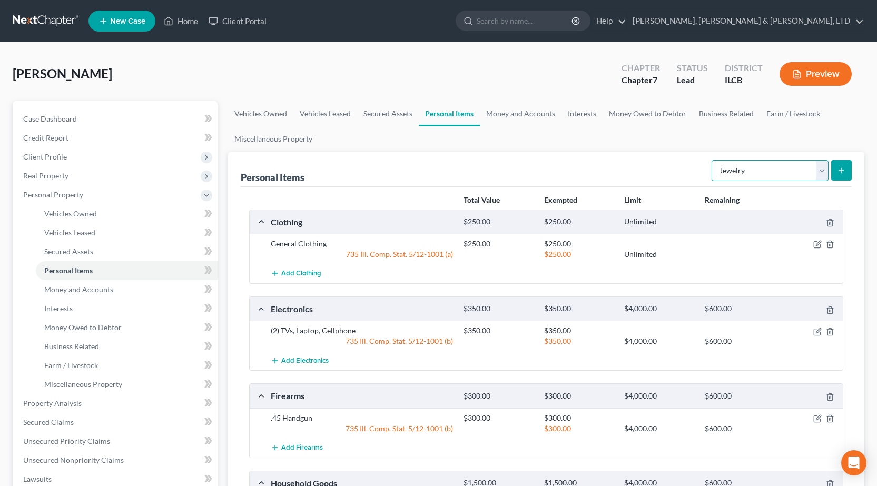
click at [760, 171] on select "Select Item Type Clothing Collectibles Of Value Electronics Firearms Household …" at bounding box center [770, 170] width 117 height 21
select select "pets"
click at [713, 160] on select "Select Item Type Clothing Collectibles Of Value Electronics Firearms Household …" at bounding box center [770, 170] width 117 height 21
click at [844, 174] on icon "submit" at bounding box center [841, 170] width 8 height 8
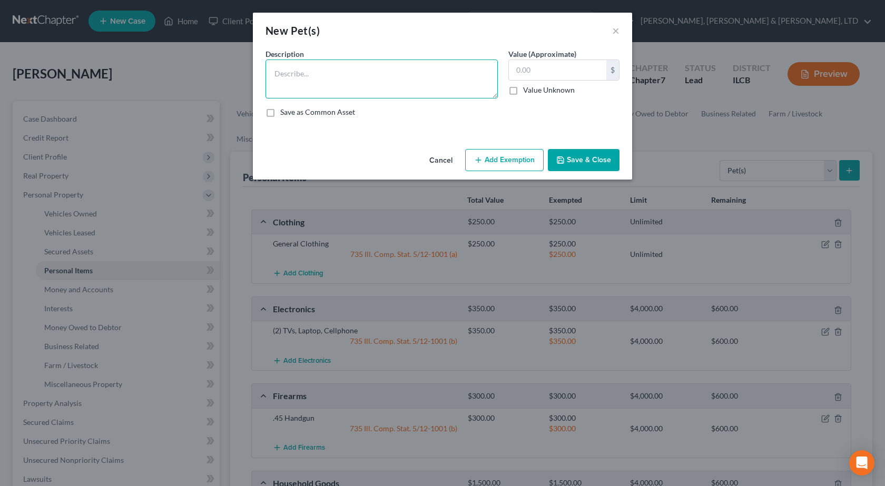
click at [318, 68] on textarea at bounding box center [381, 79] width 232 height 39
type textarea "(2) Great Danes"
click at [584, 153] on button "Save & Close" at bounding box center [584, 160] width 72 height 22
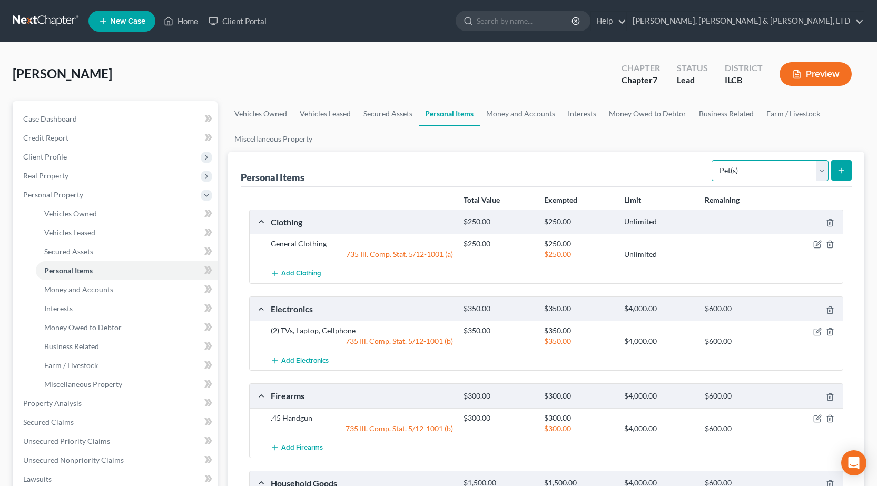
click at [773, 171] on select "Select Item Type Clothing Collectibles Of Value Electronics Firearms Household …" at bounding box center [770, 170] width 117 height 21
select select "sports_and_hobby_equipment"
click at [713, 160] on select "Select Item Type Clothing Collectibles Of Value Electronics Firearms Household …" at bounding box center [770, 170] width 117 height 21
click at [846, 165] on button "submit" at bounding box center [841, 170] width 21 height 21
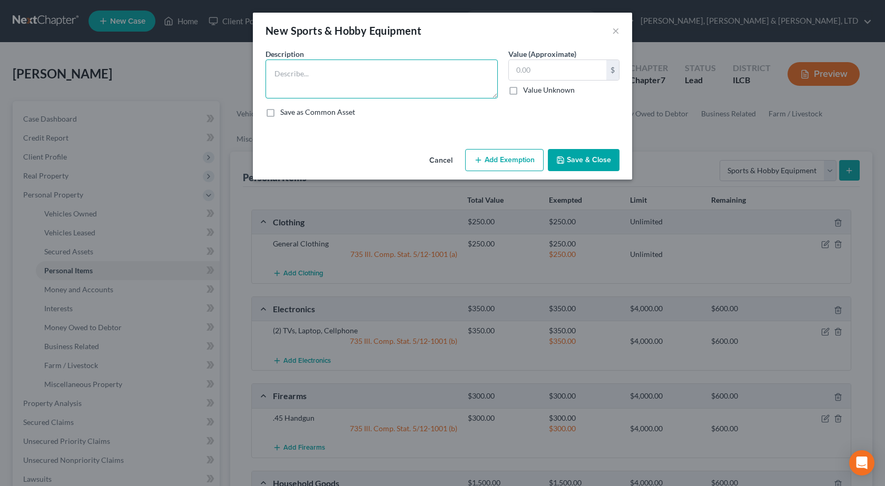
drag, startPoint x: 285, startPoint y: 85, endPoint x: 289, endPoint y: 80, distance: 6.4
click at [288, 85] on textarea at bounding box center [381, 79] width 232 height 39
click at [521, 70] on input "text" at bounding box center [557, 70] width 97 height 20
drag, startPoint x: 333, startPoint y: 74, endPoint x: 299, endPoint y: 75, distance: 34.3
click at [299, 75] on textarea "Canoe, John Boat, Fishing Poles, Tackle, Crochet Equipment" at bounding box center [381, 79] width 232 height 39
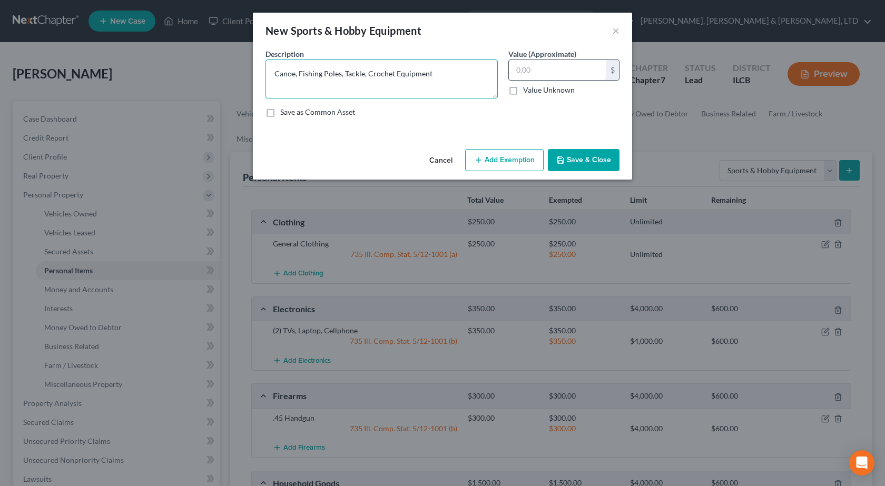
type textarea "Canoe, Fishing Poles, Tackle, Crochet Equipment"
click at [556, 78] on input "text" at bounding box center [557, 70] width 97 height 20
type input "500"
click at [497, 164] on button "Add Exemption" at bounding box center [504, 160] width 78 height 22
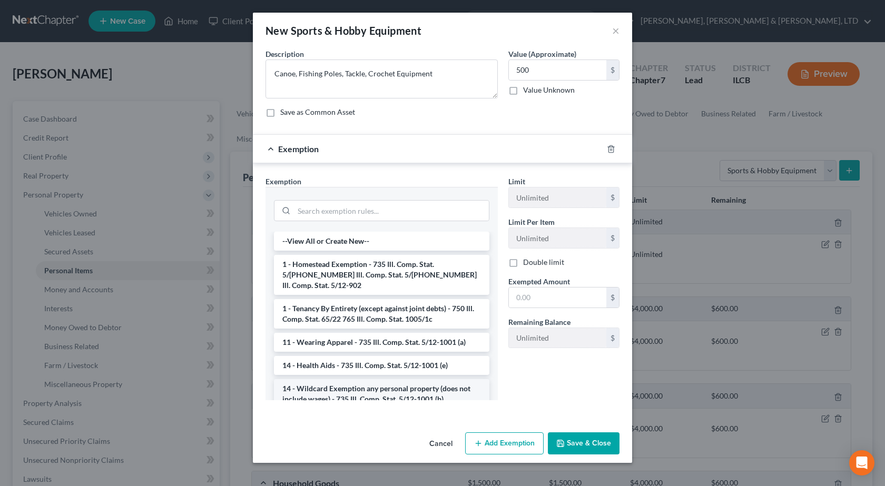
click at [346, 387] on li "14 - Wildcard Exemption any personal property (does not include wages) - 735 Il…" at bounding box center [381, 393] width 215 height 29
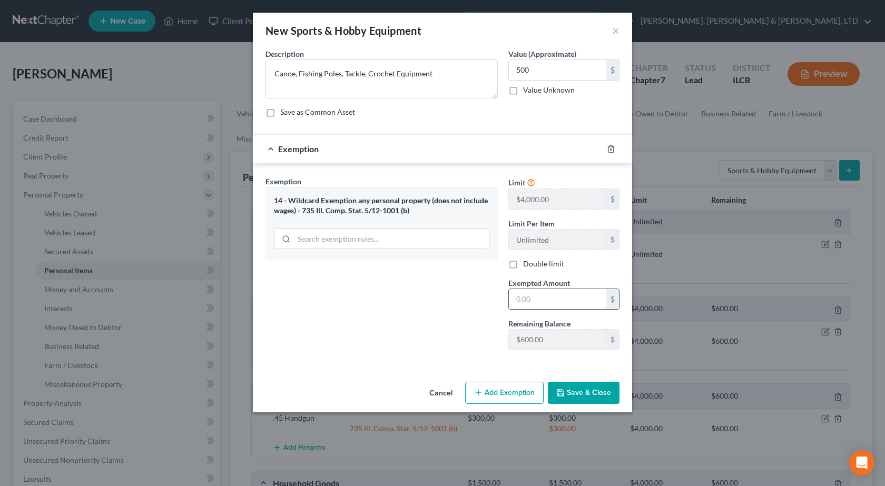
drag, startPoint x: 525, startPoint y: 295, endPoint x: 533, endPoint y: 290, distance: 9.2
click at [525, 295] on input "text" at bounding box center [557, 299] width 97 height 20
type input "500"
drag, startPoint x: 425, startPoint y: 303, endPoint x: 698, endPoint y: 344, distance: 276.4
click at [427, 303] on div "Exemption Set must be selected for CA. Exemption * 14 - Wildcard Exemption any …" at bounding box center [381, 267] width 243 height 182
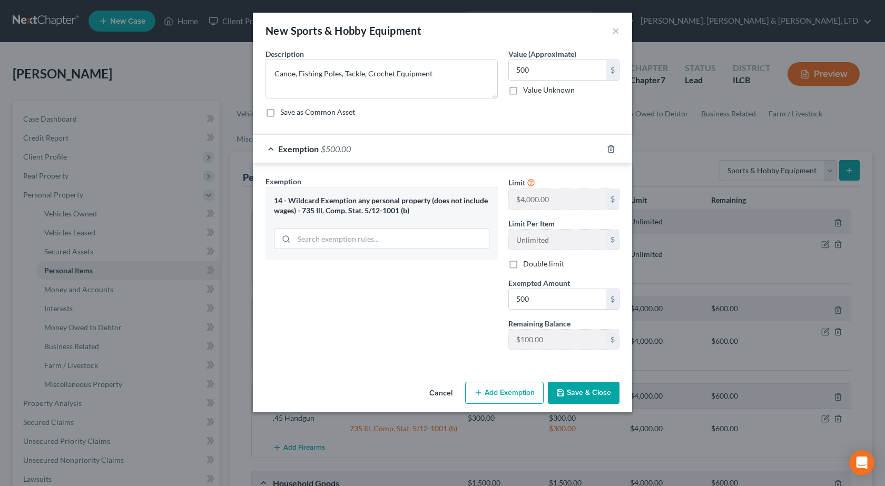
click at [568, 385] on button "Save & Close" at bounding box center [584, 393] width 72 height 22
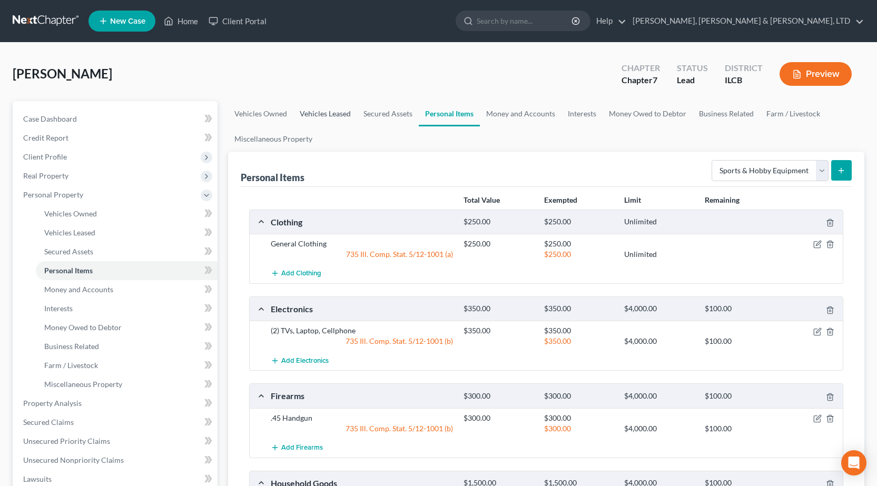
click at [306, 111] on link "Vehicles Leased" at bounding box center [325, 113] width 64 height 25
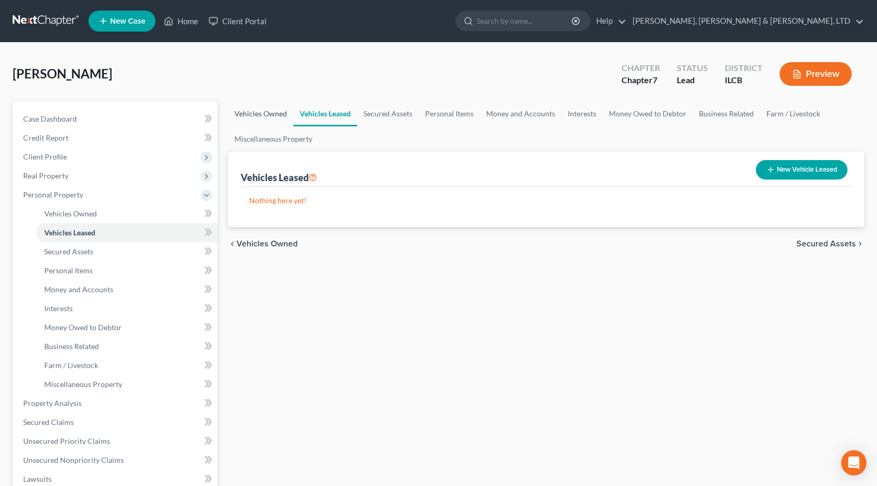
click at [246, 109] on link "Vehicles Owned" at bounding box center [260, 113] width 65 height 25
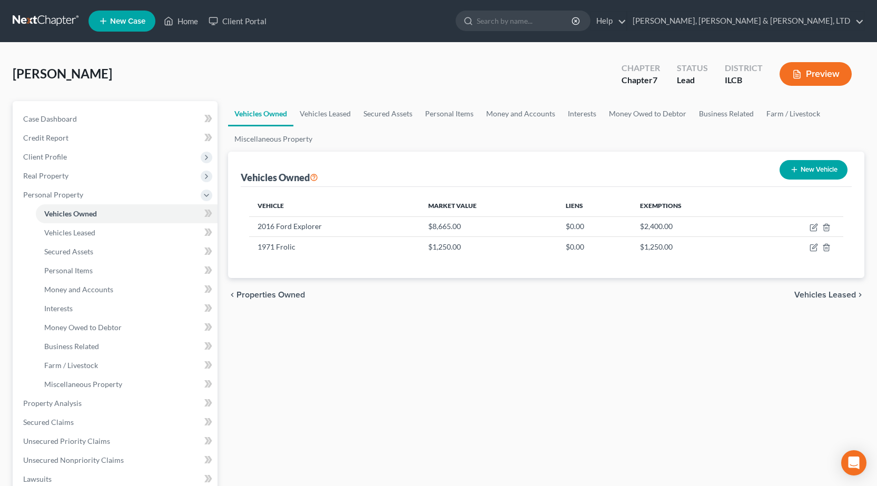
click at [837, 178] on button "New Vehicle" at bounding box center [814, 169] width 68 height 19
select select "0"
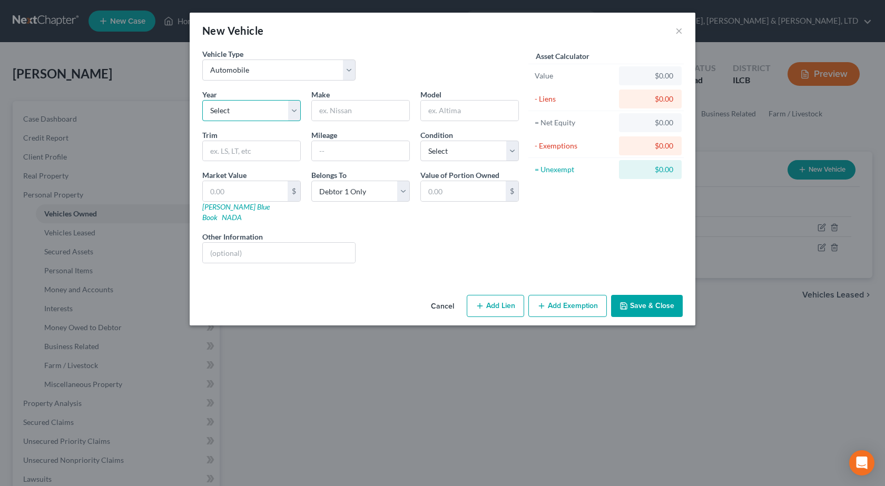
click at [253, 111] on select "Select 2026 2025 2024 2023 2022 2021 2020 2019 2018 2017 2016 2015 2014 2013 20…" at bounding box center [251, 110] width 98 height 21
click at [305, 65] on select "Select Automobile Truck Trailer Watercraft Aircraft Motor Home Atv Other Vehicle" at bounding box center [278, 70] width 153 height 21
select select "3"
click at [202, 60] on select "Select Automobile Truck Trailer Watercraft Aircraft Motor Home Atv Other Vehicle" at bounding box center [278, 70] width 153 height 21
click at [248, 106] on select "Select 2026 2025 2024 2023 2022 2021 2020 2019 2018 2017 2016 2015 2014 2013 20…" at bounding box center [251, 110] width 98 height 21
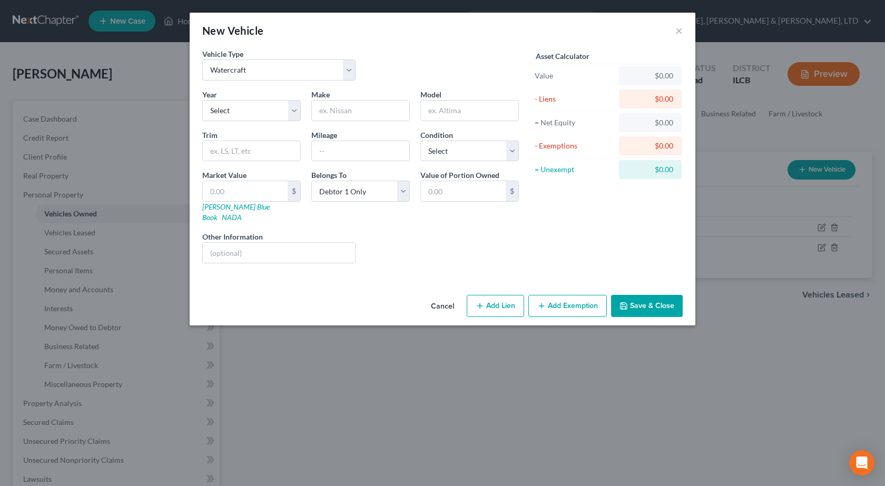
click at [330, 90] on span "Make" at bounding box center [320, 94] width 18 height 9
click at [350, 109] on input "text" at bounding box center [360, 111] width 97 height 20
type input "John"
click at [478, 115] on input "text" at bounding box center [469, 111] width 97 height 20
type input "Boat"
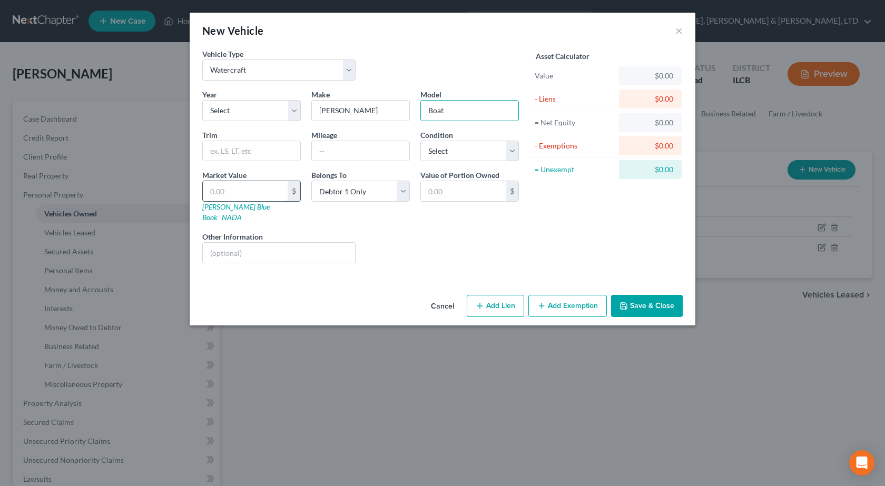
click at [270, 188] on input "text" at bounding box center [245, 191] width 85 height 20
type input "3"
type input "3.00"
type input "30"
type input "30.00"
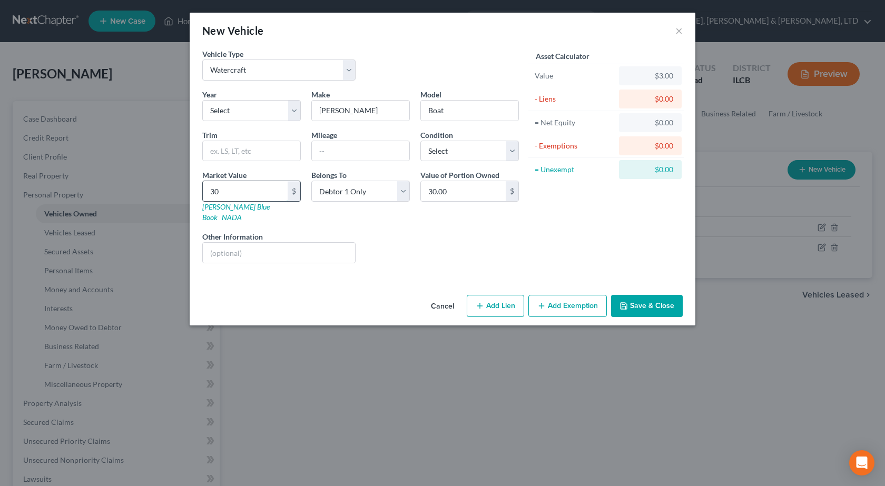
type input "300"
type input "300.00"
type input "30"
type input "30.00"
type input "3"
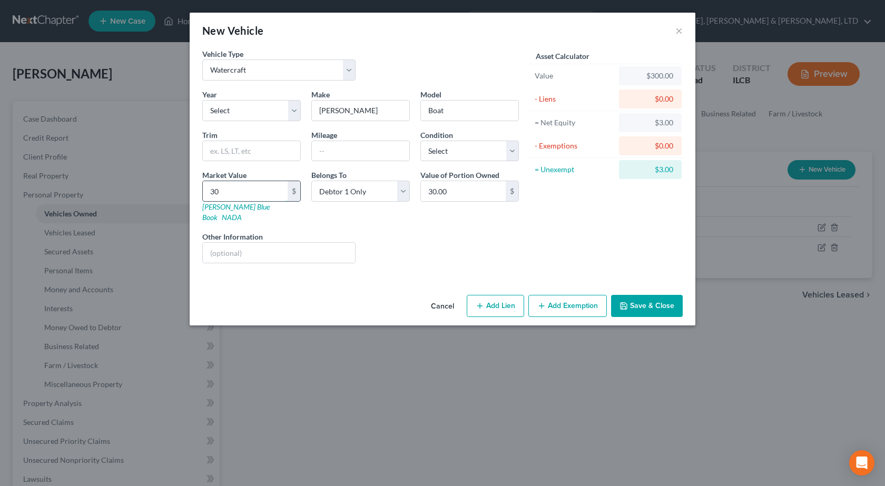
type input "3.00"
type input "2"
type input "2.00"
type input "25"
type input "25.00"
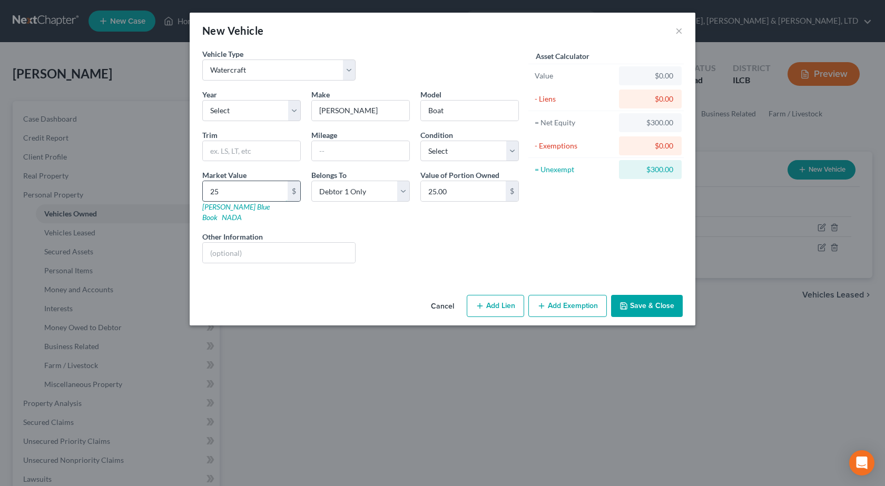
type input "250"
type input "250.00"
type input "250"
click at [534, 301] on button "Add Exemption" at bounding box center [567, 306] width 78 height 22
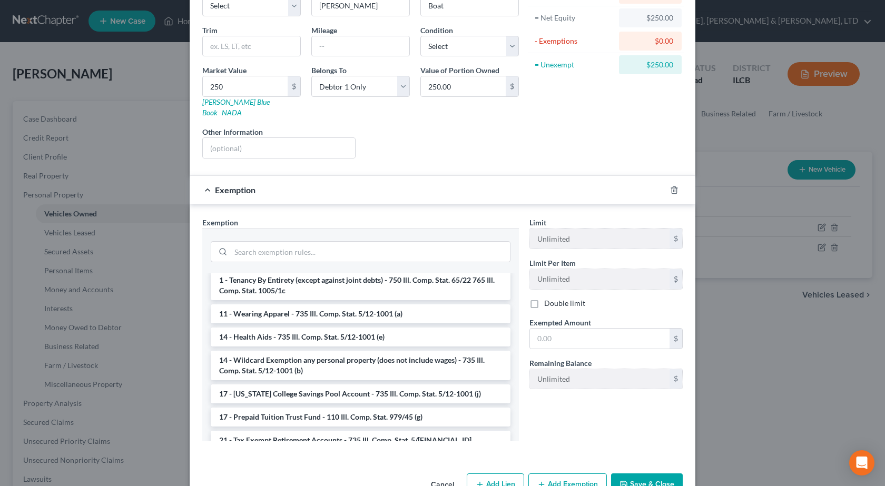
scroll to position [105, 0]
click at [352, 356] on li "14 - Wildcard Exemption any personal property (does not include wages) - 735 Il…" at bounding box center [361, 364] width 300 height 29
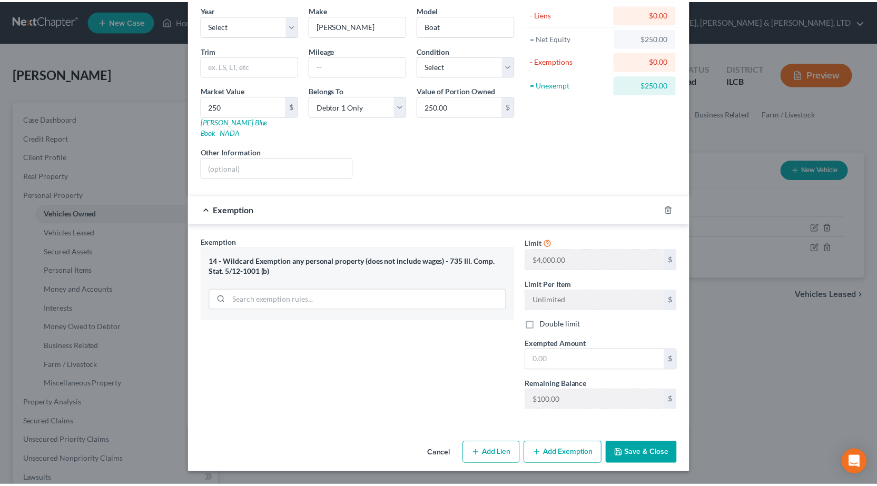
scroll to position [74, 0]
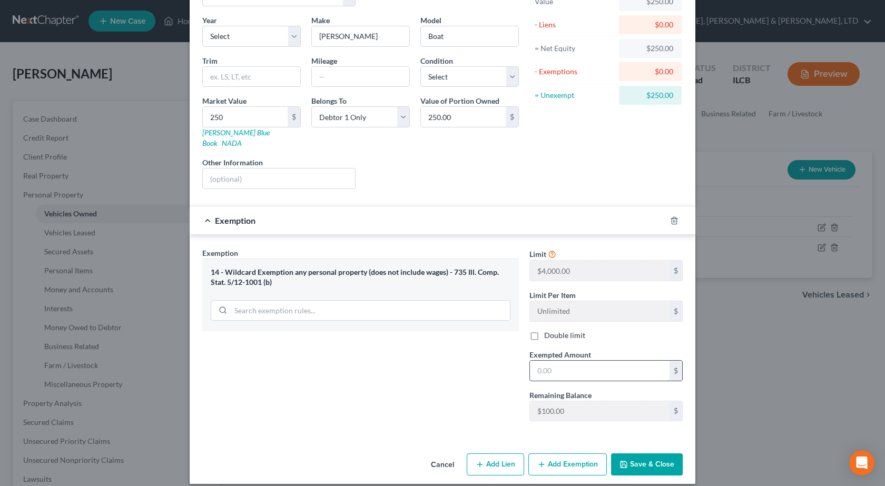
click at [603, 362] on input "text" at bounding box center [600, 371] width 140 height 20
type input "250"
click at [662, 453] on button "Save & Close" at bounding box center [647, 464] width 72 height 22
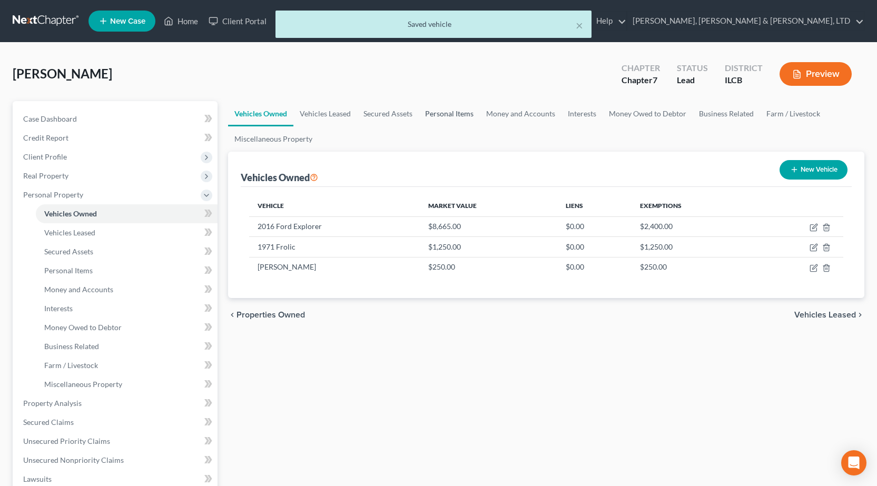
click at [450, 119] on link "Personal Items" at bounding box center [449, 113] width 61 height 25
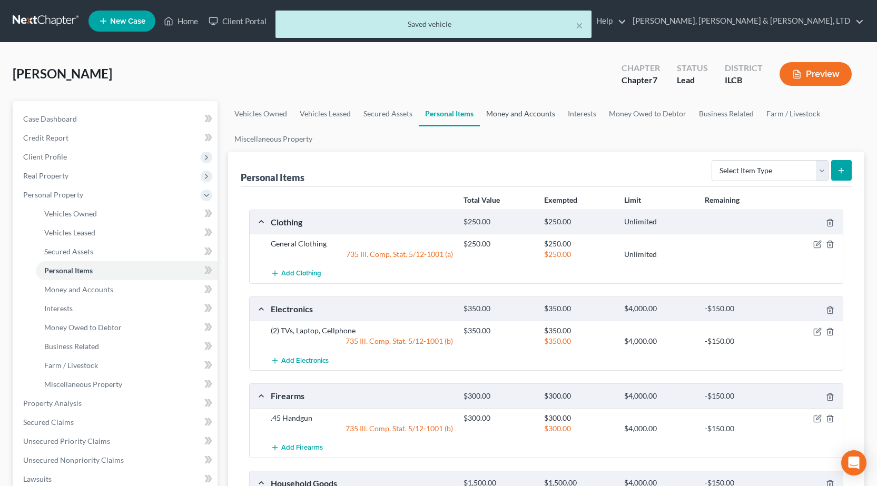
click at [530, 121] on link "Money and Accounts" at bounding box center [521, 113] width 82 height 25
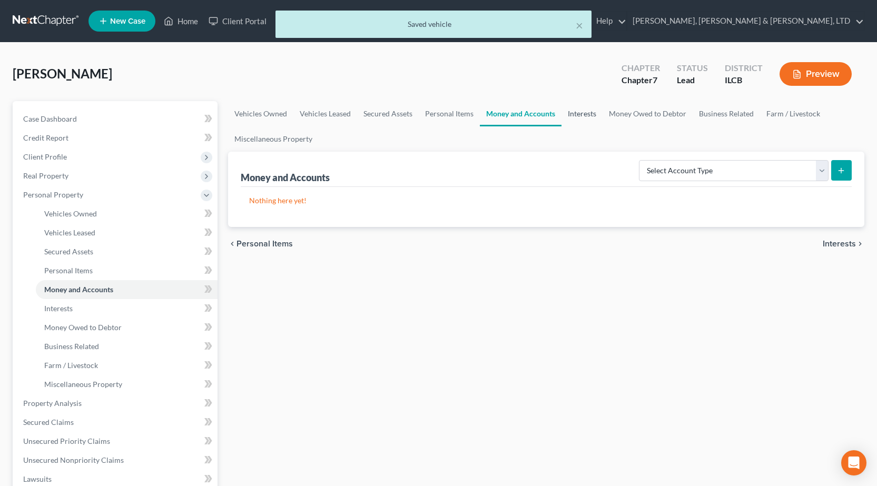
click at [579, 119] on link "Interests" at bounding box center [581, 113] width 41 height 25
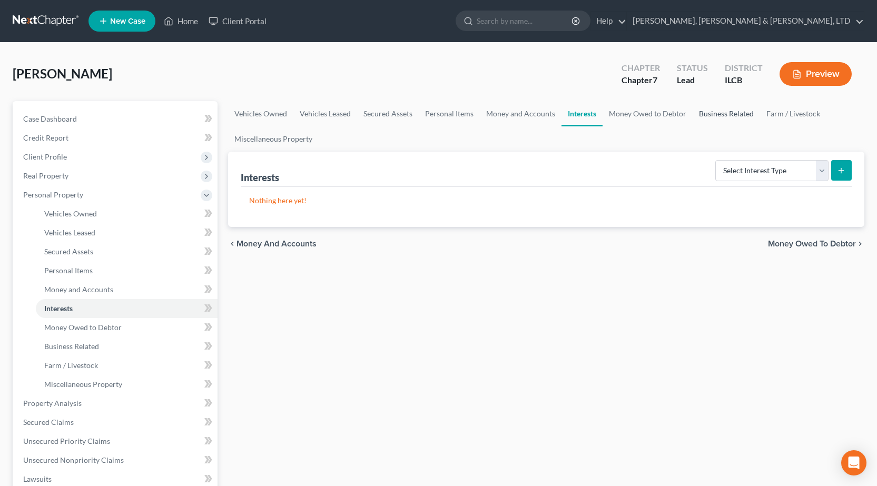
click at [734, 107] on link "Business Related" at bounding box center [726, 113] width 67 height 25
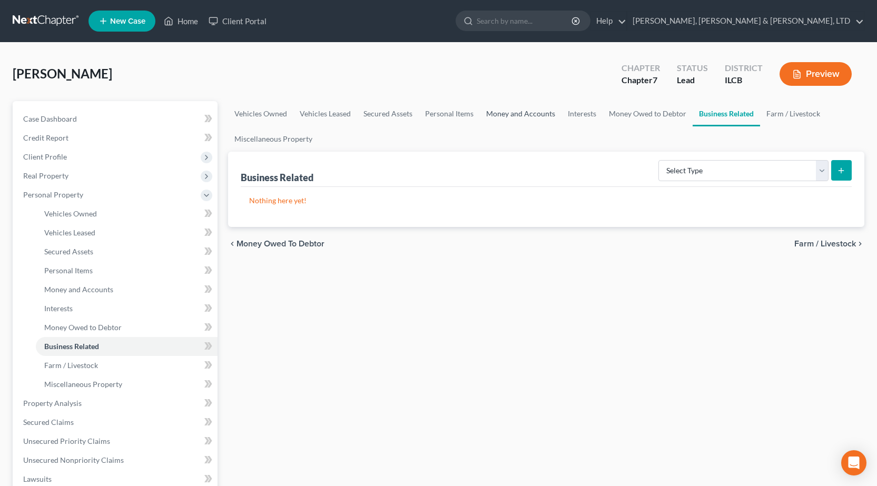
click at [529, 113] on link "Money and Accounts" at bounding box center [521, 113] width 82 height 25
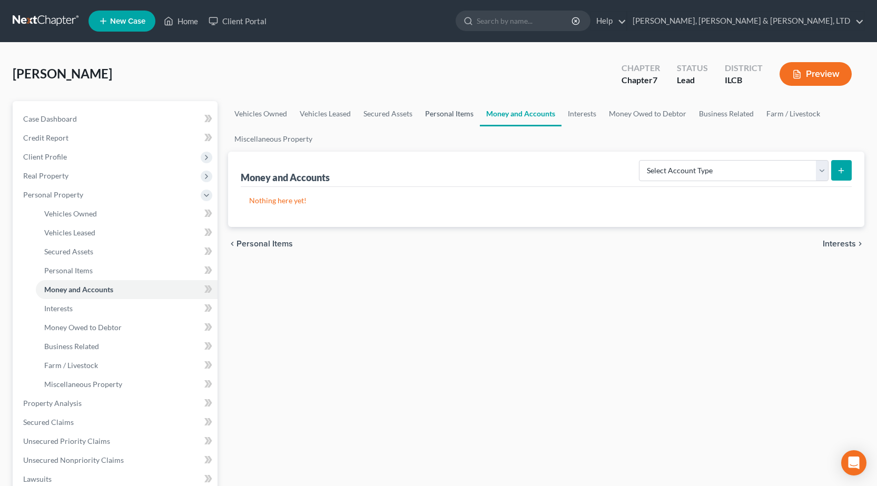
click at [450, 115] on link "Personal Items" at bounding box center [449, 113] width 61 height 25
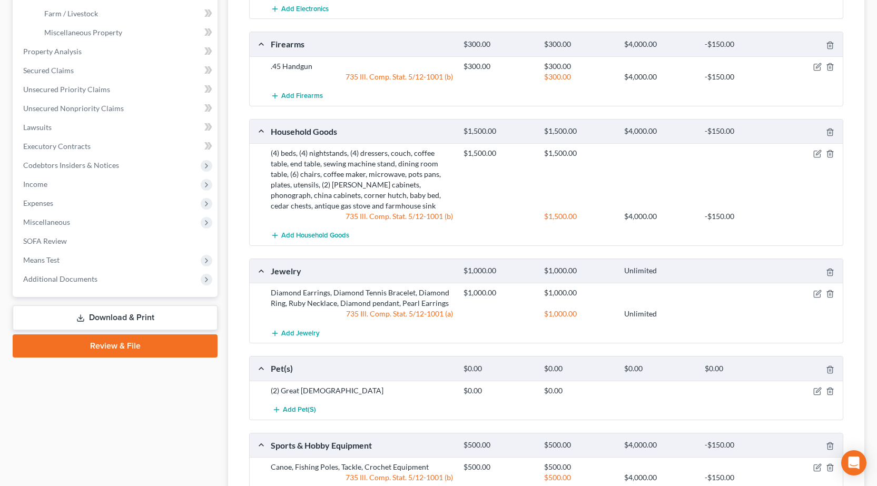
scroll to position [472, 0]
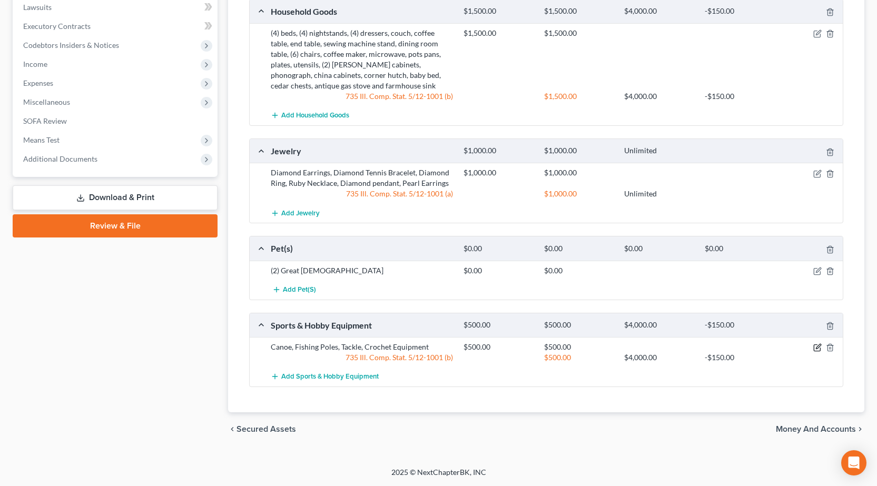
click at [819, 344] on icon "button" at bounding box center [817, 347] width 8 height 8
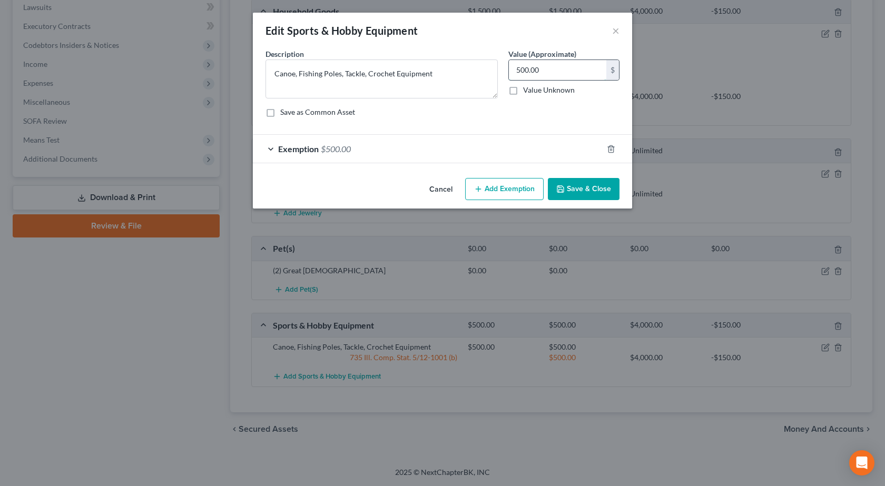
click at [561, 75] on input "500.00" at bounding box center [557, 70] width 97 height 20
type input "200"
click at [351, 136] on div "Exemption $500.00" at bounding box center [428, 149] width 350 height 28
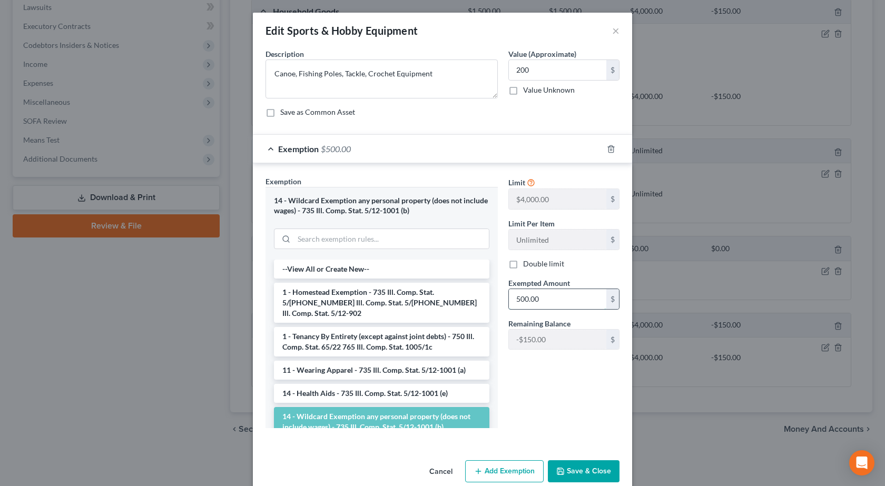
click at [561, 302] on input "500.00" at bounding box center [557, 299] width 97 height 20
type input "250"
click at [528, 69] on input "200" at bounding box center [557, 70] width 97 height 20
type input "250"
click at [578, 473] on button "Save & Close" at bounding box center [584, 471] width 72 height 22
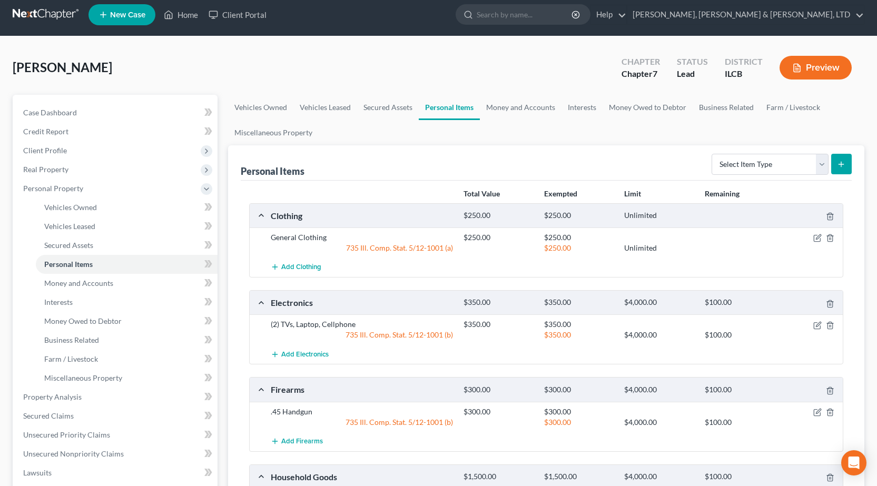
scroll to position [0, 0]
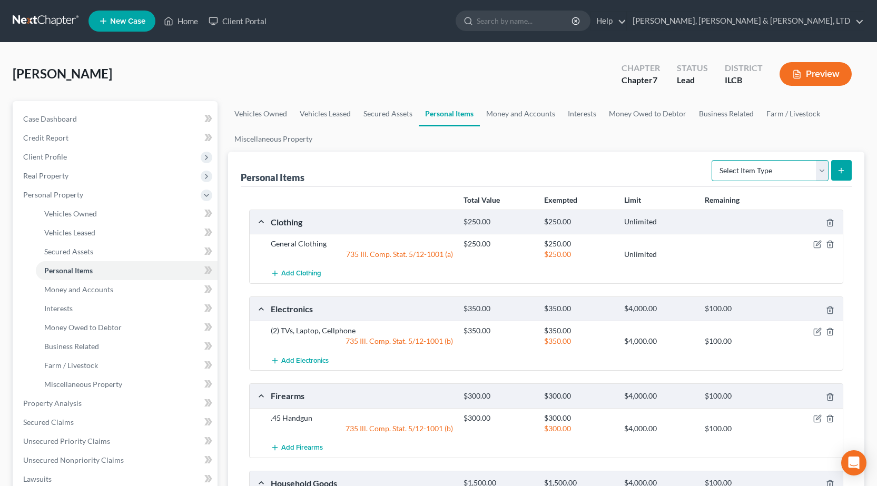
click at [770, 171] on select "Select Item Type Clothing Collectibles Of Value Electronics Firearms Household …" at bounding box center [770, 170] width 117 height 21
drag, startPoint x: 619, startPoint y: 167, endPoint x: 479, endPoint y: 139, distance: 143.0
click at [614, 167] on div "Personal Items Select Item Type Clothing Collectibles Of Value Electronics Fire…" at bounding box center [546, 169] width 611 height 35
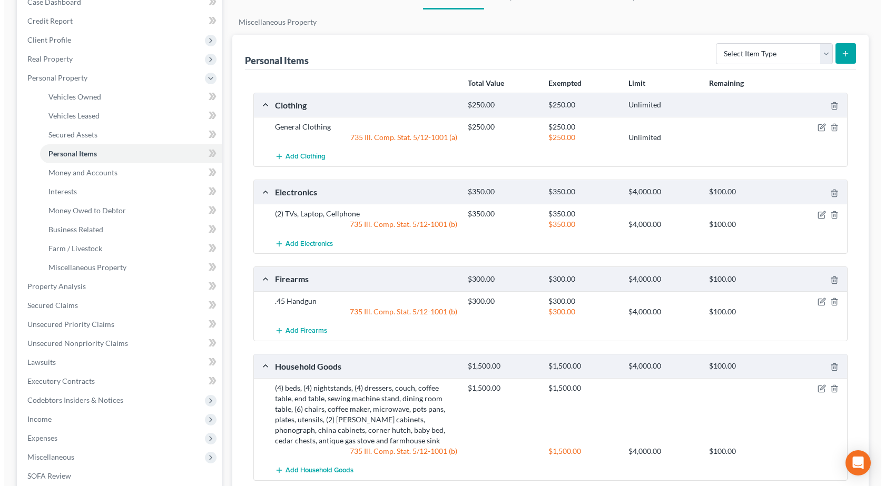
scroll to position [263, 0]
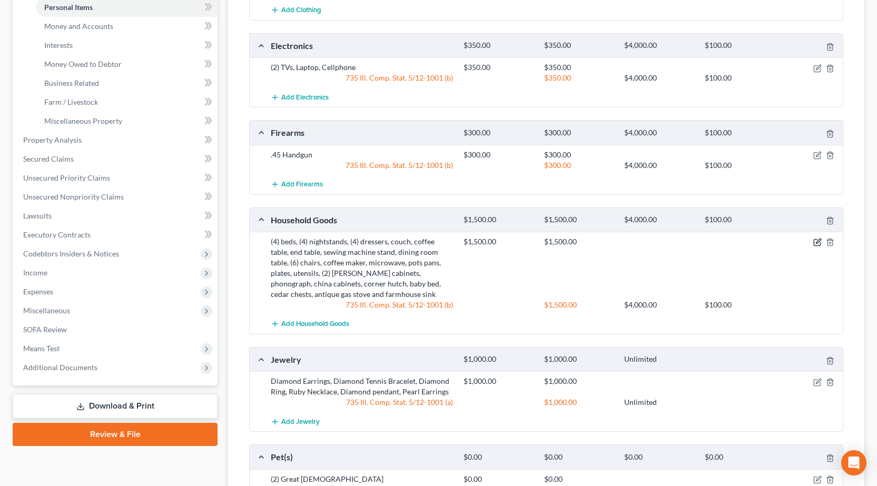
click at [813, 242] on icon "button" at bounding box center [817, 242] width 8 height 8
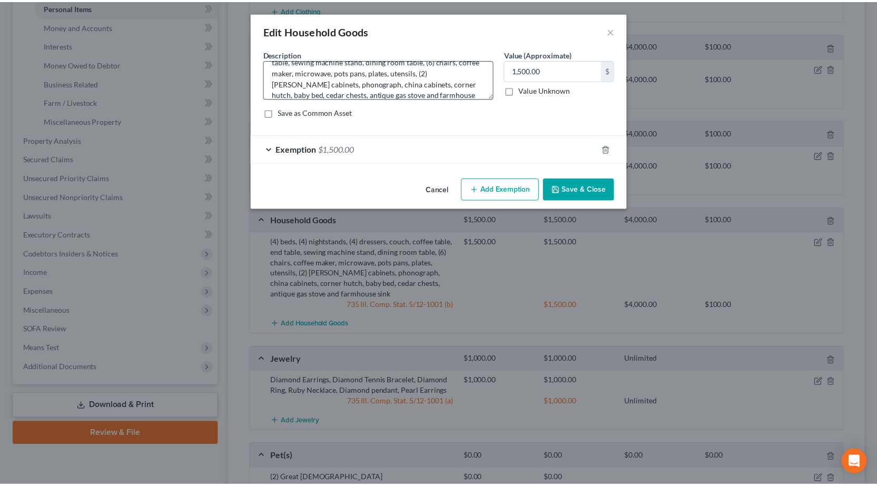
scroll to position [33, 0]
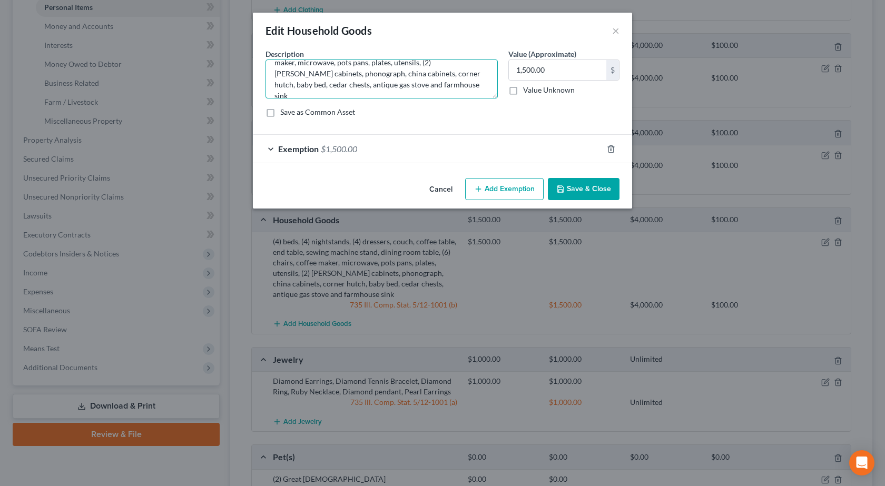
click at [423, 87] on textarea "(4) beds, (4) nightstands, (4) dressers, couch, coffee table, end table, sewing…" at bounding box center [381, 79] width 232 height 39
type textarea "(4) beds, (4) nightstands, (4) dressers, couch, coffee table, end table, sewing…"
click at [584, 196] on button "Save & Close" at bounding box center [584, 189] width 72 height 22
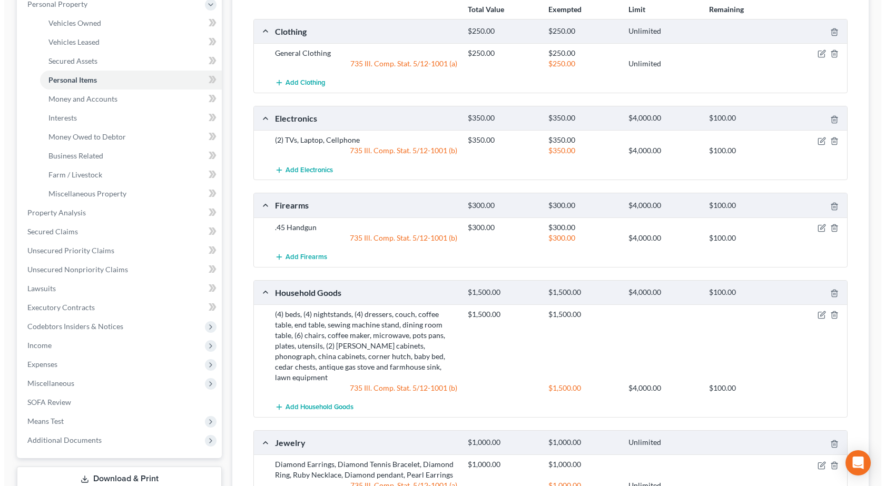
scroll to position [0, 0]
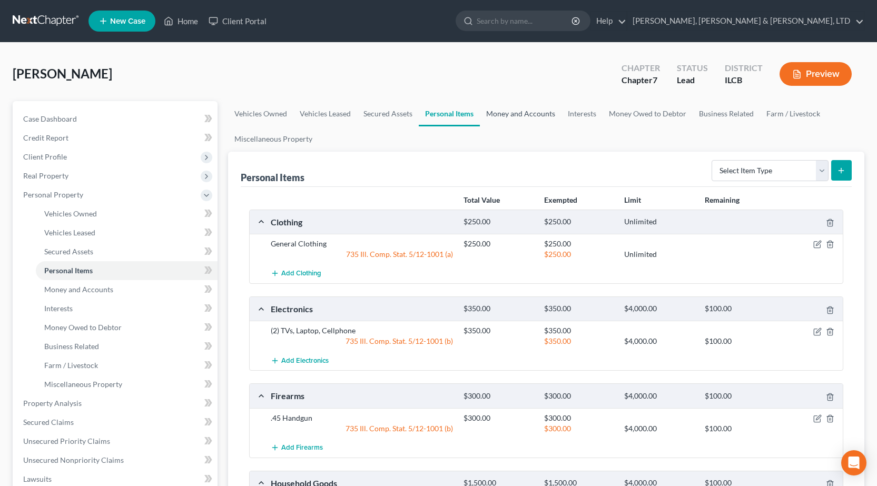
click at [542, 114] on link "Money and Accounts" at bounding box center [521, 113] width 82 height 25
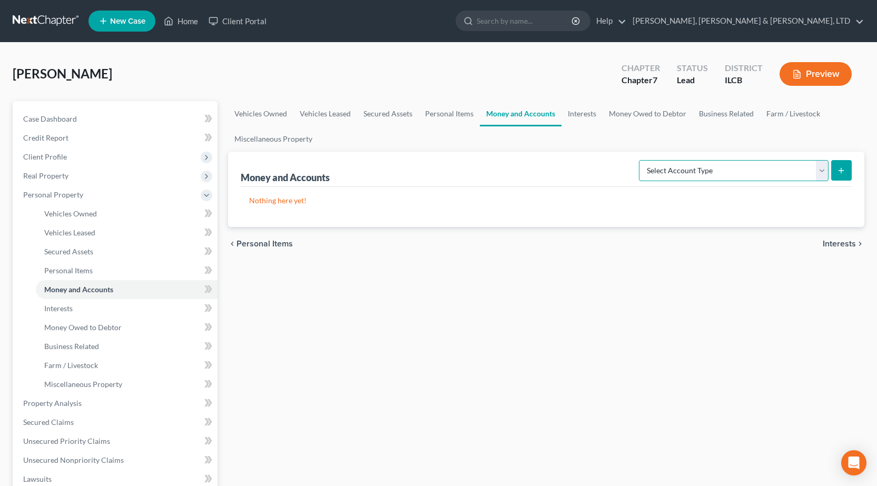
click at [676, 179] on select "Select Account Type Brokerage Cash on Hand Certificates of Deposit Checking Acc…" at bounding box center [734, 170] width 190 height 21
select select "checking"
click at [641, 160] on select "Select Account Type Brokerage Cash on Hand Certificates of Deposit Checking Acc…" at bounding box center [734, 170] width 190 height 21
click at [839, 179] on button "submit" at bounding box center [841, 170] width 21 height 21
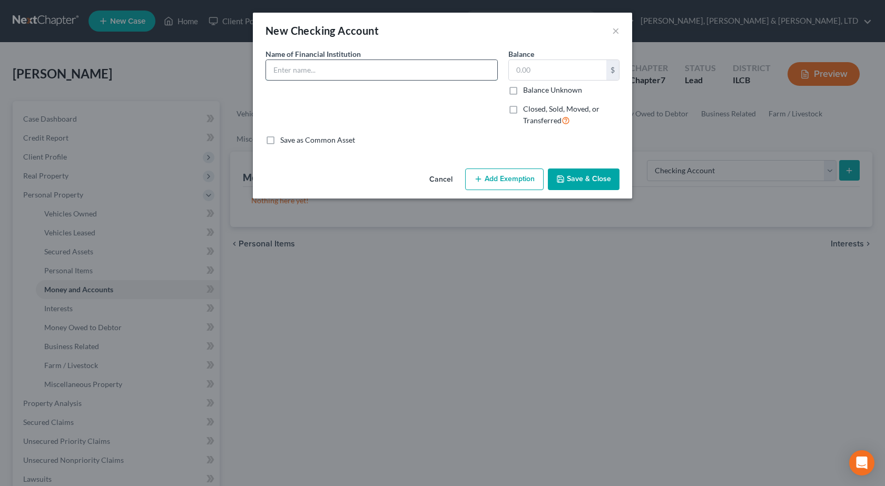
click at [392, 76] on input "text" at bounding box center [381, 70] width 231 height 20
type input "First Federal"
click at [488, 137] on div "Save as Common Asset" at bounding box center [442, 140] width 354 height 11
click at [541, 75] on input "text" at bounding box center [557, 70] width 97 height 20
drag, startPoint x: 582, startPoint y: 163, endPoint x: 578, endPoint y: 175, distance: 13.3
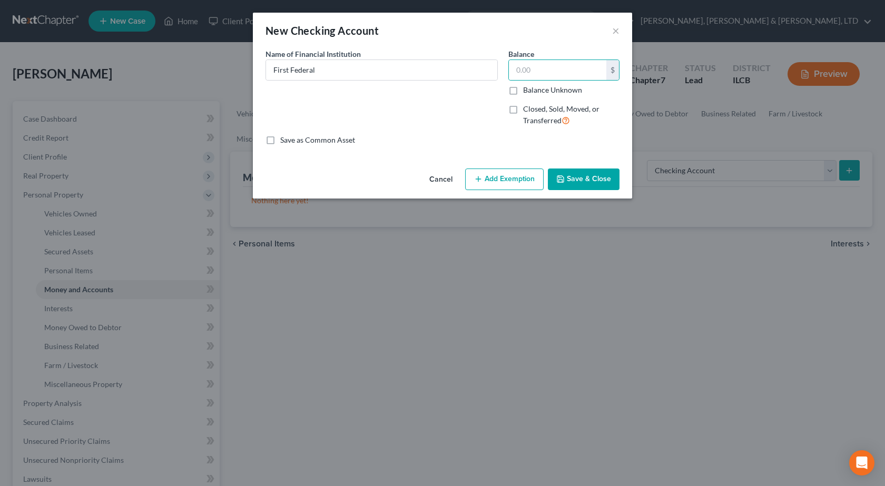
click at [583, 164] on div "New Checking Account × An exemption set must first be selected from the Filing …" at bounding box center [442, 106] width 379 height 186
drag, startPoint x: 578, startPoint y: 175, endPoint x: 704, endPoint y: 175, distance: 126.4
click at [578, 175] on button "Save & Close" at bounding box center [584, 180] width 72 height 22
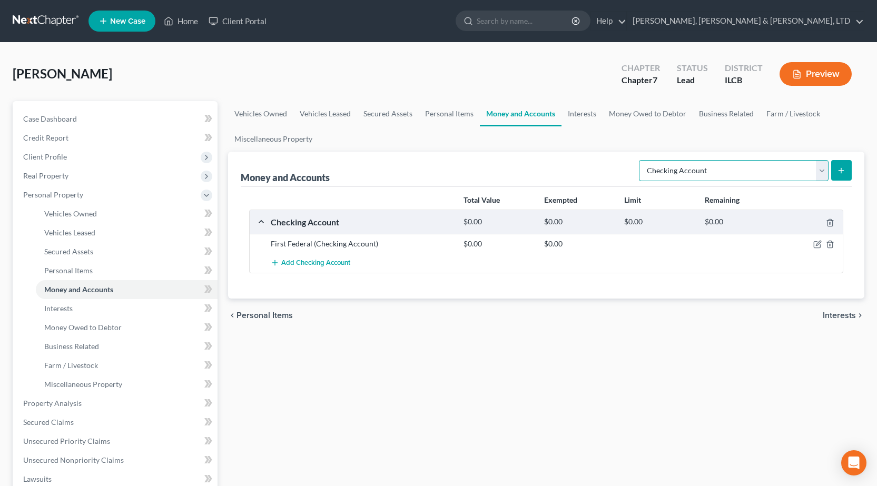
drag, startPoint x: 745, startPoint y: 169, endPoint x: 732, endPoint y: 170, distance: 13.7
click at [744, 169] on select "Select Account Type Brokerage Cash on Hand Certificates of Deposit Checking Acc…" at bounding box center [734, 170] width 190 height 21
select select "savings"
click at [641, 160] on select "Select Account Type Brokerage Cash on Hand Certificates of Deposit Checking Acc…" at bounding box center [734, 170] width 190 height 21
click at [839, 169] on icon "submit" at bounding box center [841, 170] width 8 height 8
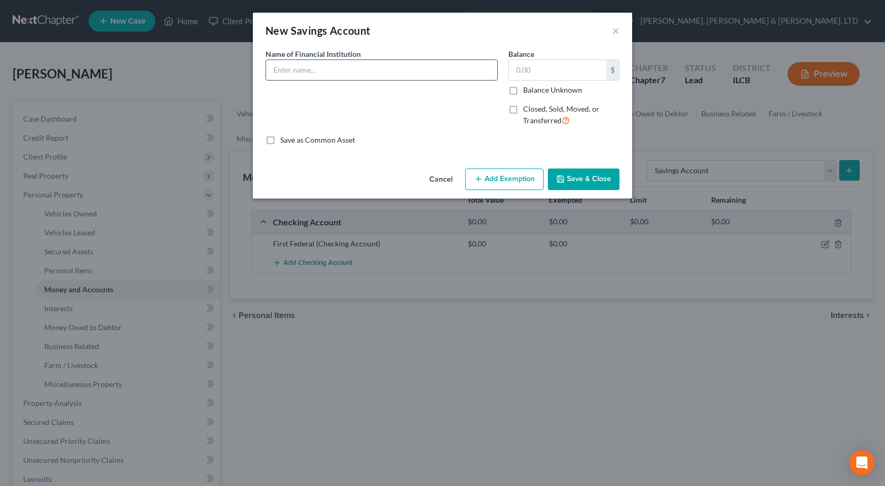
click at [301, 68] on input "text" at bounding box center [381, 70] width 231 height 20
click at [598, 184] on button "Save & Close" at bounding box center [584, 180] width 72 height 22
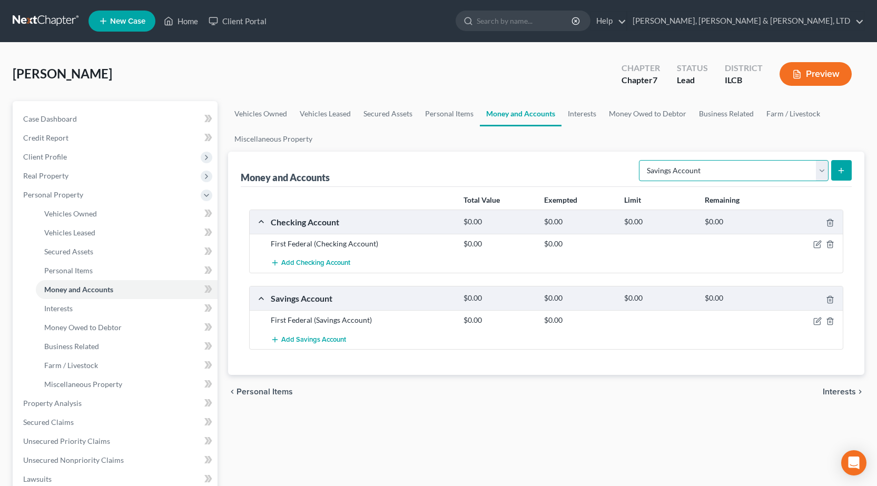
click at [765, 174] on select "Select Account Type Brokerage Cash on Hand Certificates of Deposit Checking Acc…" at bounding box center [734, 170] width 190 height 21
click at [641, 160] on select "Select Account Type Brokerage Cash on Hand Certificates of Deposit Checking Acc…" at bounding box center [734, 170] width 190 height 21
click at [853, 167] on div "Money and Accounts Select Account Type Brokerage Cash on Hand Certificates of D…" at bounding box center [546, 263] width 636 height 223
click at [844, 173] on icon "submit" at bounding box center [841, 170] width 8 height 8
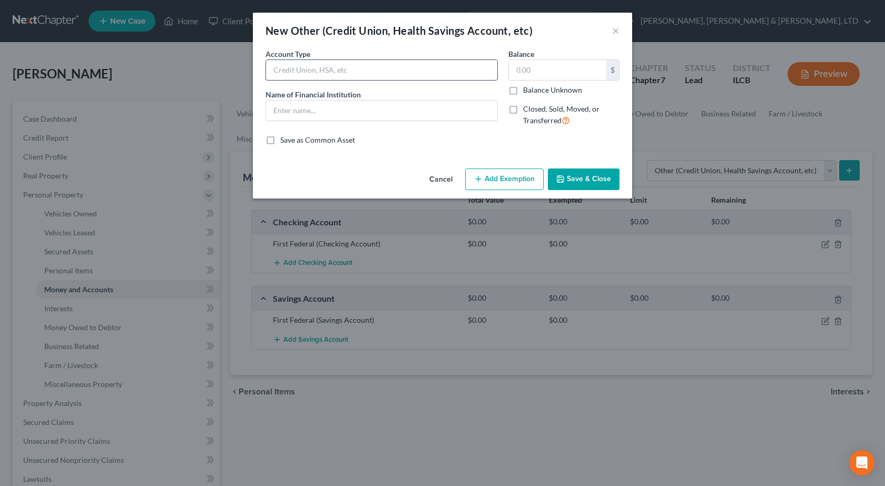
click at [321, 65] on input "text" at bounding box center [381, 70] width 231 height 20
click at [315, 41] on div "New Other (Credit Union, Health Savings Account, etc) ×" at bounding box center [442, 31] width 379 height 36
click at [298, 110] on input "text" at bounding box center [381, 111] width 231 height 20
click at [613, 31] on button "×" at bounding box center [615, 30] width 7 height 13
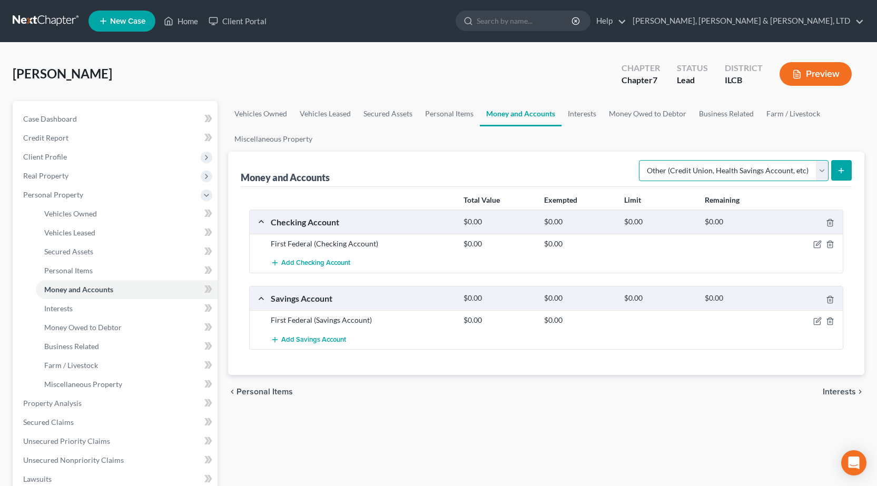
click at [761, 175] on select "Select Account Type Brokerage Cash on Hand Certificates of Deposit Checking Acc…" at bounding box center [734, 170] width 190 height 21
drag, startPoint x: 602, startPoint y: 154, endPoint x: 578, endPoint y: 121, distance: 41.2
click at [598, 152] on div "Money and Accounts Select Account Type Brokerage Cash on Hand Certificates of D…" at bounding box center [546, 169] width 611 height 35
click at [574, 102] on link "Interests" at bounding box center [581, 113] width 41 height 25
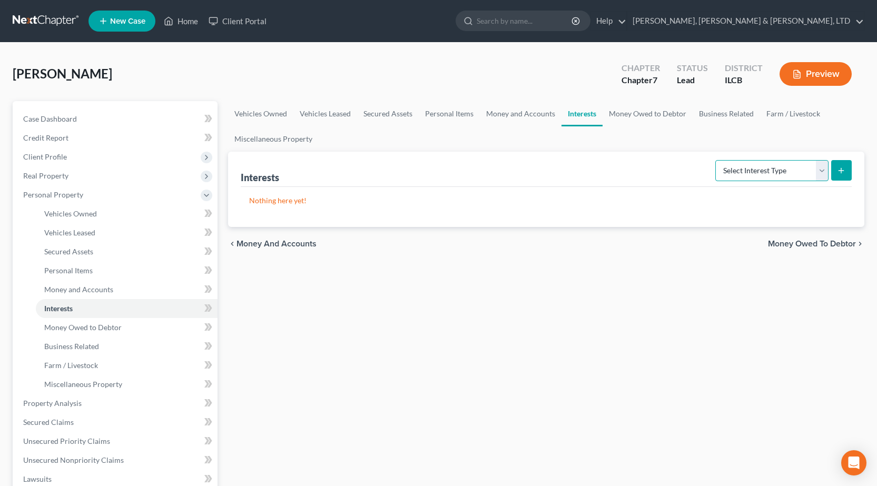
click at [792, 165] on select "Select Interest Type 401K Annuity Bond Education IRA Government Bond Government…" at bounding box center [771, 170] width 113 height 21
click at [716, 160] on select "Select Interest Type 401K Annuity Bond Education IRA Government Bond Government…" at bounding box center [771, 170] width 113 height 21
click at [841, 170] on line "submit" at bounding box center [841, 170] width 0 height 5
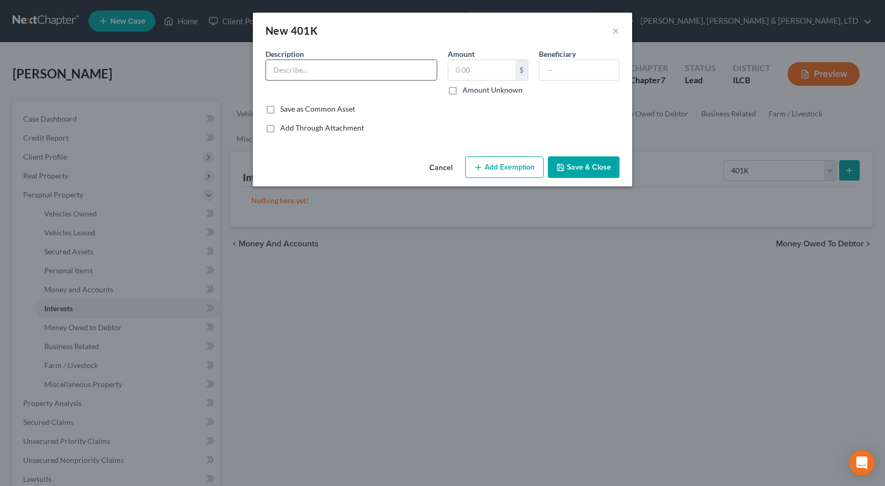
click at [419, 69] on input "text" at bounding box center [351, 70] width 171 height 20
click at [573, 164] on button "Save & Close" at bounding box center [584, 167] width 72 height 22
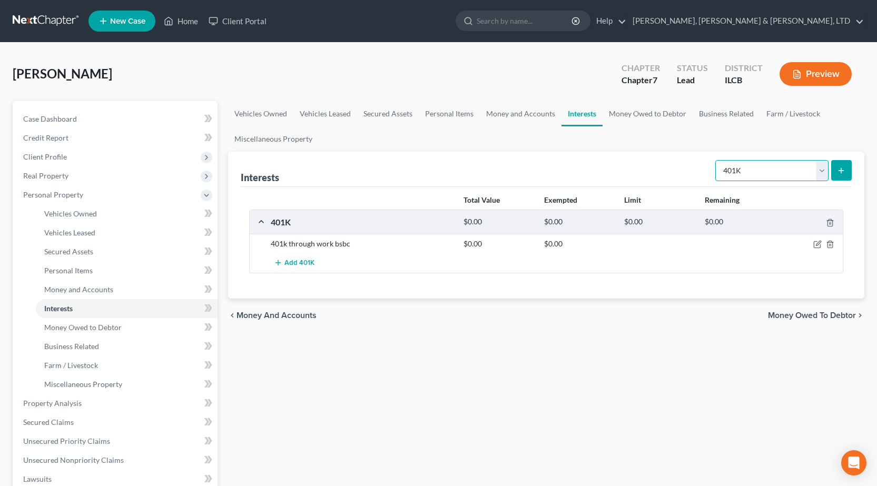
click at [724, 168] on select "Select Interest Type 401K Annuity Bond Education IRA Government Bond Government…" at bounding box center [771, 170] width 113 height 21
click at [585, 155] on div "Interests Select Interest Type 401K Annuity Bond Education IRA Government Bond …" at bounding box center [546, 169] width 611 height 35
click at [527, 107] on link "Money and Accounts" at bounding box center [521, 113] width 82 height 25
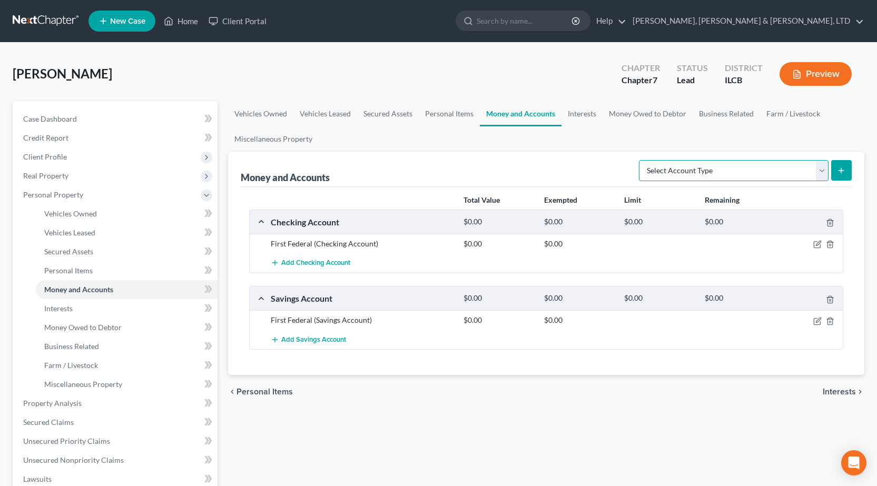
click at [737, 169] on select "Select Account Type Brokerage Cash on Hand Certificates of Deposit Checking Acc…" at bounding box center [734, 170] width 190 height 21
drag, startPoint x: 722, startPoint y: 171, endPoint x: 804, endPoint y: 167, distance: 82.2
click at [814, 167] on select "Select Account Type Brokerage Cash on Hand Certificates of Deposit Checking Acc…" at bounding box center [734, 170] width 190 height 21
click at [641, 160] on select "Select Account Type Brokerage Cash on Hand Certificates of Deposit Checking Acc…" at bounding box center [734, 170] width 190 height 21
click at [846, 176] on button "submit" at bounding box center [841, 170] width 21 height 21
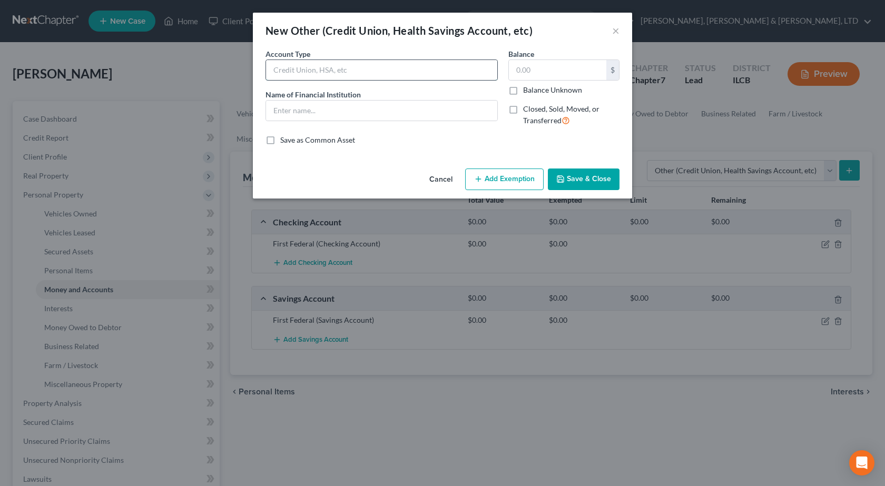
drag, startPoint x: 386, startPoint y: 67, endPoint x: 379, endPoint y: 63, distance: 7.3
click at [385, 67] on input "text" at bounding box center [381, 70] width 231 height 20
click at [580, 62] on input "text" at bounding box center [557, 70] width 97 height 20
click at [391, 110] on input "text" at bounding box center [381, 111] width 231 height 20
drag, startPoint x: 313, startPoint y: 71, endPoint x: 150, endPoint y: 67, distance: 163.8
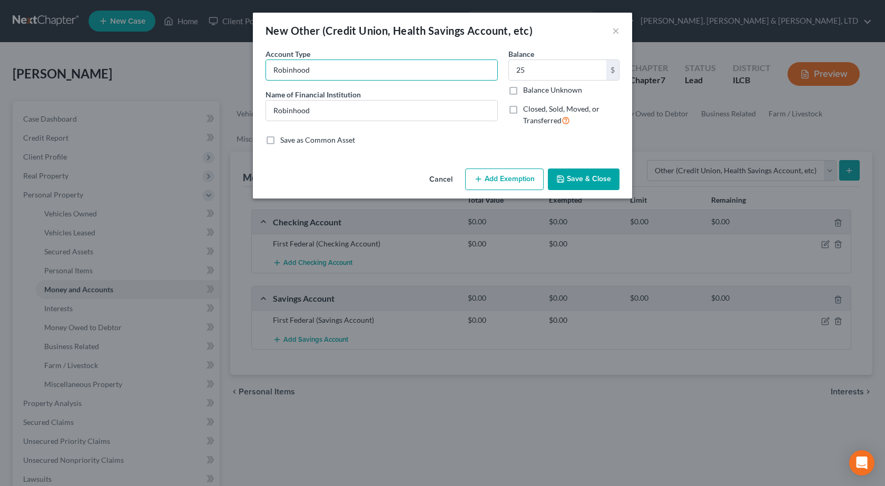
click at [150, 67] on div "New Other (Credit Union, Health Savings Account, etc) × An exemption set must f…" at bounding box center [442, 243] width 885 height 486
click at [510, 179] on button "Add Exemption" at bounding box center [504, 180] width 78 height 22
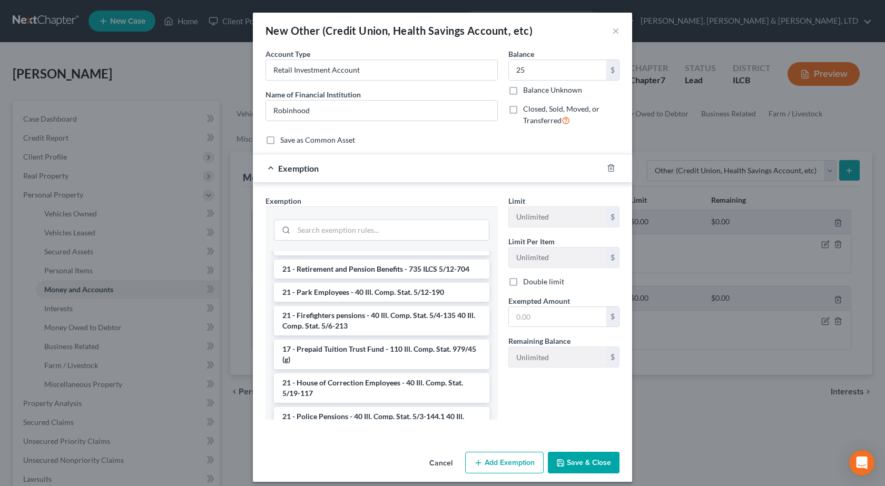
scroll to position [263, 0]
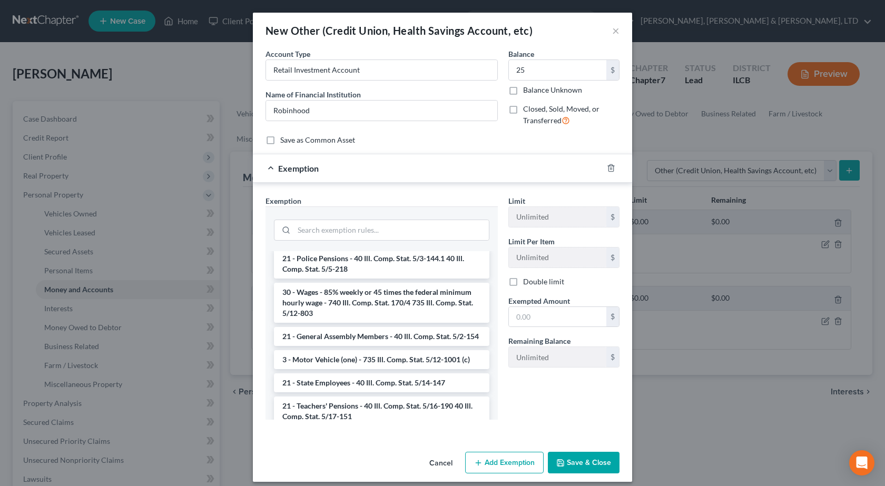
click at [589, 466] on button "Save & Close" at bounding box center [584, 463] width 72 height 22
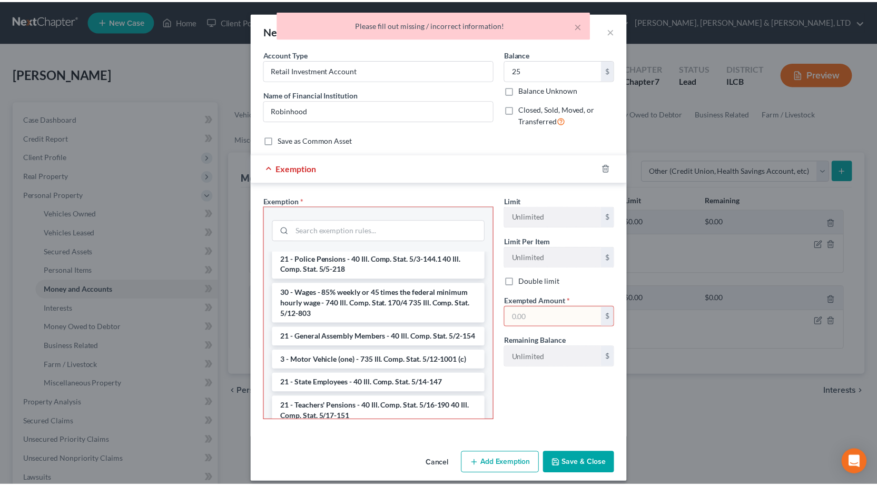
scroll to position [211, 0]
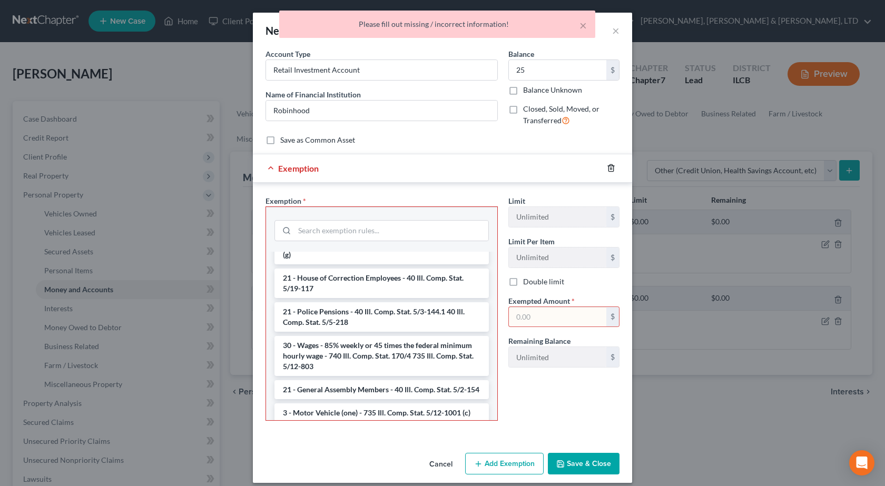
click at [607, 171] on icon "button" at bounding box center [611, 168] width 8 height 8
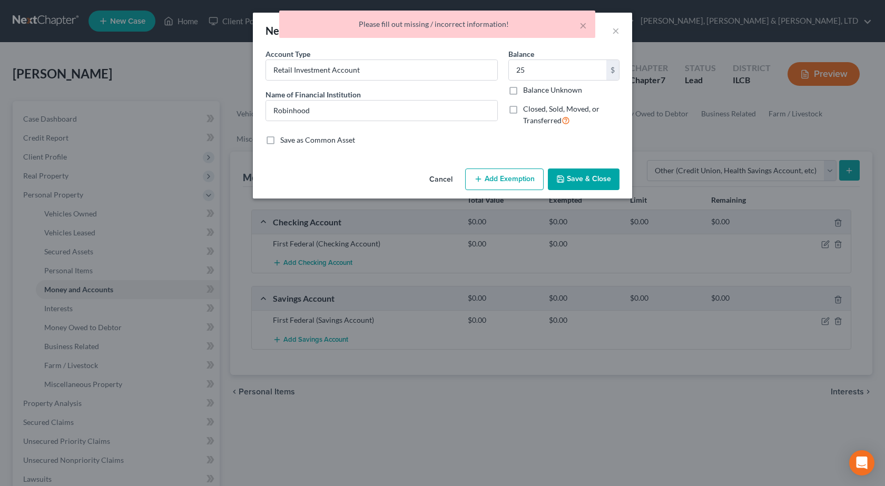
click at [576, 178] on button "Save & Close" at bounding box center [584, 180] width 72 height 22
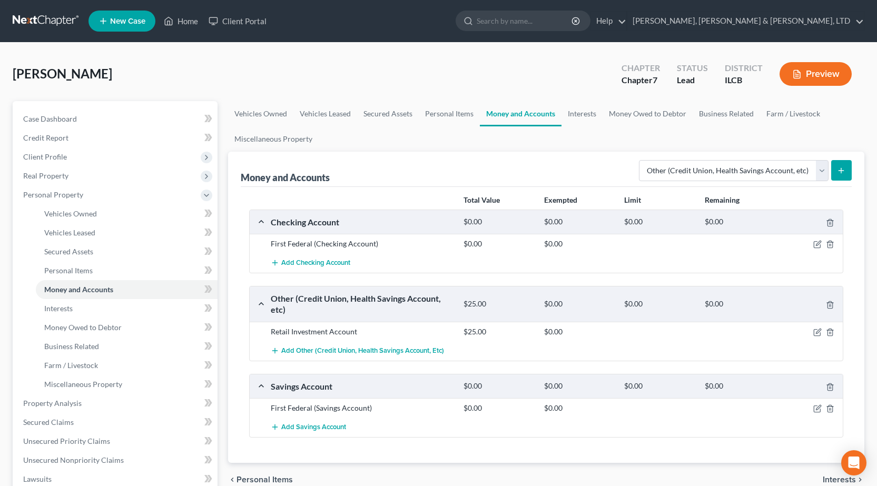
click at [836, 170] on button "submit" at bounding box center [841, 170] width 21 height 21
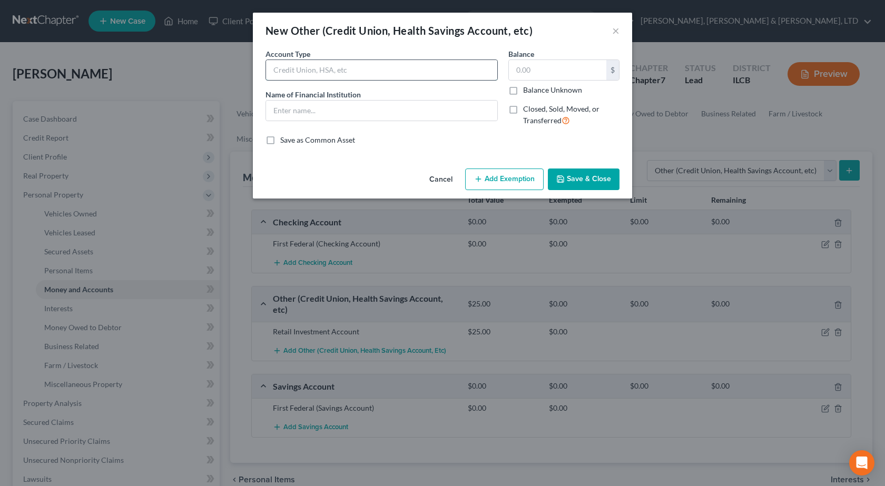
click at [313, 66] on input "text" at bounding box center [381, 70] width 231 height 20
click at [308, 105] on input "text" at bounding box center [381, 111] width 231 height 20
click at [574, 174] on button "Save & Close" at bounding box center [584, 180] width 72 height 22
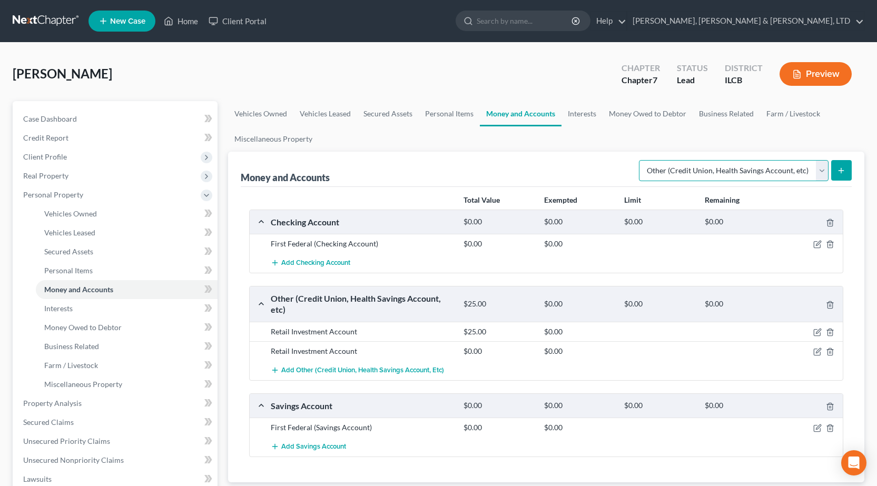
click at [714, 174] on select "Select Account Type Brokerage Cash on Hand Certificates of Deposit Checking Acc…" at bounding box center [734, 170] width 190 height 21
click at [580, 115] on link "Interests" at bounding box center [581, 113] width 41 height 25
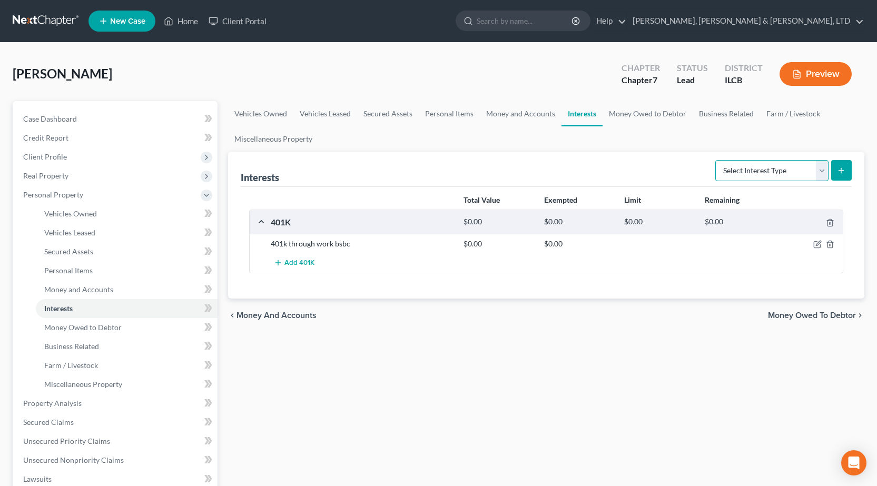
drag, startPoint x: 795, startPoint y: 166, endPoint x: 792, endPoint y: 176, distance: 11.2
click at [795, 167] on select "Select Interest Type 401K Annuity Bond Education IRA Government Bond Government…" at bounding box center [771, 170] width 113 height 21
click at [716, 160] on select "Select Interest Type 401K Annuity Bond Education IRA Government Bond Government…" at bounding box center [771, 170] width 113 height 21
click at [834, 170] on button "submit" at bounding box center [841, 170] width 21 height 21
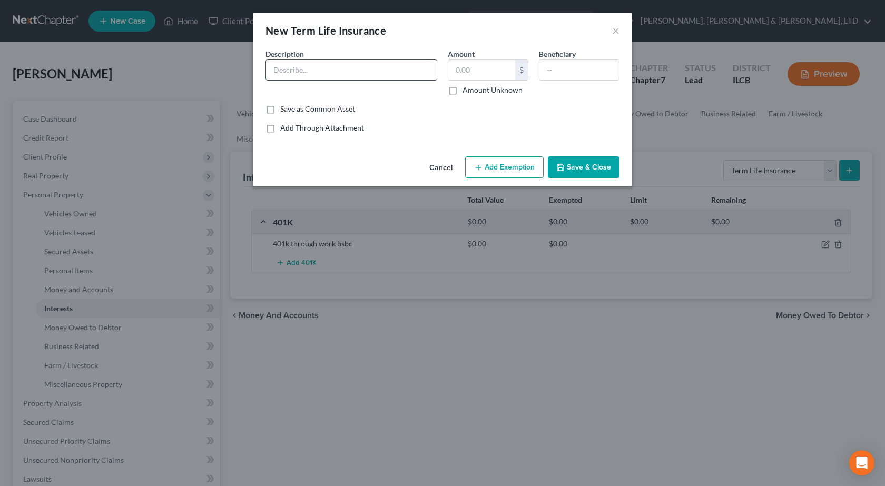
click at [310, 63] on input "text" at bounding box center [351, 70] width 171 height 20
drag, startPoint x: 618, startPoint y: 32, endPoint x: 629, endPoint y: 74, distance: 44.1
click at [618, 32] on button "×" at bounding box center [615, 30] width 7 height 13
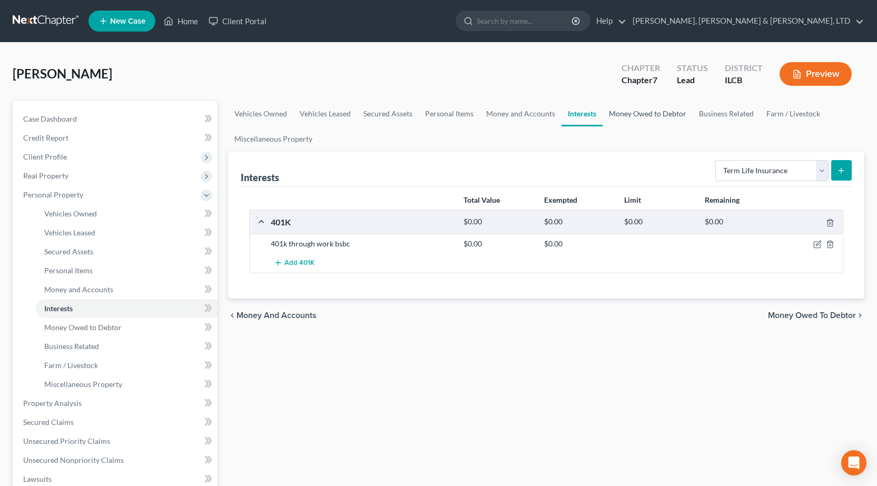
click at [657, 122] on link "Money Owed to Debtor" at bounding box center [648, 113] width 90 height 25
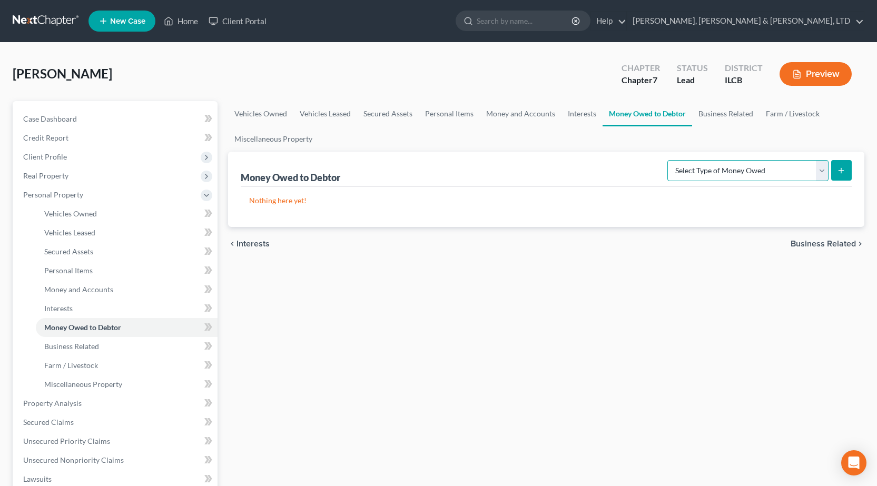
click at [734, 168] on select "Select Type of Money Owed Accounts Receivable Alimony Child Support Claims Agai…" at bounding box center [747, 170] width 161 height 21
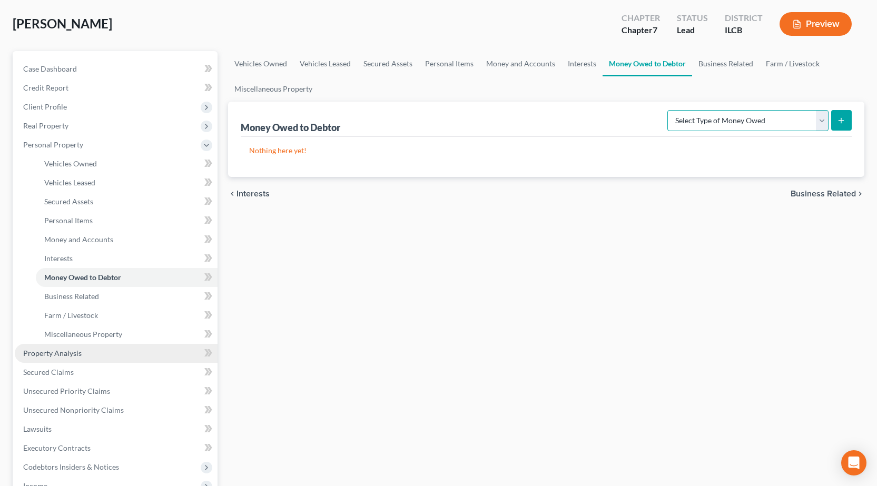
scroll to position [53, 0]
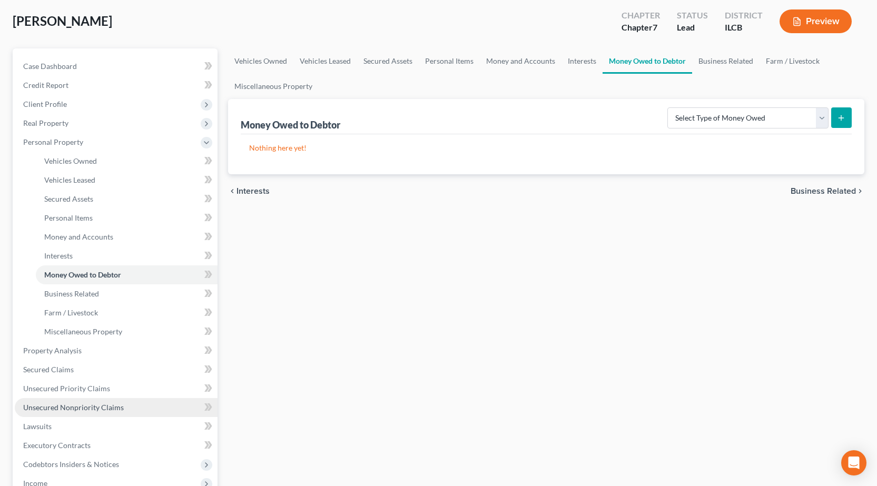
click at [56, 409] on span "Unsecured Nonpriority Claims" at bounding box center [73, 407] width 101 height 9
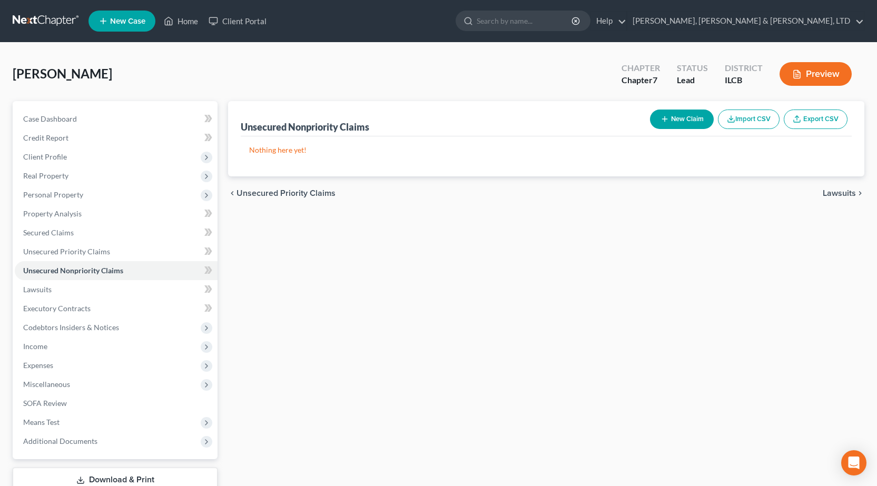
click at [694, 130] on div "New Claim Import CSV Export CSV" at bounding box center [749, 119] width 206 height 28
click at [694, 123] on button "New Claim" at bounding box center [682, 119] width 64 height 19
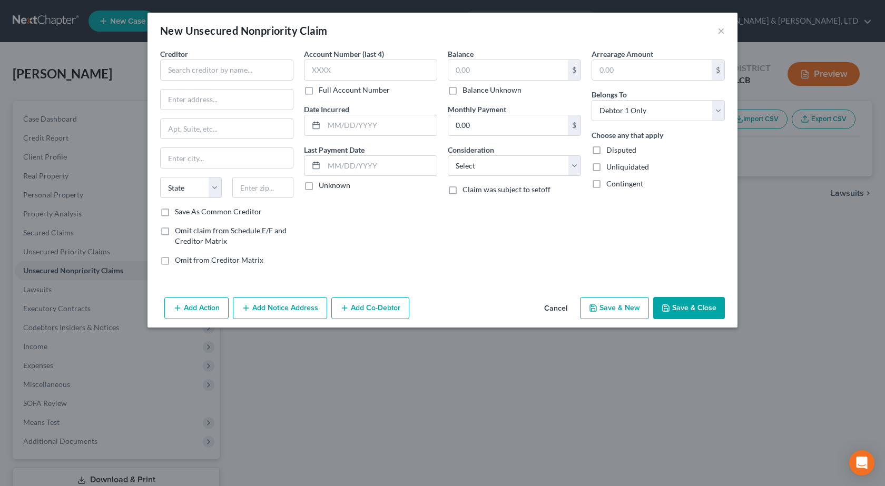
click at [231, 59] on div "Creditor *" at bounding box center [226, 64] width 133 height 32
click at [232, 70] on input "text" at bounding box center [226, 70] width 133 height 21
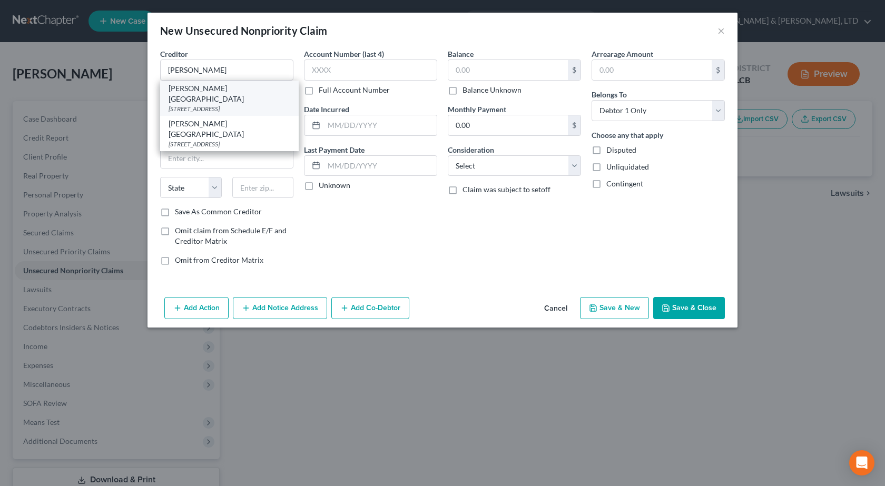
click at [235, 104] on div "1000 Health Center Dr, Mattoon, IL 61938" at bounding box center [230, 108] width 122 height 9
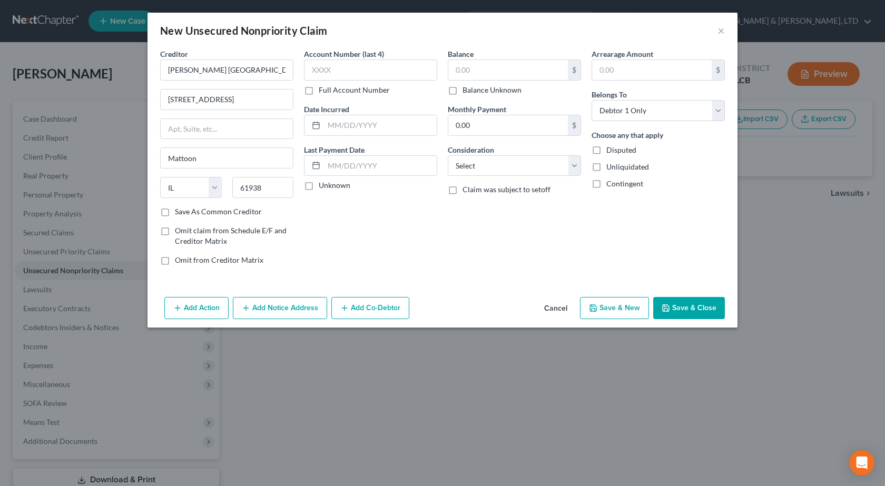
click at [280, 308] on button "Add Notice Address" at bounding box center [280, 308] width 94 height 22
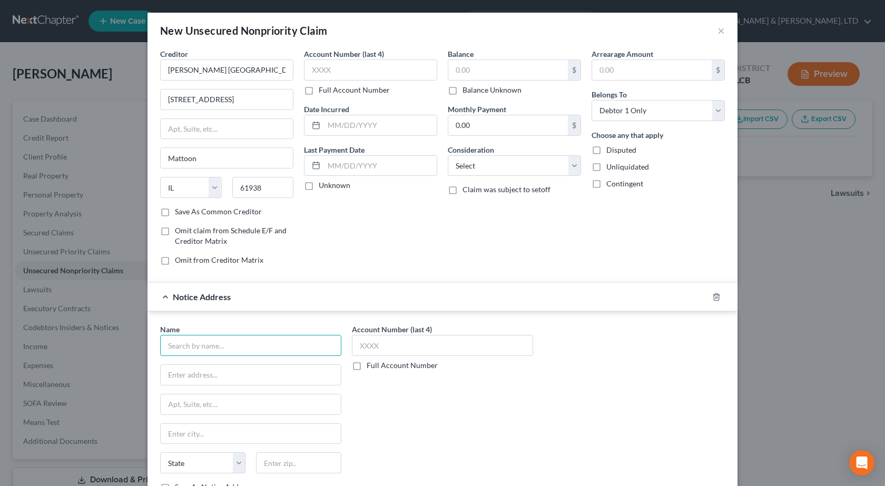
click at [205, 354] on input "text" at bounding box center [250, 345] width 181 height 21
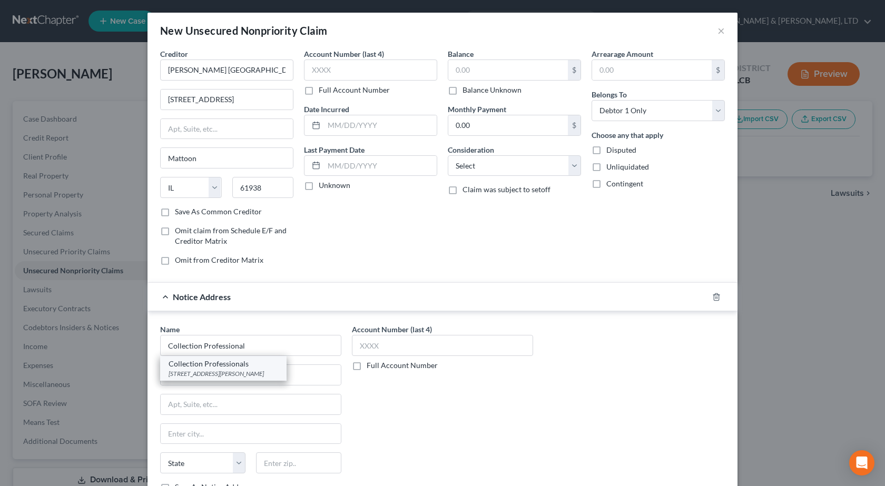
click at [226, 370] on div "400 N Dudley St, Macomb, IL 61455" at bounding box center [224, 373] width 110 height 9
click at [510, 74] on input "text" at bounding box center [508, 70] width 120 height 20
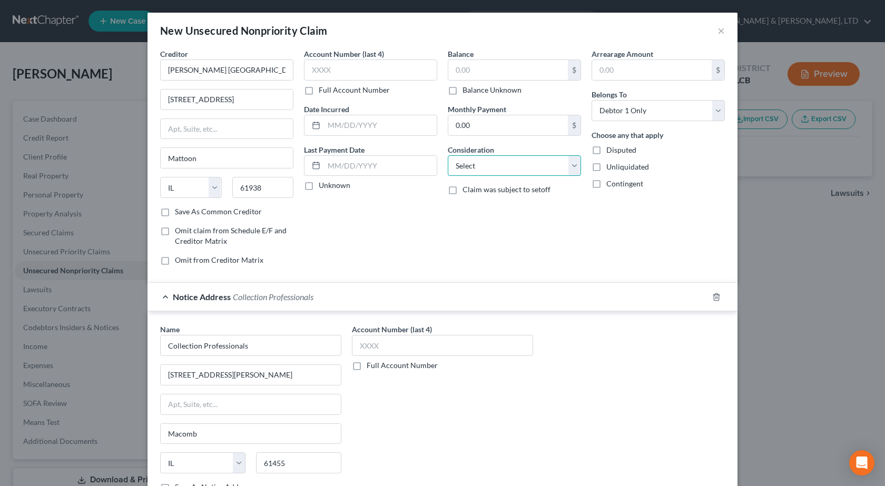
click at [488, 171] on select "Select Cable / Satellite Services Collection Agency Credit Card Debt Debt Couns…" at bounding box center [514, 165] width 133 height 21
click at [448, 155] on select "Select Cable / Satellite Services Collection Agency Credit Card Debt Debt Couns…" at bounding box center [514, 165] width 133 height 21
click at [430, 241] on div "Account Number (last 4) Full Account Number Date Incurred Last Payment Date Unk…" at bounding box center [371, 160] width 144 height 225
click at [498, 56] on div "Balance $ Balance Unknown Balance Undetermined $ Balance Unknown" at bounding box center [514, 71] width 133 height 47
click at [501, 68] on input "text" at bounding box center [508, 70] width 120 height 20
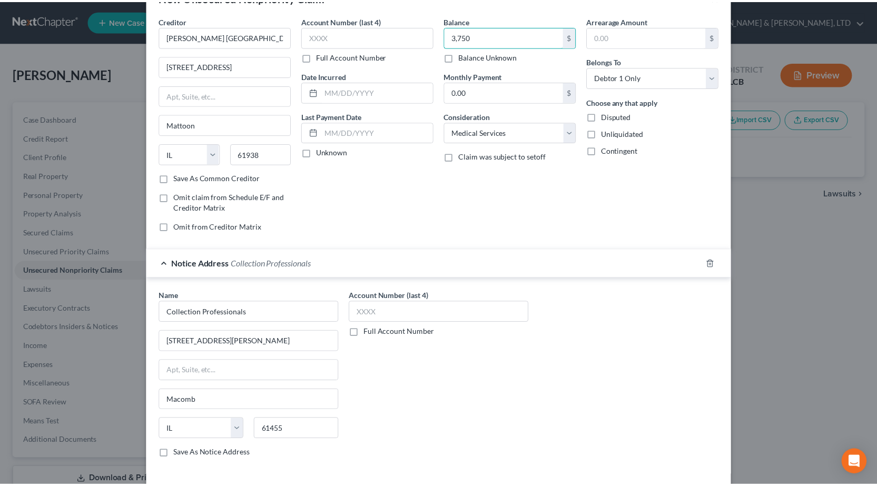
scroll to position [81, 0]
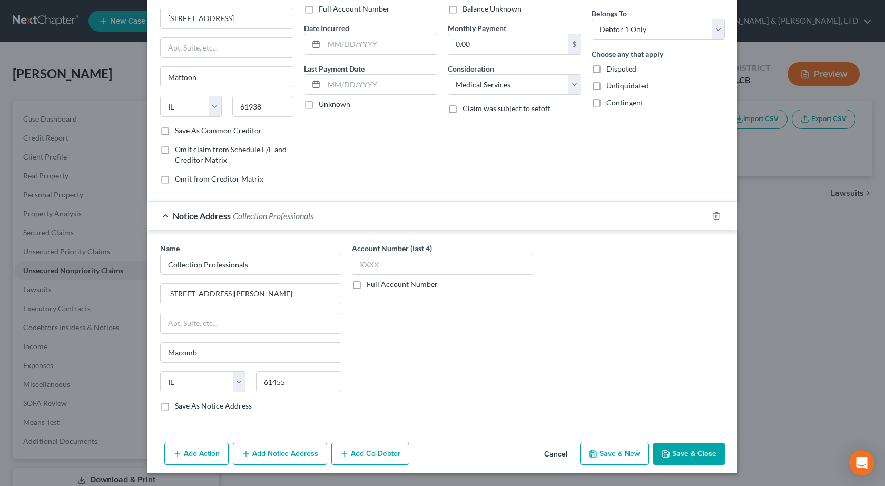
click at [686, 457] on button "Save & Close" at bounding box center [689, 454] width 72 height 22
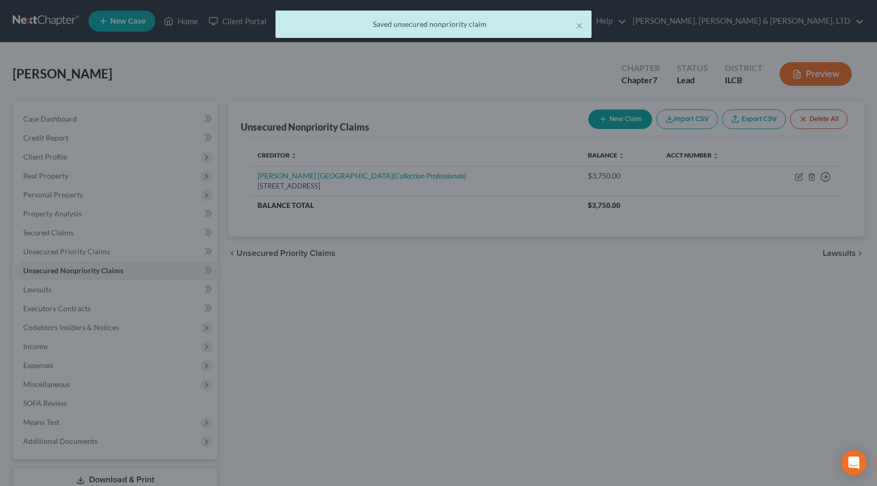
scroll to position [0, 0]
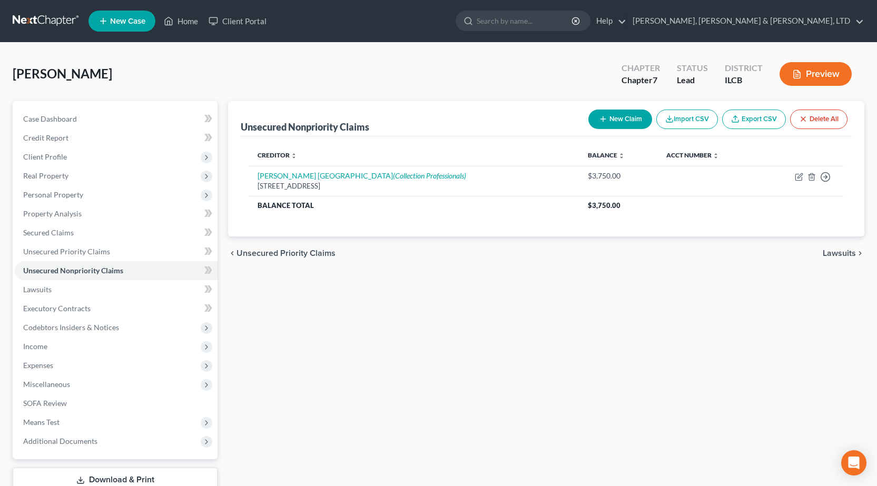
click at [606, 117] on button "New Claim" at bounding box center [620, 119] width 64 height 19
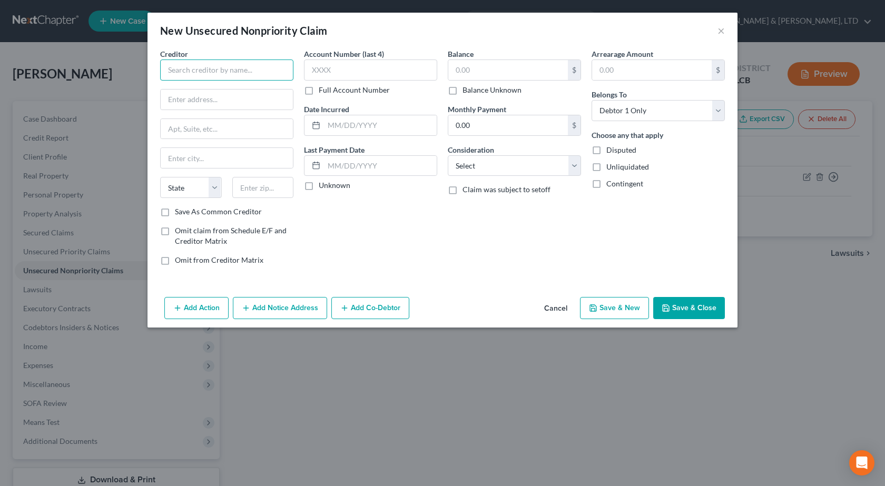
click at [194, 71] on input "text" at bounding box center [226, 70] width 133 height 21
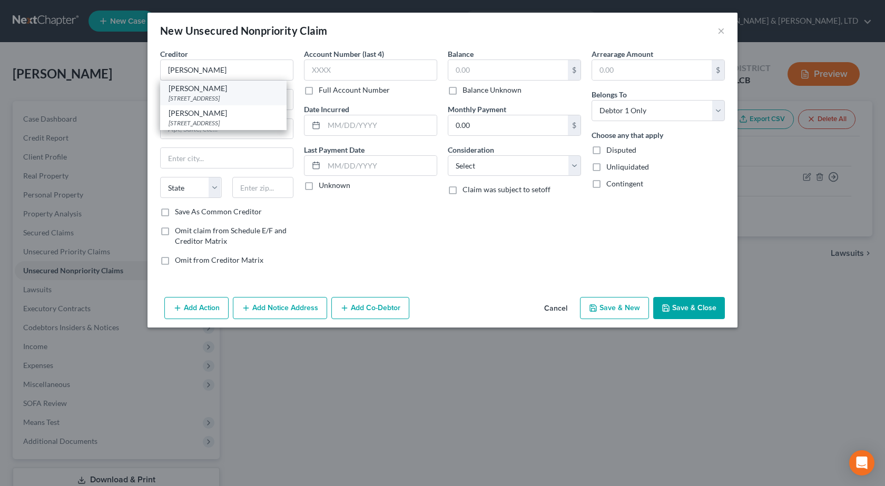
click at [227, 91] on div "Carle" at bounding box center [224, 88] width 110 height 11
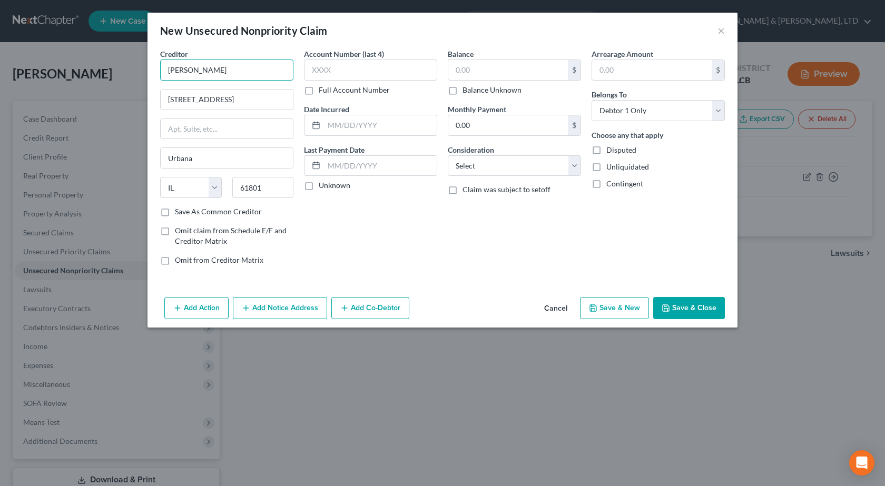
click at [236, 64] on input "Carle" at bounding box center [226, 70] width 133 height 21
click at [351, 231] on div "Account Number (last 4) Full Account Number Date Incurred Last Payment Date Unk…" at bounding box center [371, 160] width 144 height 225
drag, startPoint x: 514, startPoint y: 160, endPoint x: 505, endPoint y: 160, distance: 9.5
click at [513, 160] on select "Select Cable / Satellite Services Collection Agency Credit Card Debt Debt Couns…" at bounding box center [514, 165] width 133 height 21
click at [448, 155] on select "Select Cable / Satellite Services Collection Agency Credit Card Debt Debt Couns…" at bounding box center [514, 165] width 133 height 21
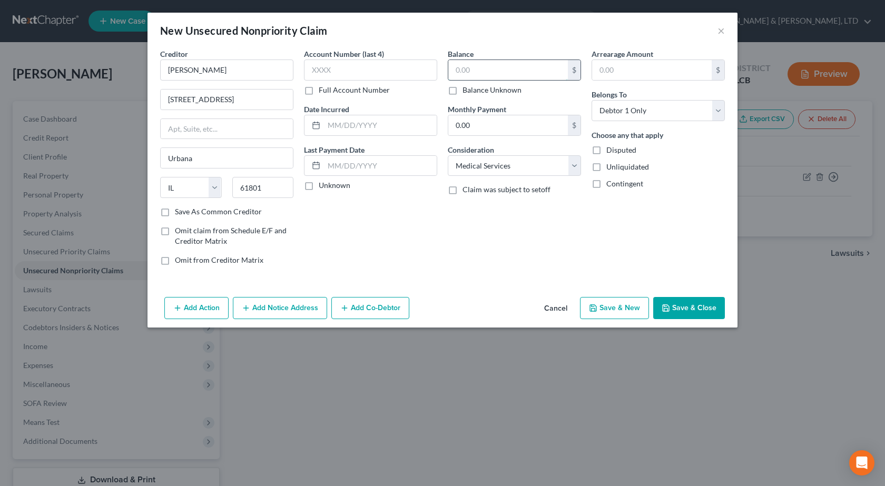
click at [494, 63] on input "text" at bounding box center [508, 70] width 120 height 20
click at [485, 87] on label "Balance Unknown" at bounding box center [491, 90] width 59 height 11
click at [474, 87] on input "Balance Unknown" at bounding box center [470, 88] width 7 height 7
drag, startPoint x: 731, startPoint y: 308, endPoint x: 716, endPoint y: 312, distance: 15.3
click at [731, 308] on div "Add Action Add Notice Address Add Co-Debtor Cancel Save & New Save & Close" at bounding box center [442, 310] width 590 height 35
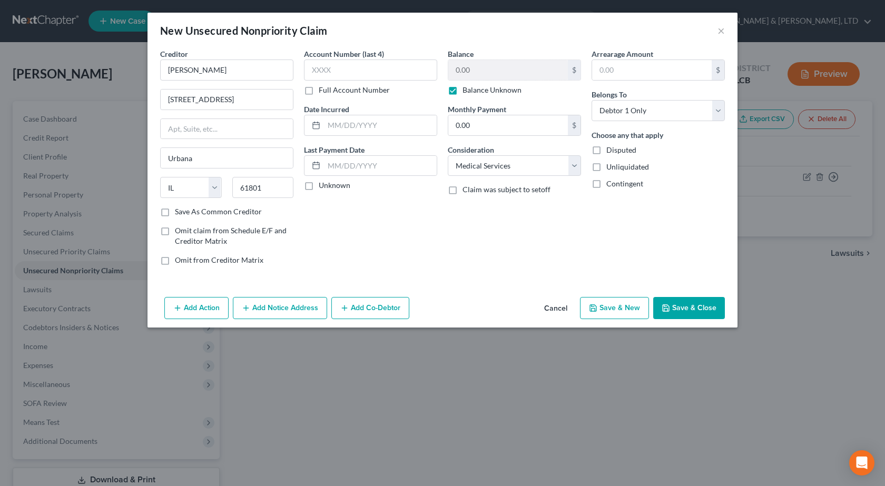
click at [709, 312] on button "Save & Close" at bounding box center [689, 308] width 72 height 22
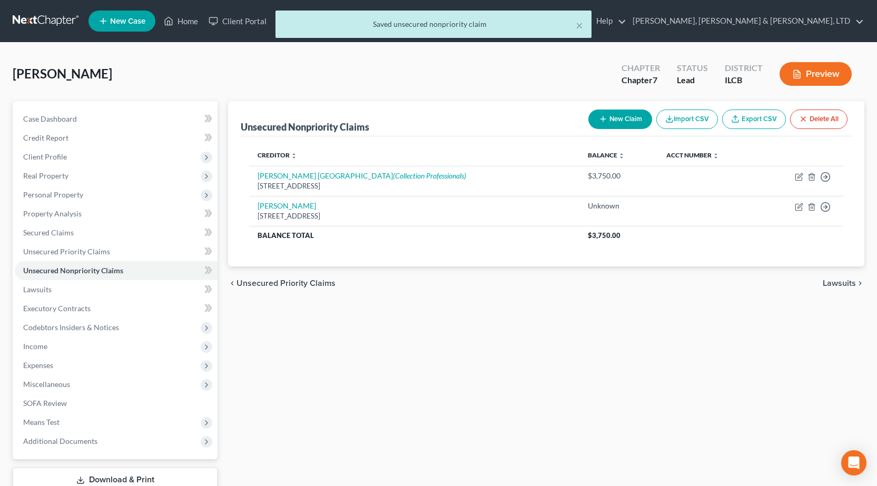
click at [622, 119] on button "New Claim" at bounding box center [620, 119] width 64 height 19
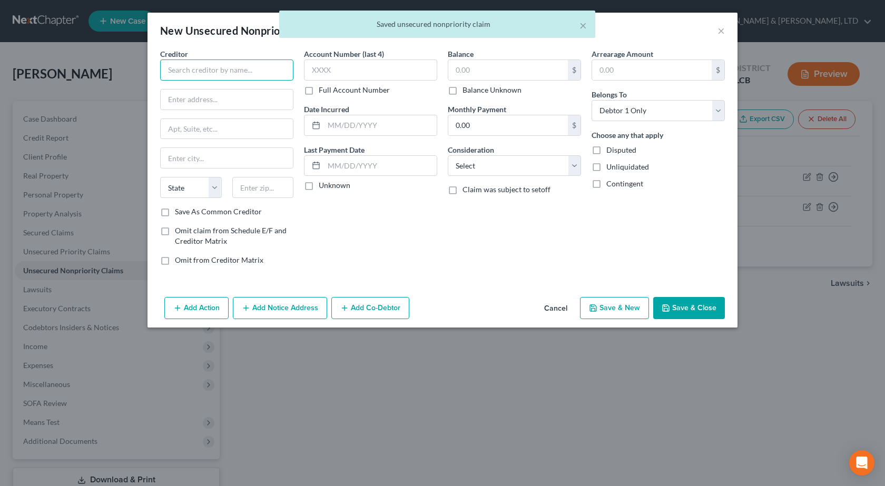
click at [220, 73] on input "text" at bounding box center [226, 70] width 133 height 21
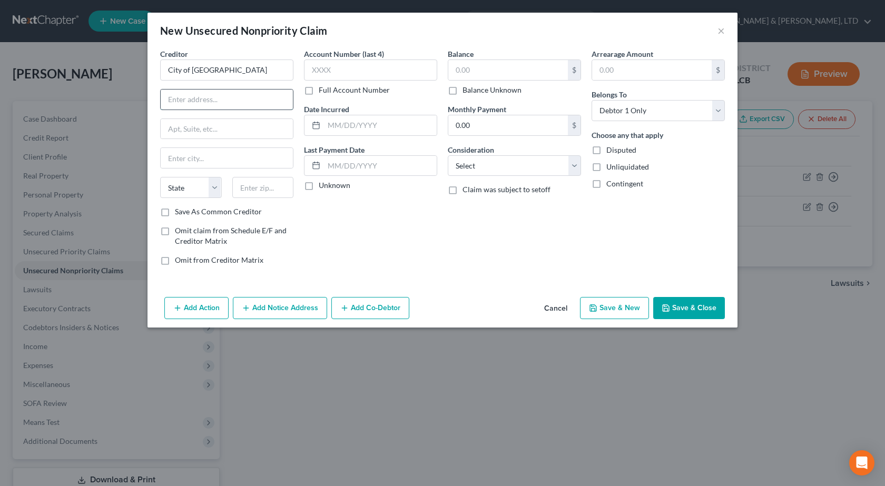
click at [200, 104] on input "text" at bounding box center [227, 100] width 132 height 20
paste input "520 Jackson Ave"
click at [251, 186] on input "text" at bounding box center [263, 187] width 62 height 21
click at [420, 223] on div "Account Number (last 4) Full Account Number Date Incurred Last Payment Date Unk…" at bounding box center [371, 160] width 144 height 225
click at [512, 166] on select "Select Cable / Satellite Services Collection Agency Credit Card Debt Debt Couns…" at bounding box center [514, 165] width 133 height 21
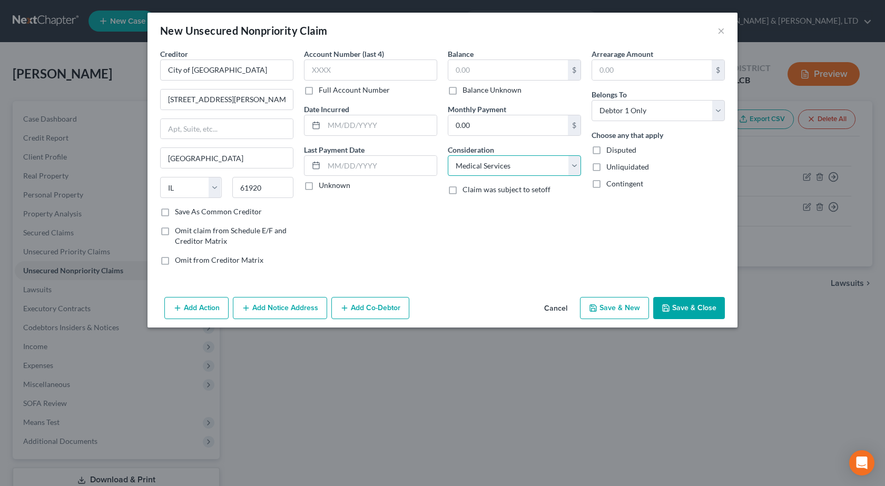
click at [448, 155] on select "Select Cable / Satellite Services Collection Agency Credit Card Debt Debt Couns…" at bounding box center [514, 165] width 133 height 21
click at [490, 69] on input "text" at bounding box center [508, 70] width 120 height 20
click at [706, 306] on button "Save & Close" at bounding box center [689, 308] width 72 height 22
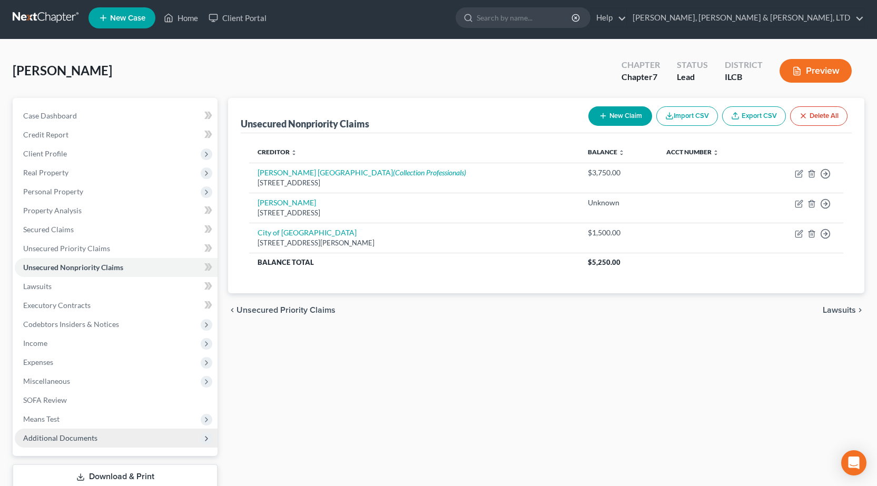
scroll to position [53, 0]
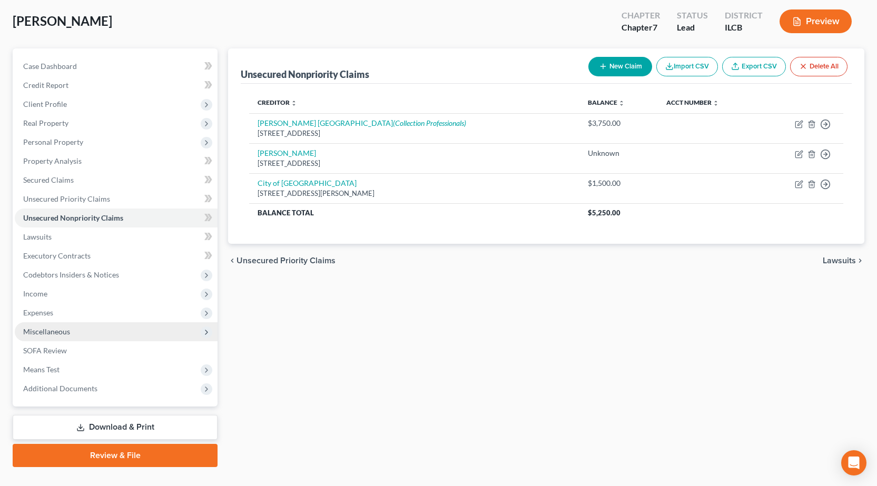
click at [71, 340] on span "Miscellaneous" at bounding box center [116, 331] width 203 height 19
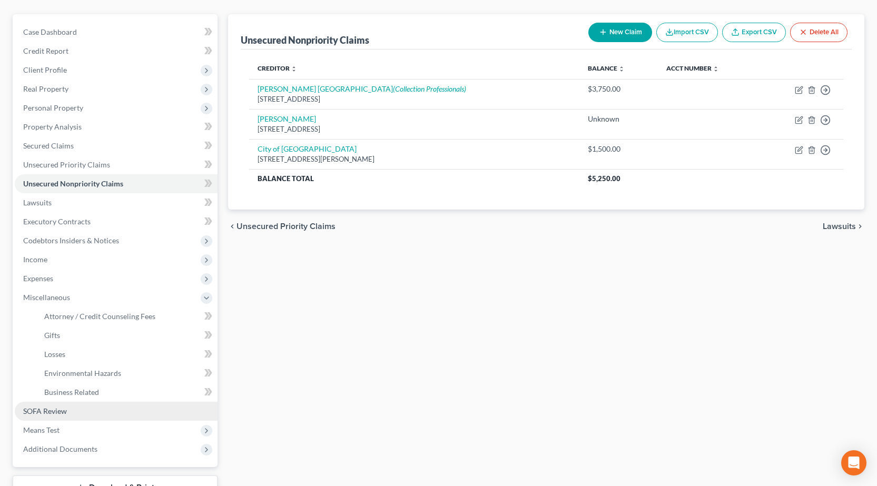
scroll to position [105, 0]
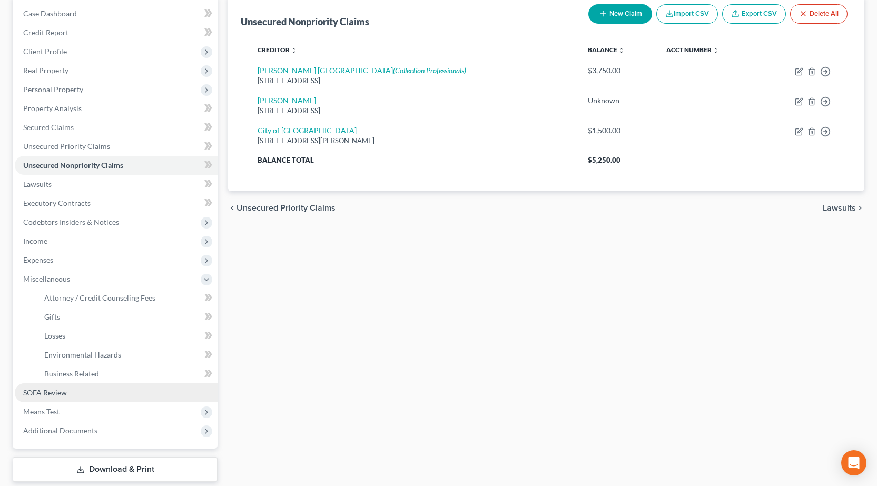
click at [61, 389] on span "SOFA Review" at bounding box center [45, 392] width 44 height 9
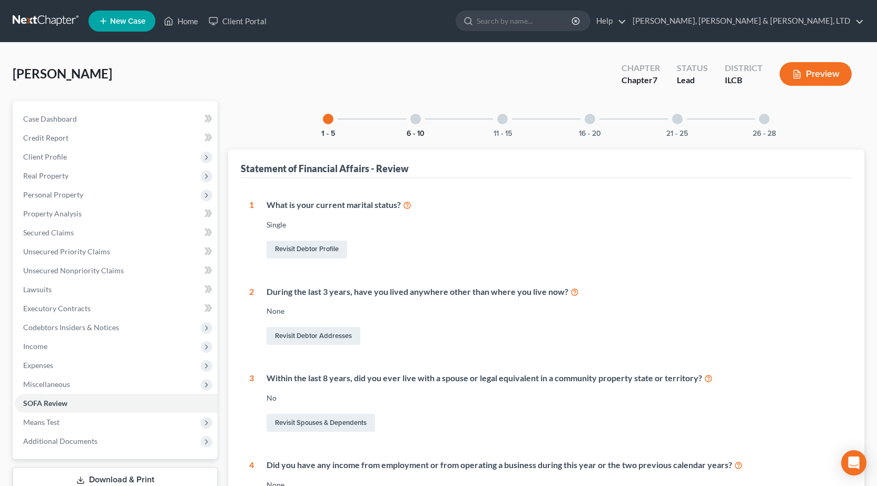
click at [410, 128] on div "6 - 10" at bounding box center [416, 119] width 36 height 36
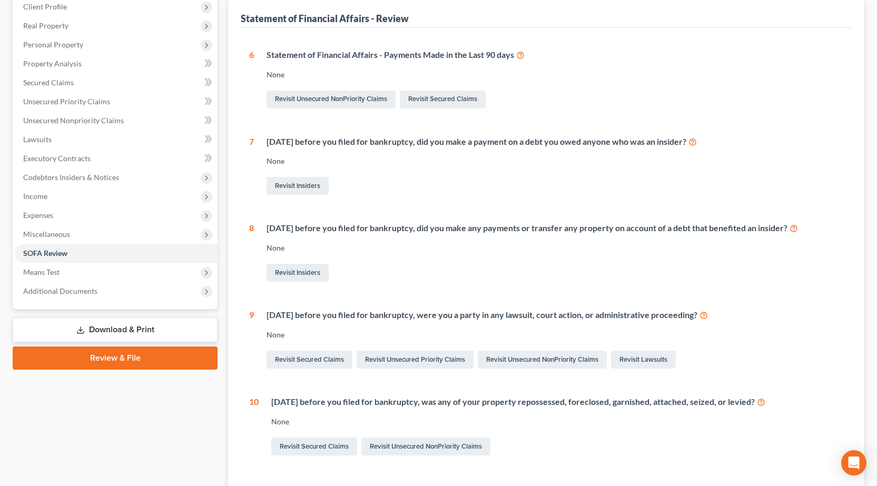
scroll to position [211, 0]
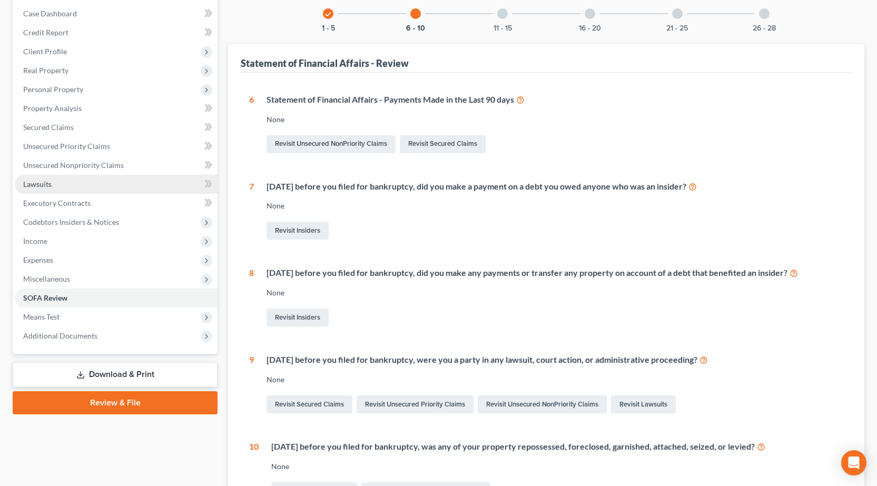
click at [47, 180] on span "Lawsuits" at bounding box center [37, 184] width 28 height 9
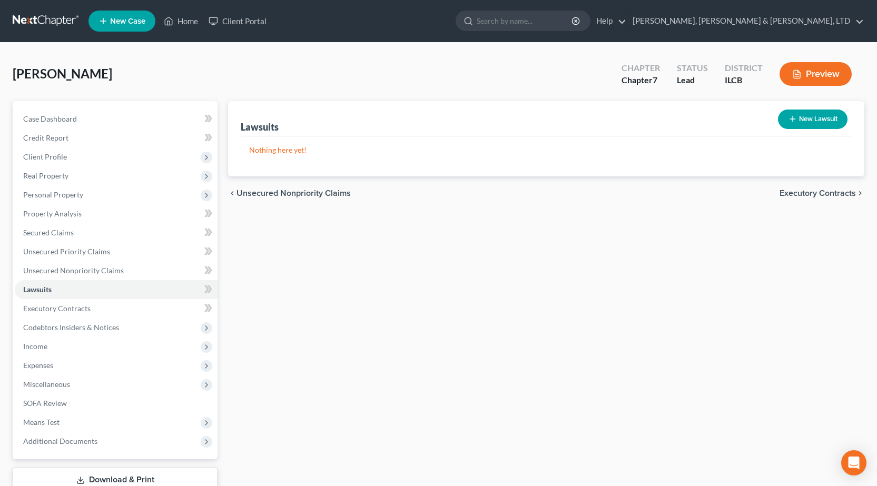
click at [812, 125] on button "New Lawsuit" at bounding box center [813, 119] width 70 height 19
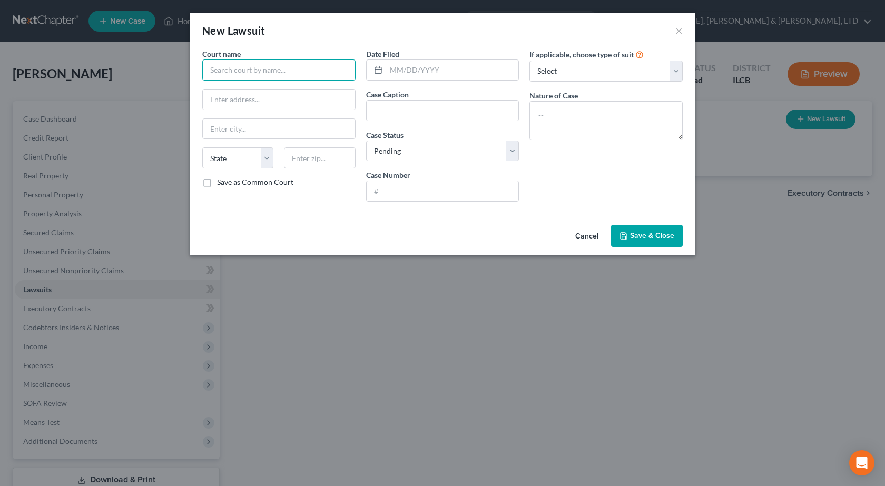
click at [245, 67] on input "text" at bounding box center [278, 70] width 153 height 21
click at [262, 91] on div "Coles County Courthouse" at bounding box center [266, 88] width 110 height 11
drag, startPoint x: 401, startPoint y: 106, endPoint x: 534, endPoint y: 8, distance: 165.0
click at [401, 105] on input "text" at bounding box center [443, 111] width 152 height 20
click at [435, 76] on input "text" at bounding box center [452, 70] width 133 height 20
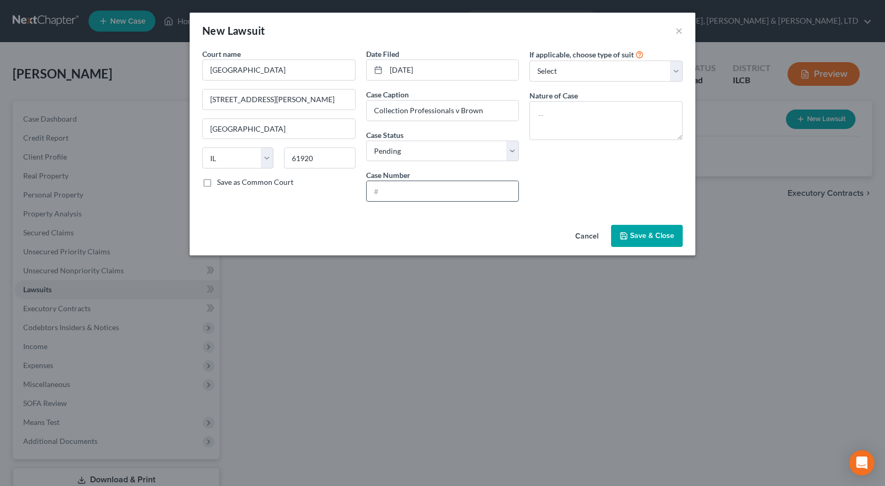
click at [420, 184] on input "text" at bounding box center [443, 191] width 152 height 20
paste input "2025SC319"
click at [638, 237] on span "Save & Close" at bounding box center [652, 235] width 44 height 9
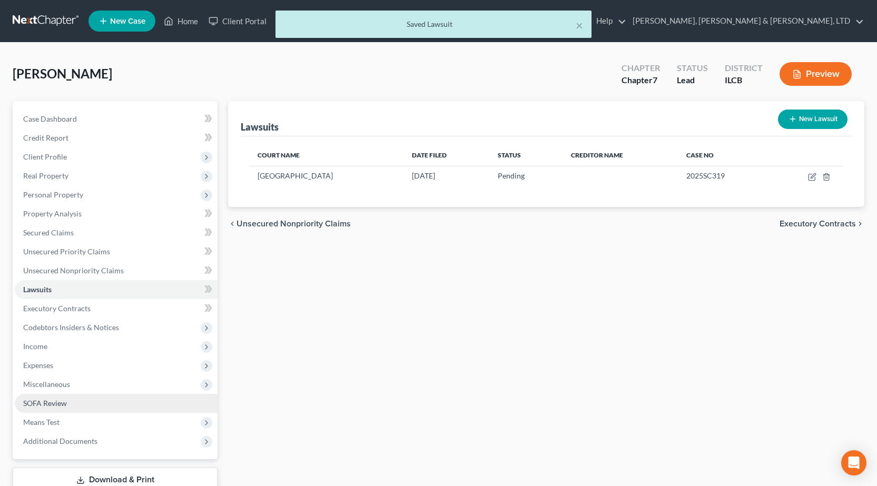
click at [119, 396] on link "SOFA Review" at bounding box center [116, 403] width 203 height 19
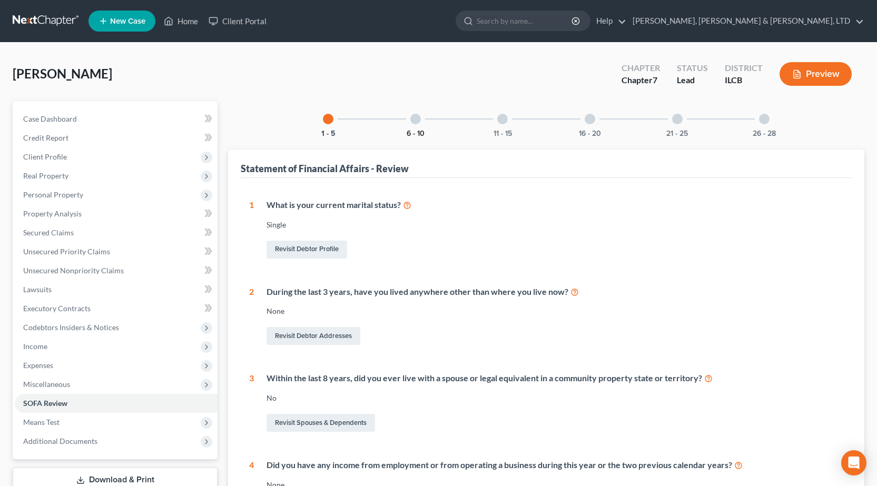
click at [417, 130] on button "6 - 10" at bounding box center [416, 133] width 18 height 7
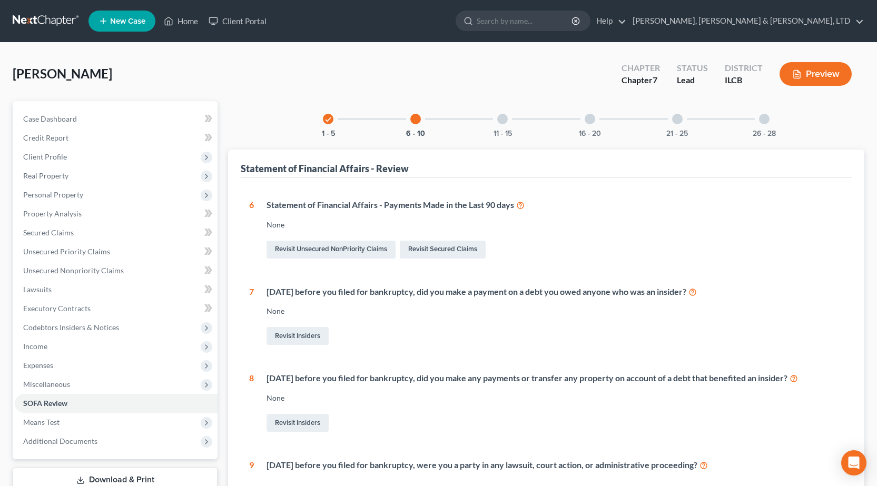
click at [503, 124] on div "11 - 15" at bounding box center [503, 119] width 36 height 36
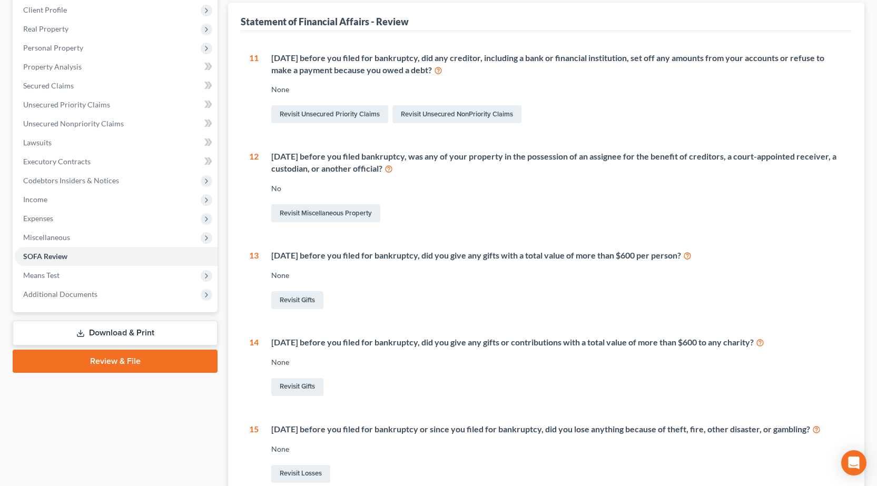
scroll to position [53, 0]
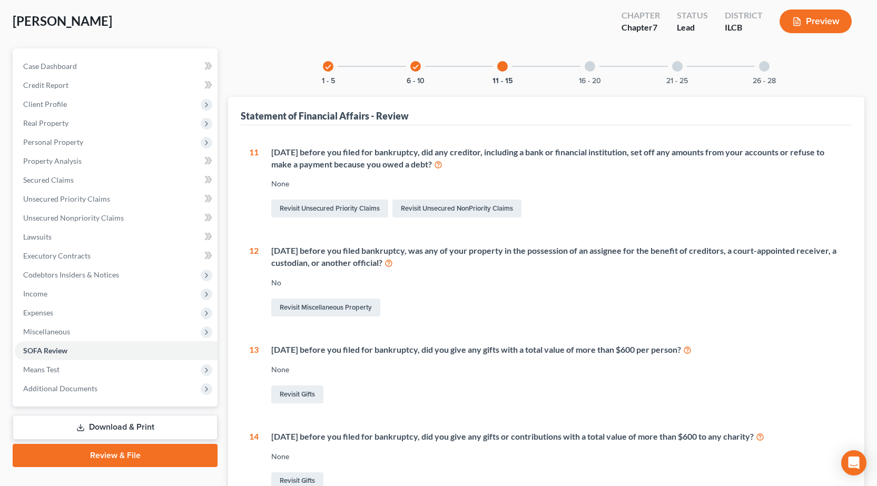
click at [590, 72] on div "16 - 20" at bounding box center [590, 66] width 36 height 36
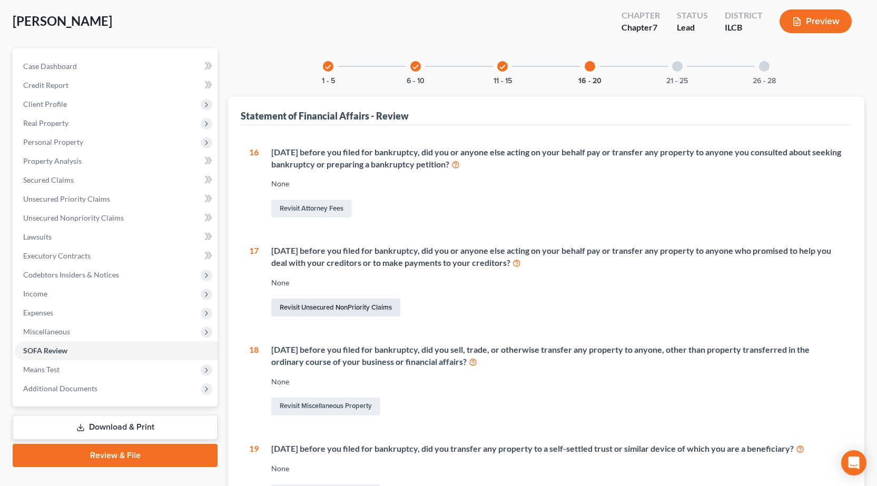
click at [342, 310] on link "Revisit Unsecured NonPriority Claims" at bounding box center [335, 308] width 129 height 18
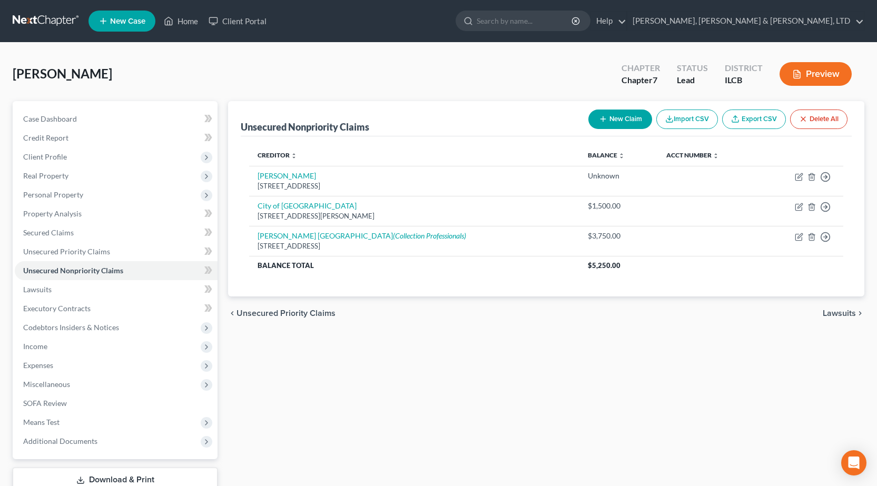
click at [617, 119] on button "New Claim" at bounding box center [620, 119] width 64 height 19
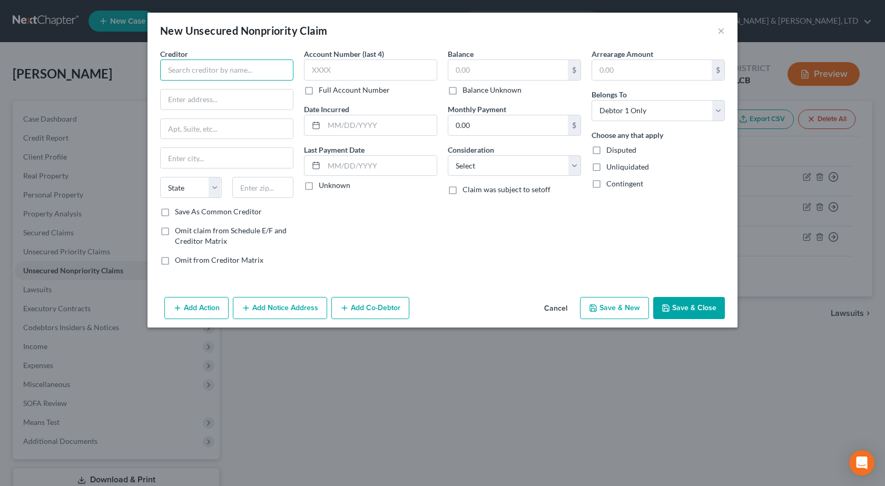
click at [226, 66] on input "text" at bounding box center [226, 70] width 133 height 21
click at [393, 166] on input "text" at bounding box center [380, 166] width 113 height 20
click at [389, 121] on input "text" at bounding box center [380, 125] width 113 height 20
click at [336, 166] on input "text" at bounding box center [380, 166] width 113 height 20
click at [395, 168] on input "text" at bounding box center [380, 166] width 113 height 20
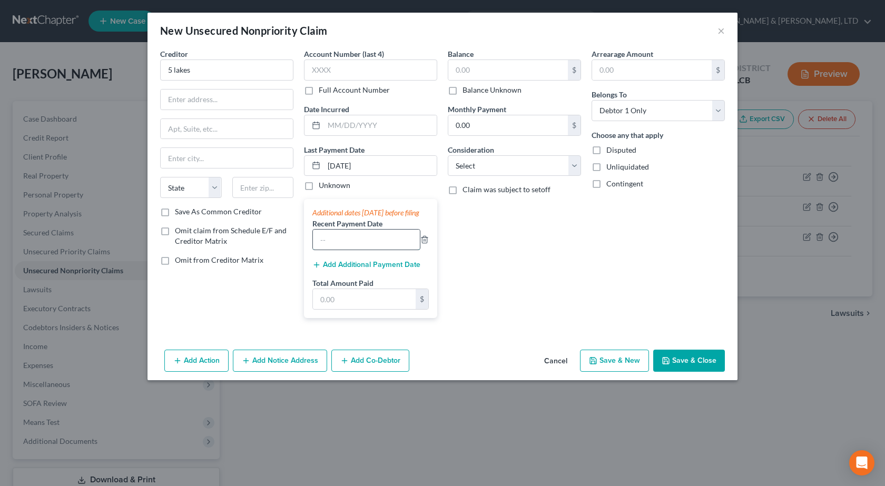
drag, startPoint x: 352, startPoint y: 245, endPoint x: 361, endPoint y: 242, distance: 9.8
click at [352, 245] on input "text" at bounding box center [366, 240] width 107 height 20
drag, startPoint x: 330, startPoint y: 310, endPoint x: 337, endPoint y: 307, distance: 6.8
click at [330, 309] on input "text" at bounding box center [364, 299] width 103 height 20
click at [323, 269] on button "Add Additional Payment Date" at bounding box center [366, 265] width 108 height 8
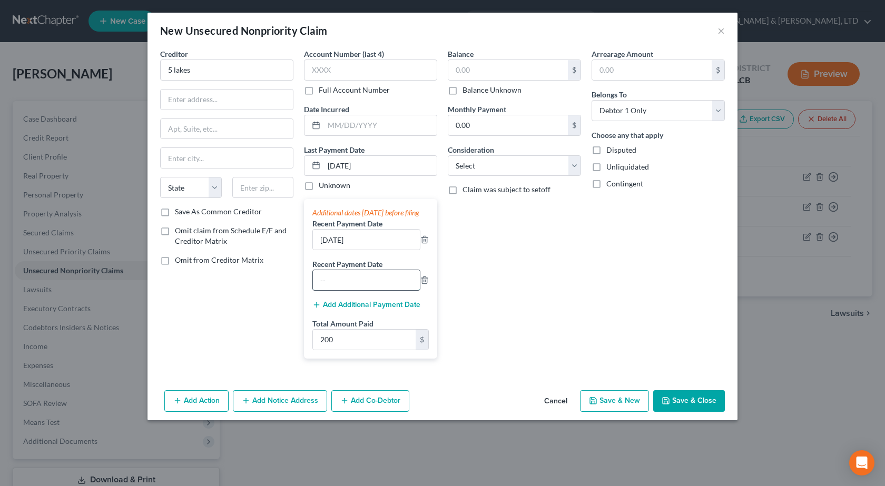
click at [334, 290] on input "text" at bounding box center [366, 280] width 107 height 20
click at [363, 288] on input "text" at bounding box center [366, 280] width 107 height 20
click at [366, 309] on button "Add Additional Payment Date" at bounding box center [366, 305] width 108 height 8
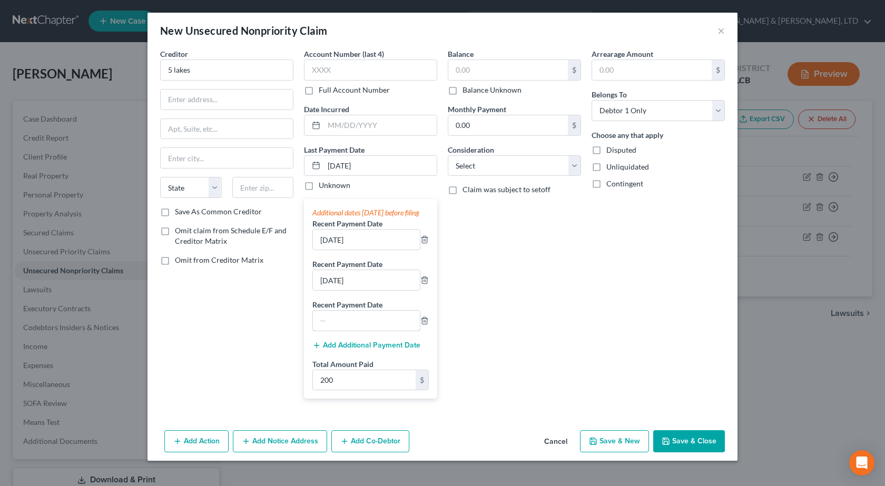
drag, startPoint x: 339, startPoint y: 327, endPoint x: 726, endPoint y: 271, distance: 391.2
click at [339, 327] on input "text" at bounding box center [366, 321] width 107 height 20
click at [363, 350] on button "Add Additional Payment Date" at bounding box center [366, 345] width 108 height 8
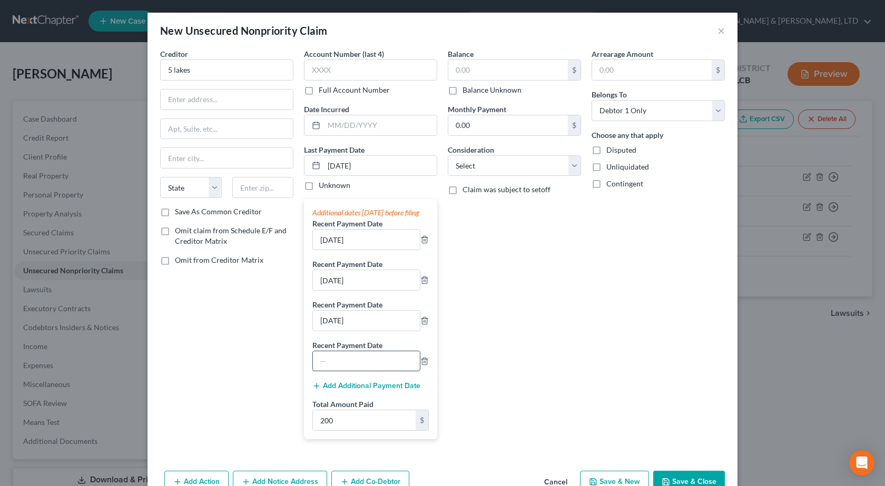
drag, startPoint x: 336, startPoint y: 370, endPoint x: 408, endPoint y: 361, distance: 72.8
click at [336, 370] on input "text" at bounding box center [366, 361] width 107 height 20
click at [360, 390] on div "Add Additional Payment Date" at bounding box center [370, 385] width 116 height 11
click at [360, 390] on button "Add Additional Payment Date" at bounding box center [366, 386] width 108 height 8
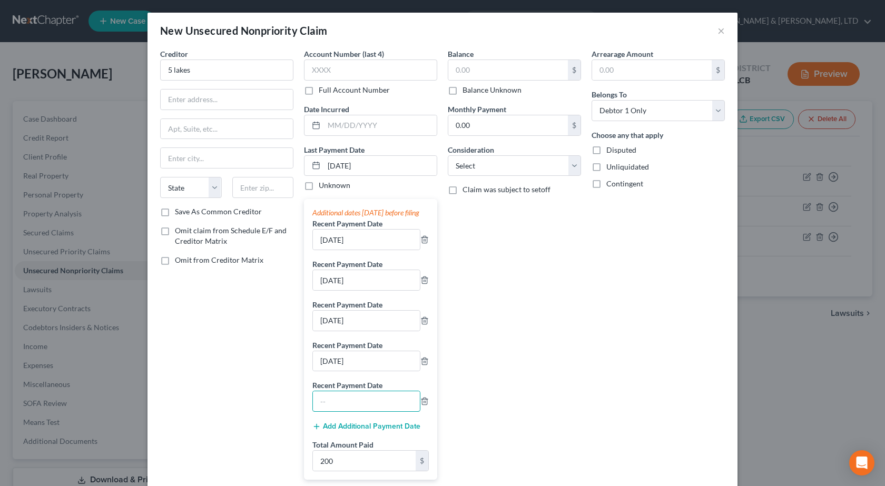
drag, startPoint x: 333, startPoint y: 407, endPoint x: 448, endPoint y: 372, distance: 120.5
click at [333, 407] on input "text" at bounding box center [366, 401] width 107 height 20
click at [346, 431] on button "Add Additional Payment Date" at bounding box center [366, 426] width 108 height 8
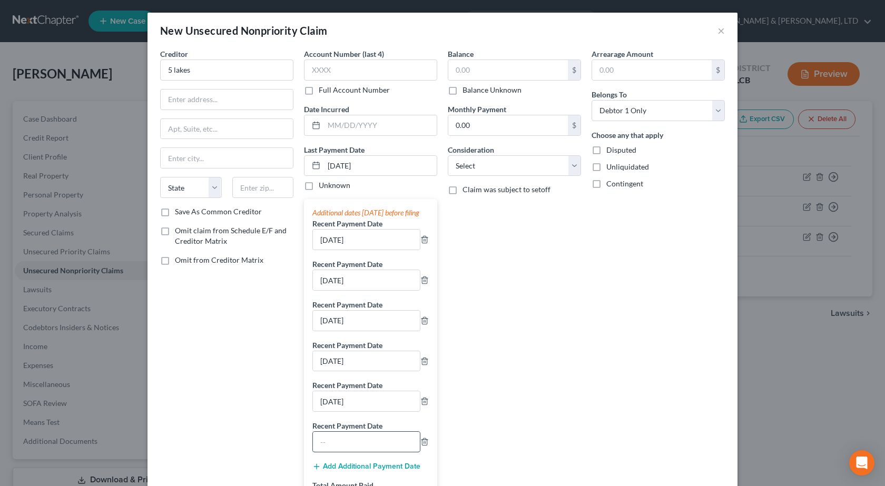
click at [342, 448] on input "text" at bounding box center [366, 442] width 107 height 20
click at [221, 448] on div "Creditor * 5 lakes State AL AK AR AZ CA CO CT DE DC FL GA GU HI ID IL IN IA KS …" at bounding box center [227, 288] width 144 height 480
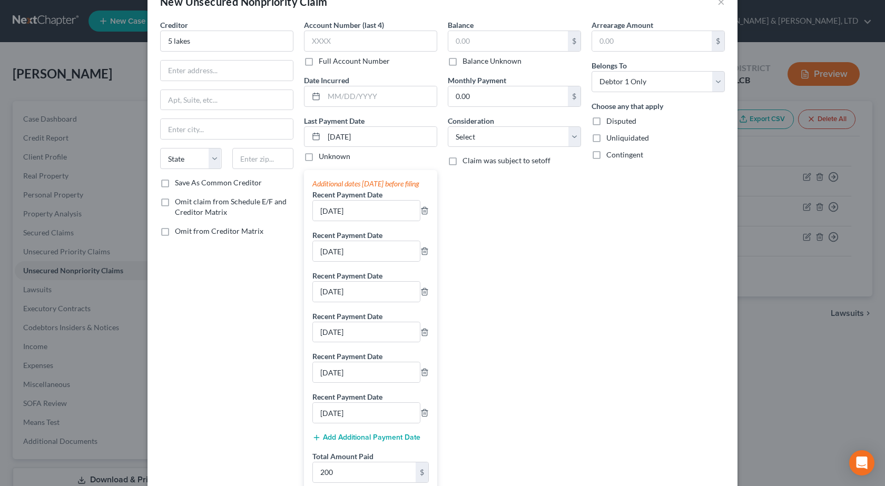
scroll to position [53, 0]
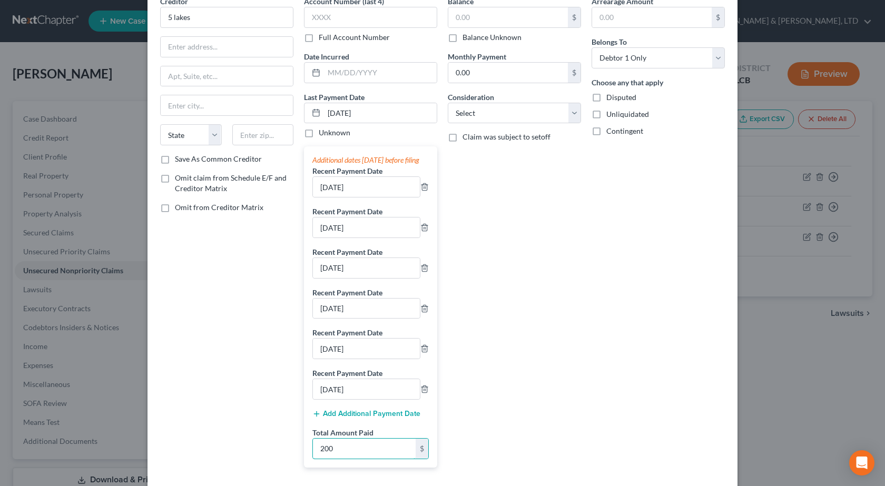
drag, startPoint x: 368, startPoint y: 458, endPoint x: 371, endPoint y: 420, distance: 38.1
click at [368, 458] on input "200" at bounding box center [364, 449] width 103 height 20
click at [446, 339] on div "Balance $ Balance Unknown Balance Undetermined $ Balance Unknown Monthly Paymen…" at bounding box center [514, 236] width 144 height 480
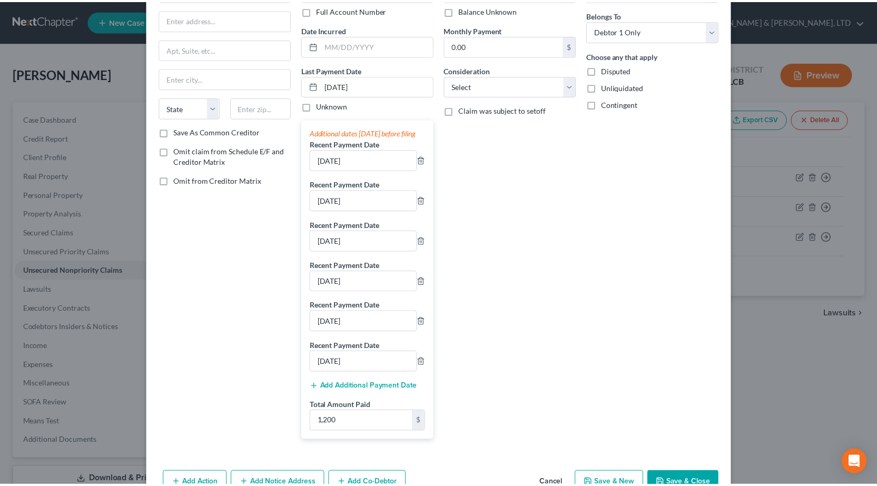
scroll to position [119, 0]
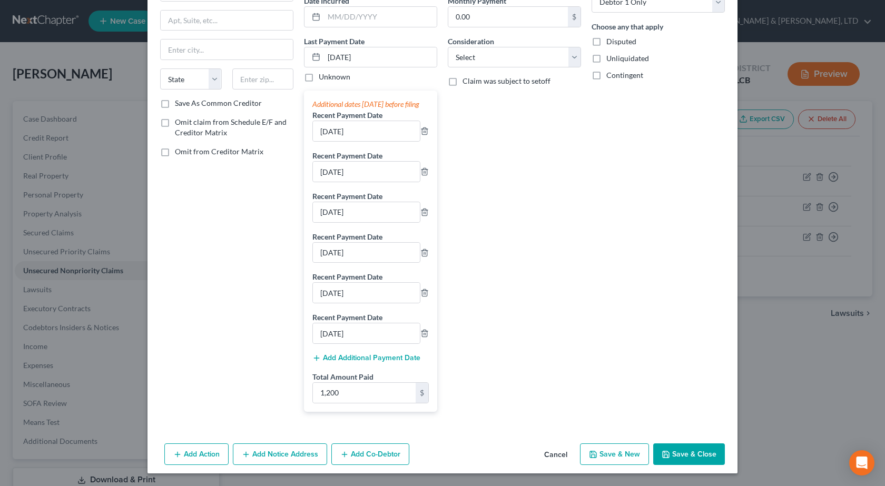
click at [692, 458] on button "Save & Close" at bounding box center [689, 454] width 72 height 22
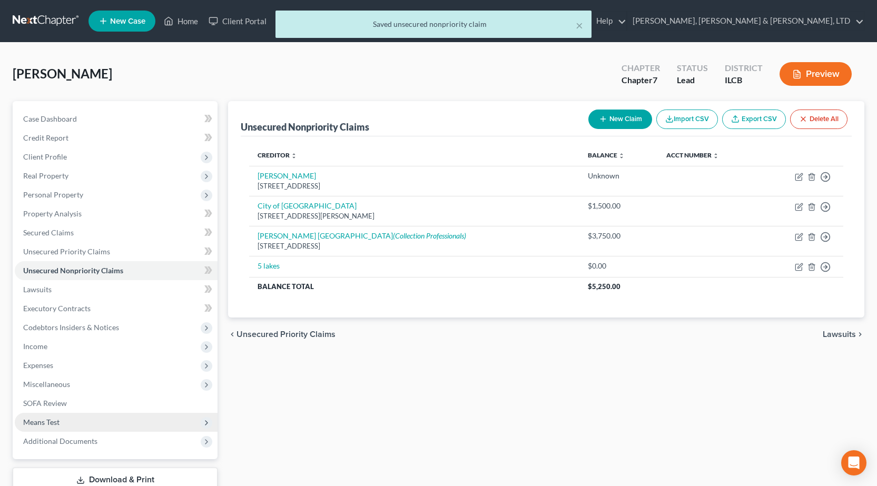
click at [114, 423] on span "Means Test" at bounding box center [116, 422] width 203 height 19
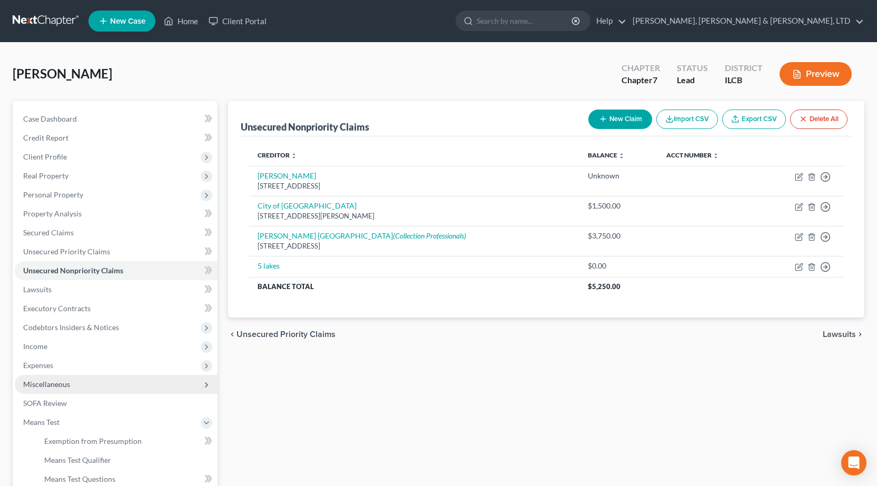
click at [120, 385] on span "Miscellaneous" at bounding box center [116, 384] width 203 height 19
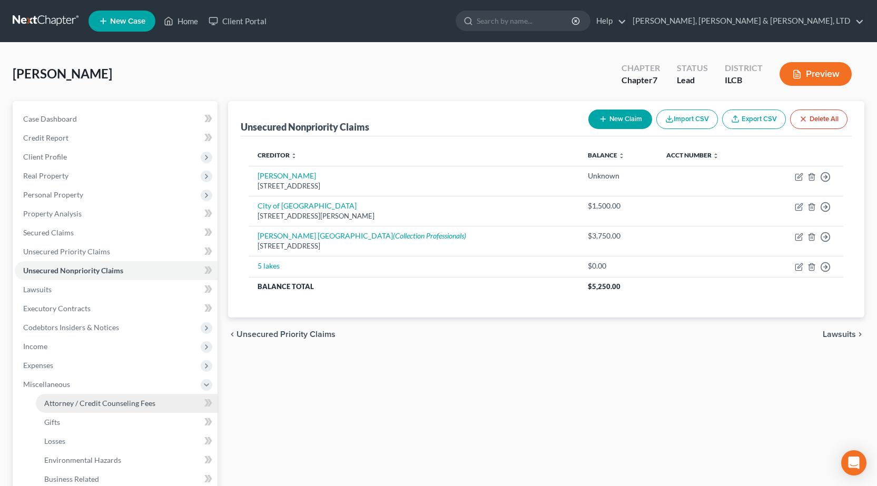
click at [100, 405] on span "Attorney / Credit Counseling Fees" at bounding box center [99, 403] width 111 height 9
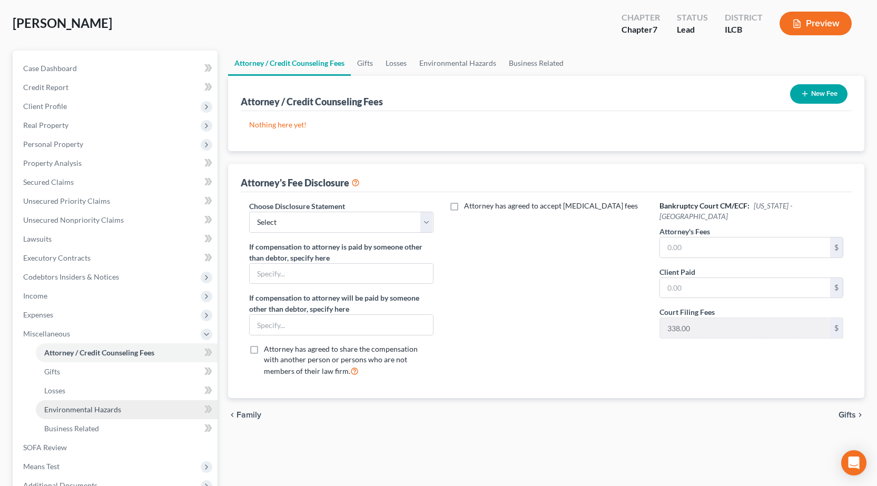
scroll to position [158, 0]
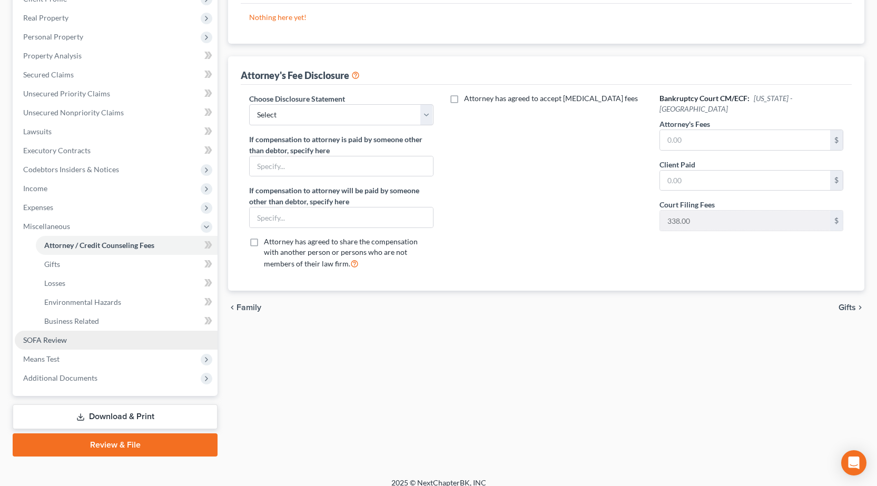
click at [91, 343] on link "SOFA Review" at bounding box center [116, 340] width 203 height 19
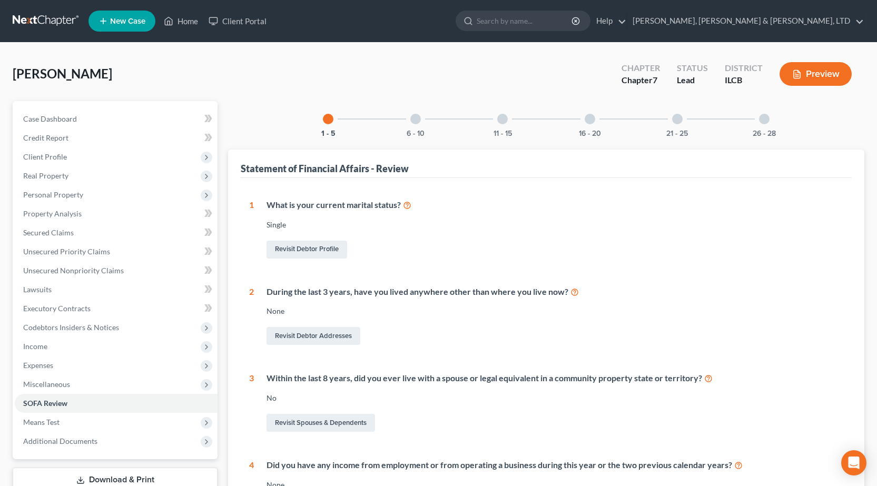
click at [587, 119] on div at bounding box center [590, 119] width 11 height 11
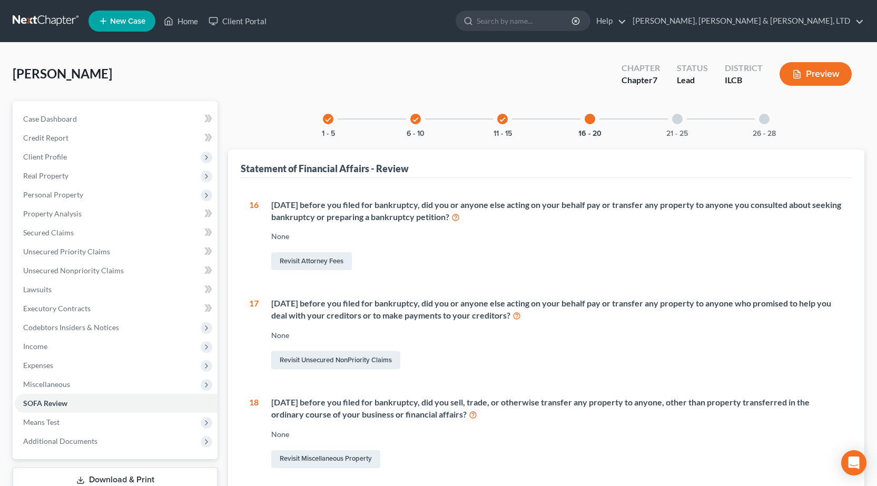
click at [676, 117] on div at bounding box center [677, 119] width 11 height 11
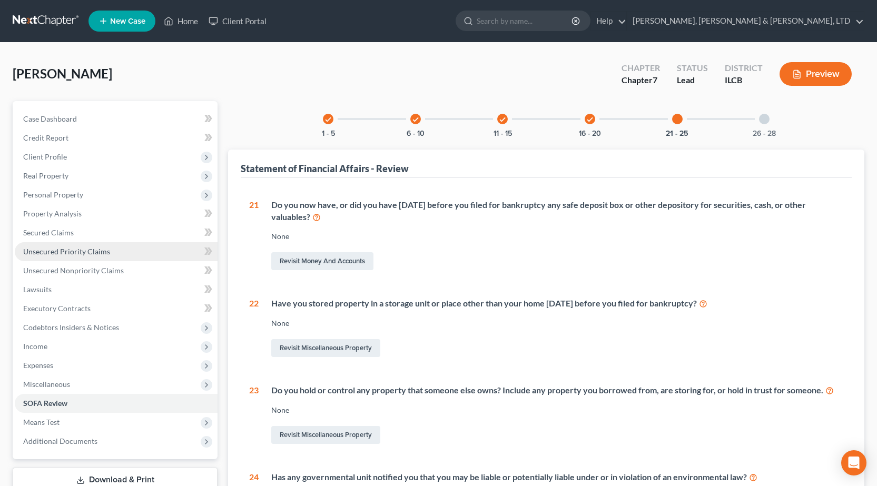
click at [102, 255] on span "Unsecured Priority Claims" at bounding box center [66, 251] width 87 height 9
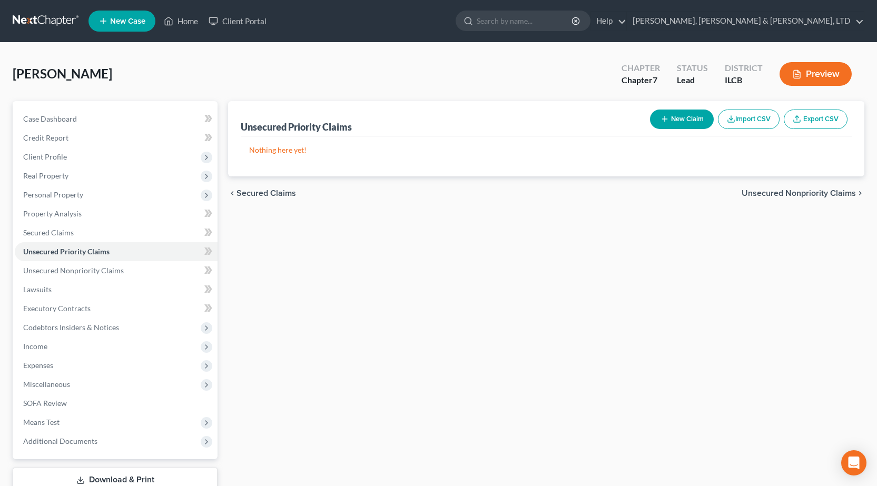
click at [670, 116] on button "New Claim" at bounding box center [682, 119] width 64 height 19
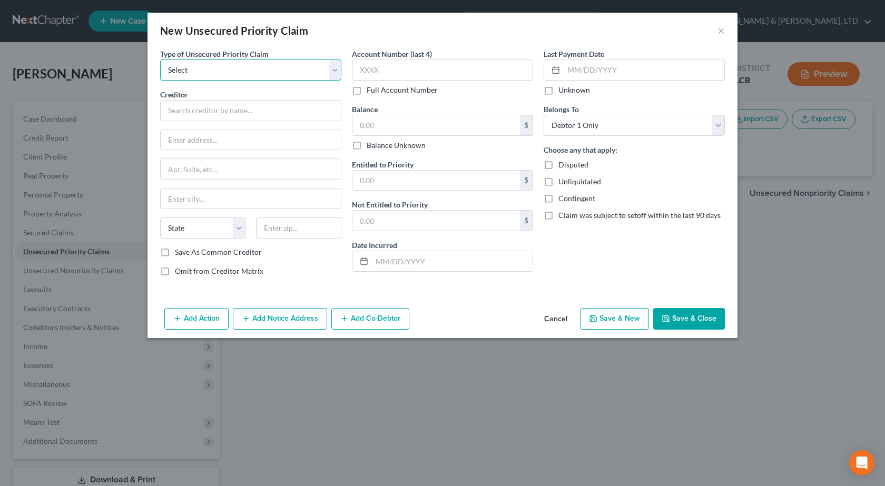
click at [287, 61] on select "Select Taxes & Other Government Units Domestic Support Obligations Extensions o…" at bounding box center [250, 70] width 181 height 21
click at [160, 60] on select "Select Taxes & Other Government Units Domestic Support Obligations Extensions o…" at bounding box center [250, 70] width 181 height 21
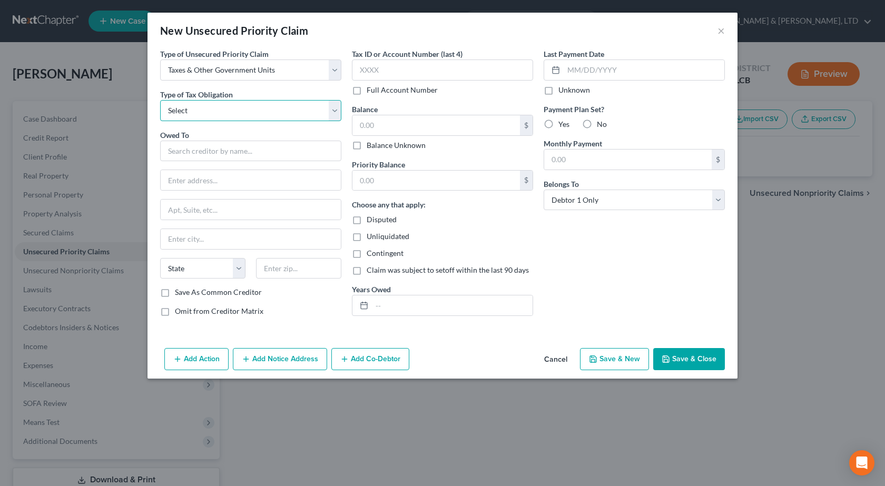
click at [216, 111] on select "Select Federal City State Franchise Tax Board Other" at bounding box center [250, 110] width 181 height 21
click at [160, 100] on select "Select Federal City State Franchise Tax Board Other" at bounding box center [250, 110] width 181 height 21
click at [208, 149] on input "text" at bounding box center [250, 151] width 181 height 21
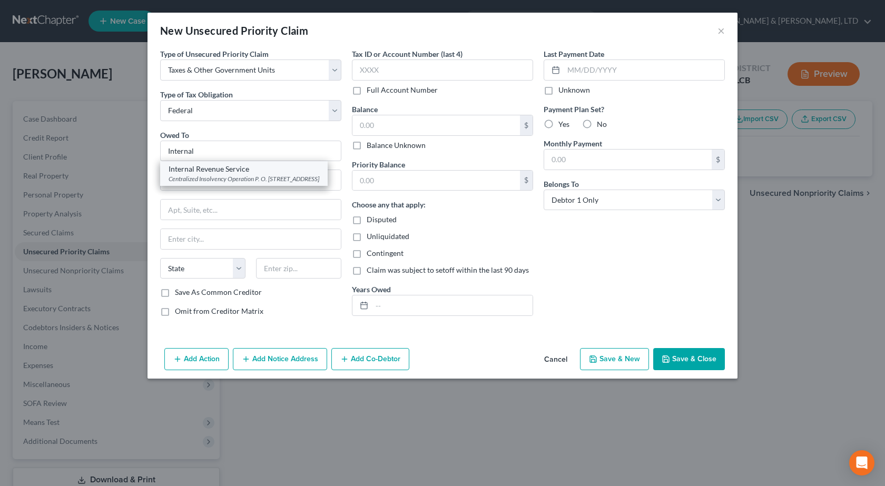
click at [238, 183] on div "Centralized Insolvency Operation P. O. Box 7317, Philadelphia, PA 19101" at bounding box center [244, 178] width 151 height 9
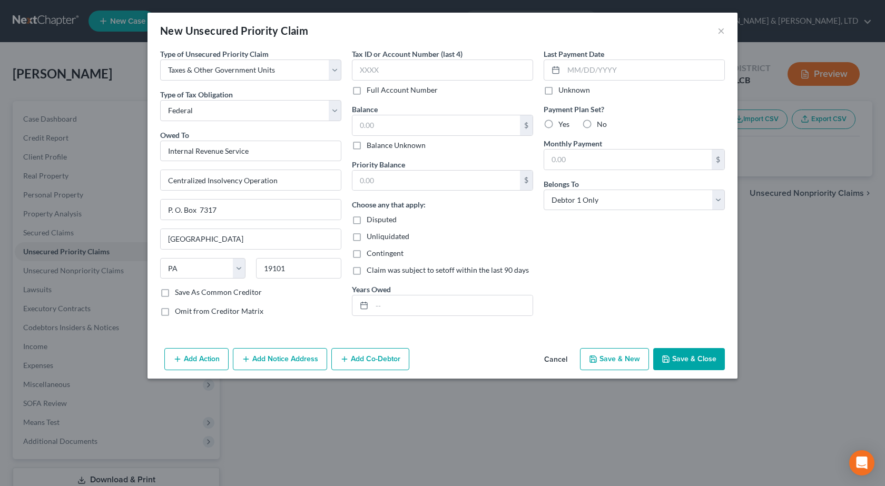
click at [683, 354] on button "Save & Close" at bounding box center [689, 359] width 72 height 22
